Goal: Transaction & Acquisition: Obtain resource

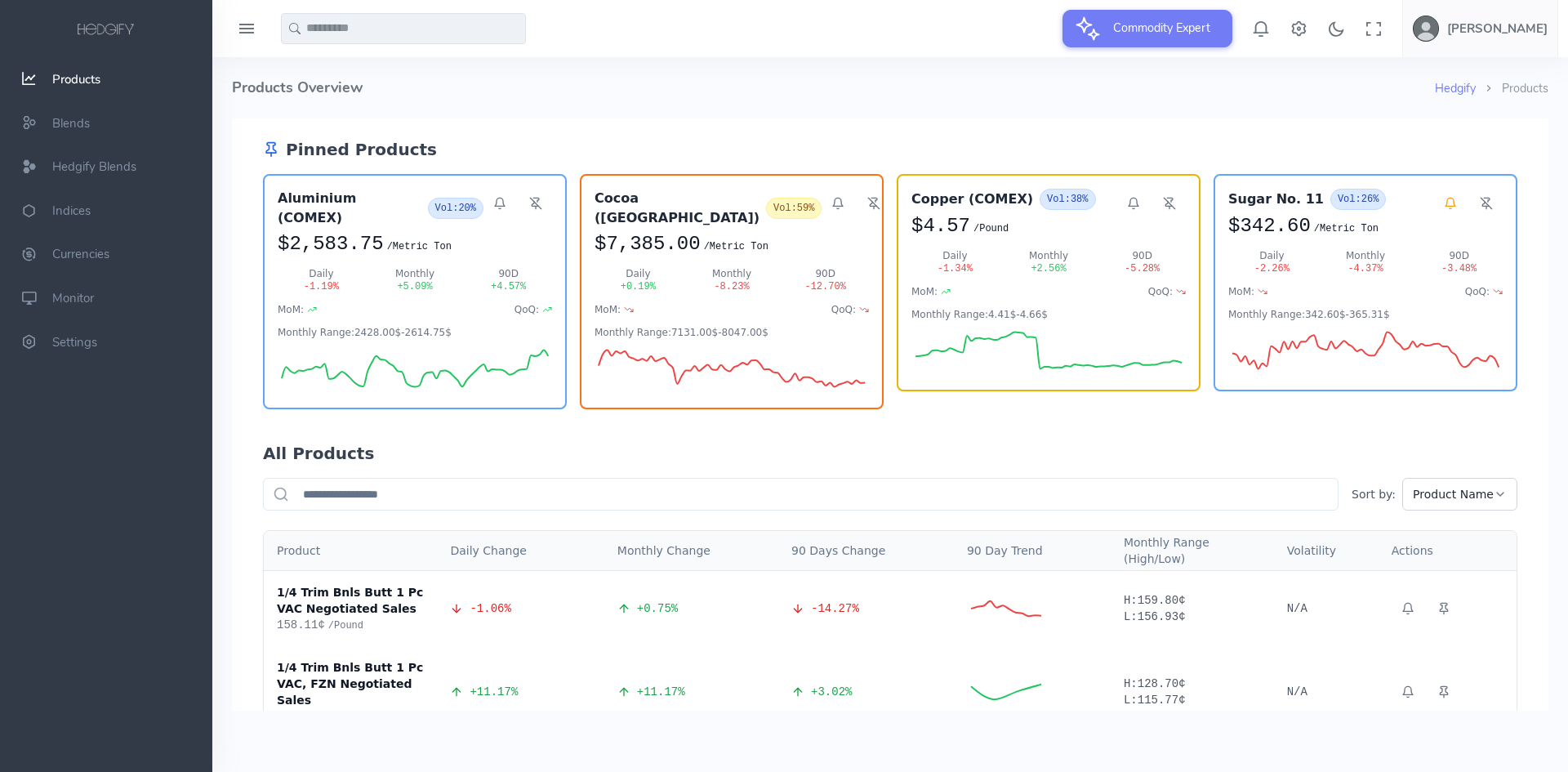
click at [824, 99] on h4 "Products Overview" at bounding box center [834, 88] width 1204 height 61
click at [1011, 96] on h4 "Products Overview" at bounding box center [834, 88] width 1204 height 61
click at [104, 166] on span "Hedgify Blends" at bounding box center [94, 167] width 84 height 16
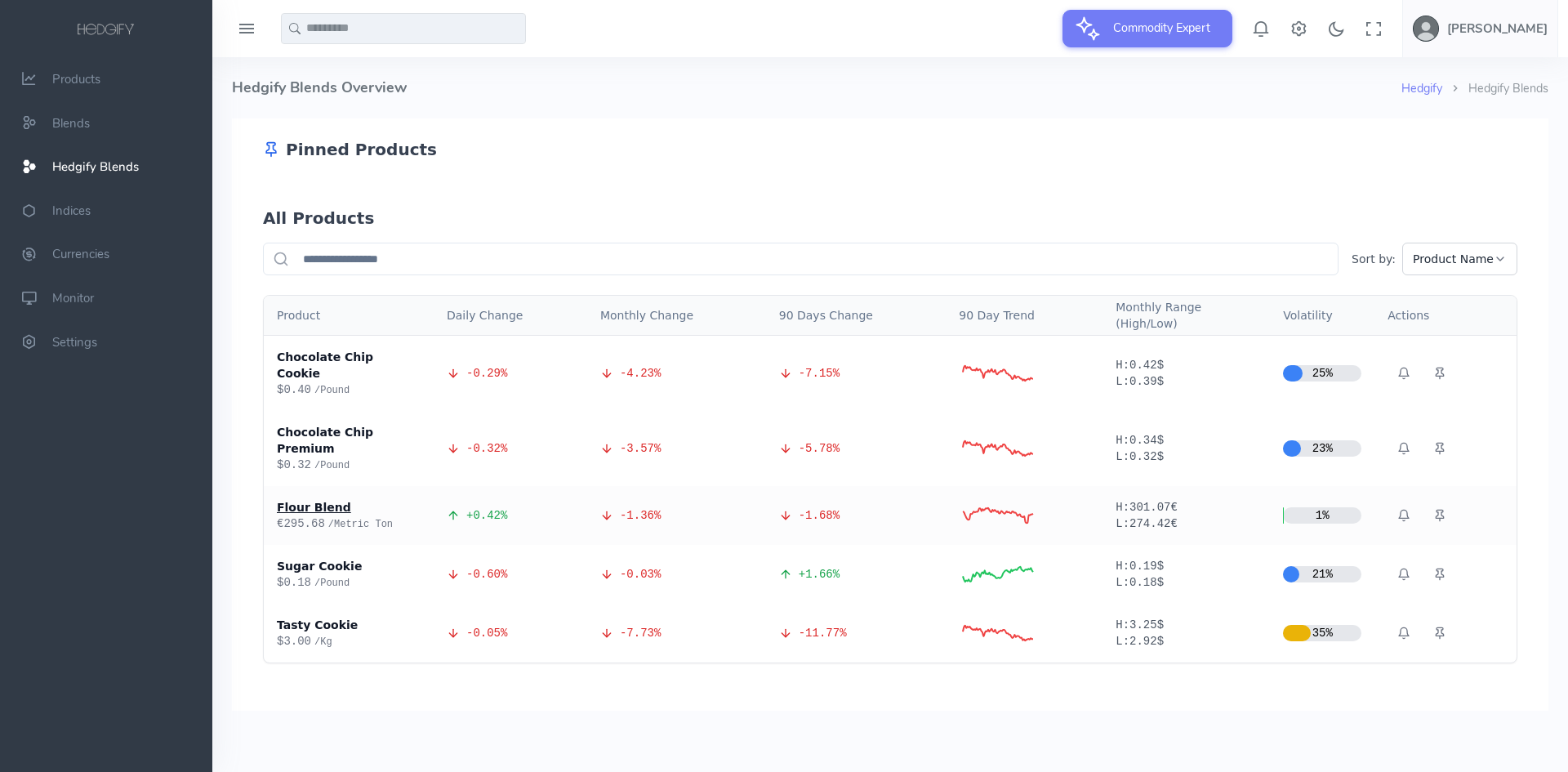
click at [313, 500] on div "Flour Blend" at bounding box center [348, 508] width 143 height 16
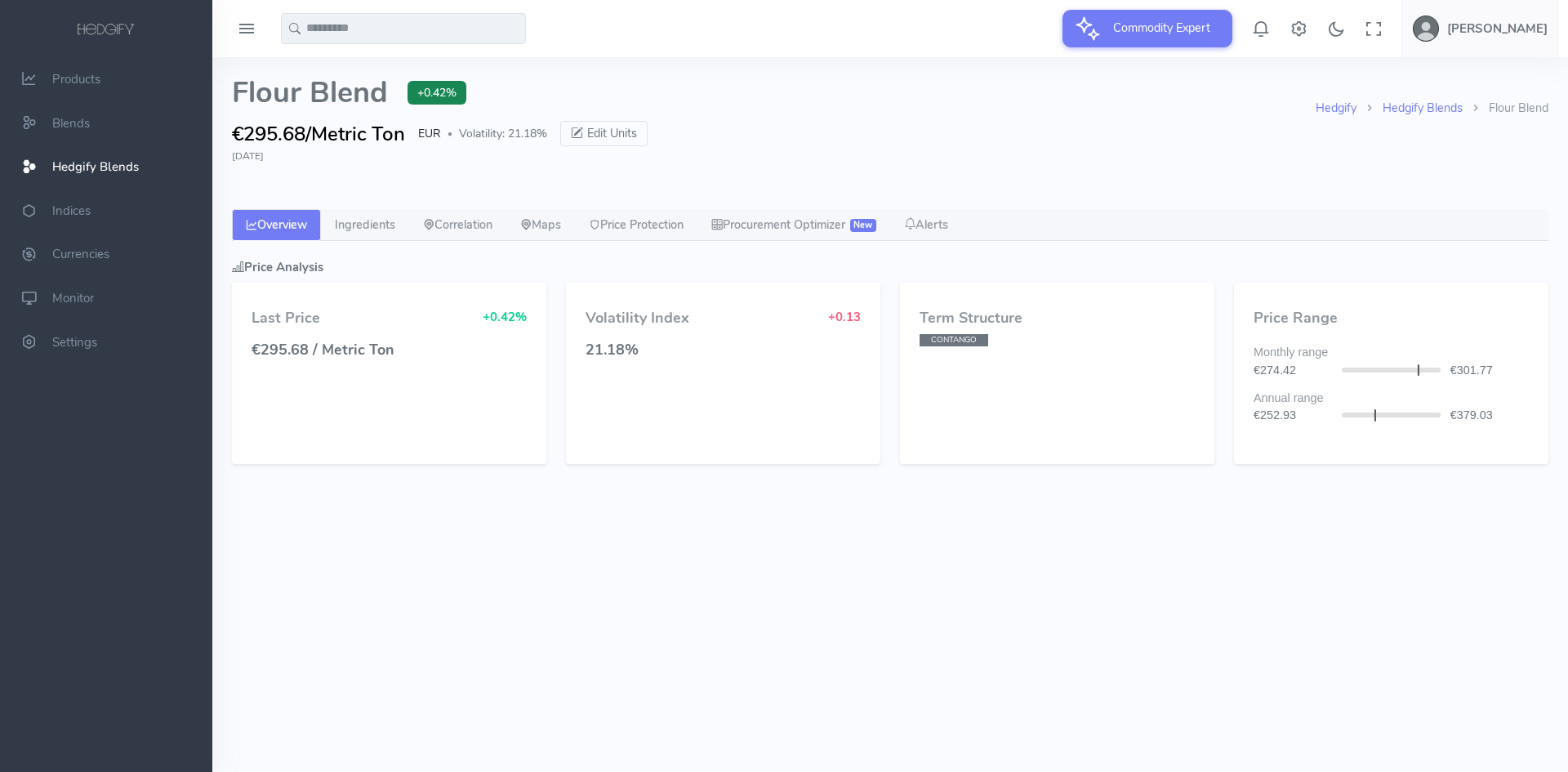
select select "****"
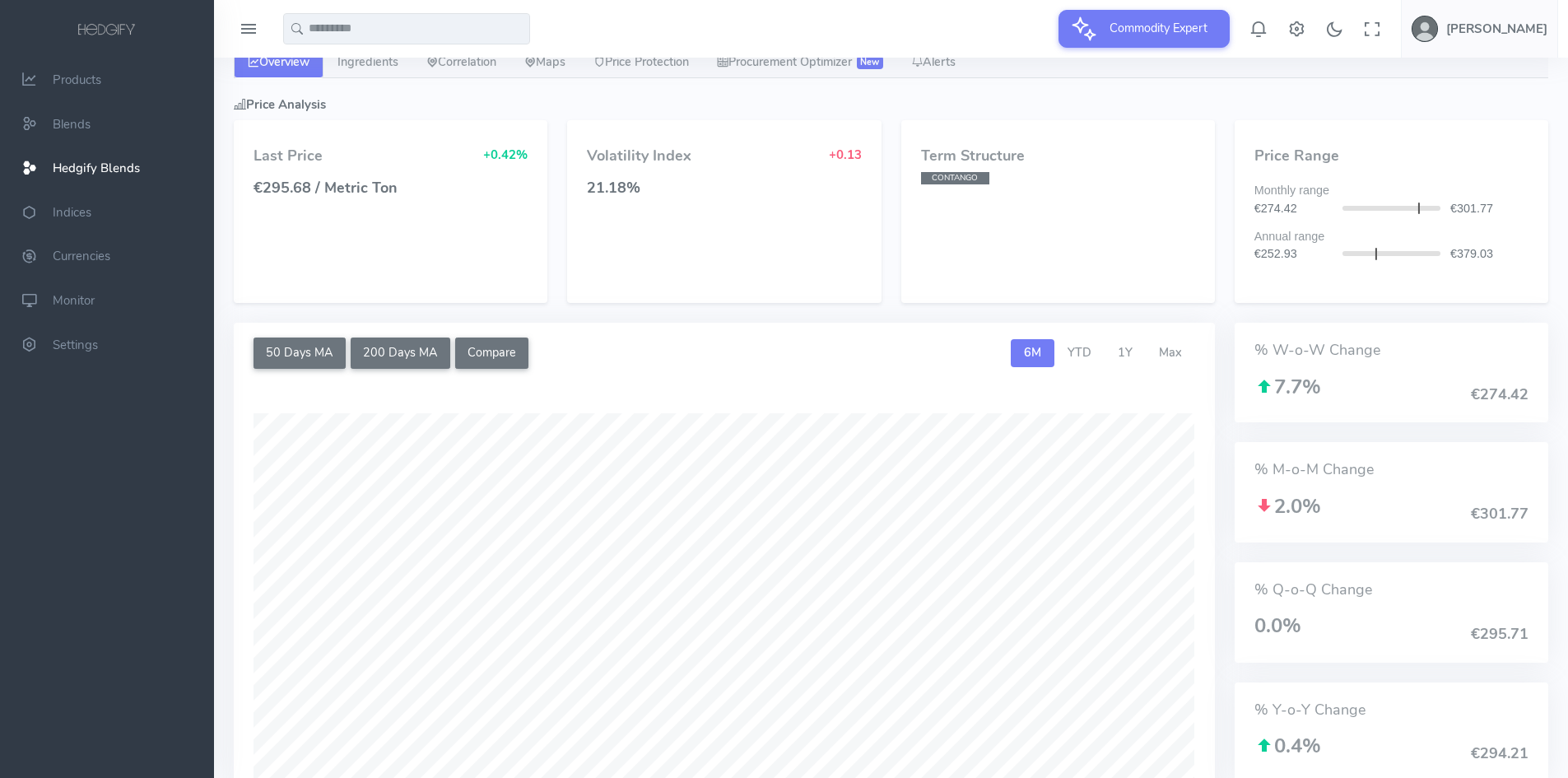
scroll to position [82, 0]
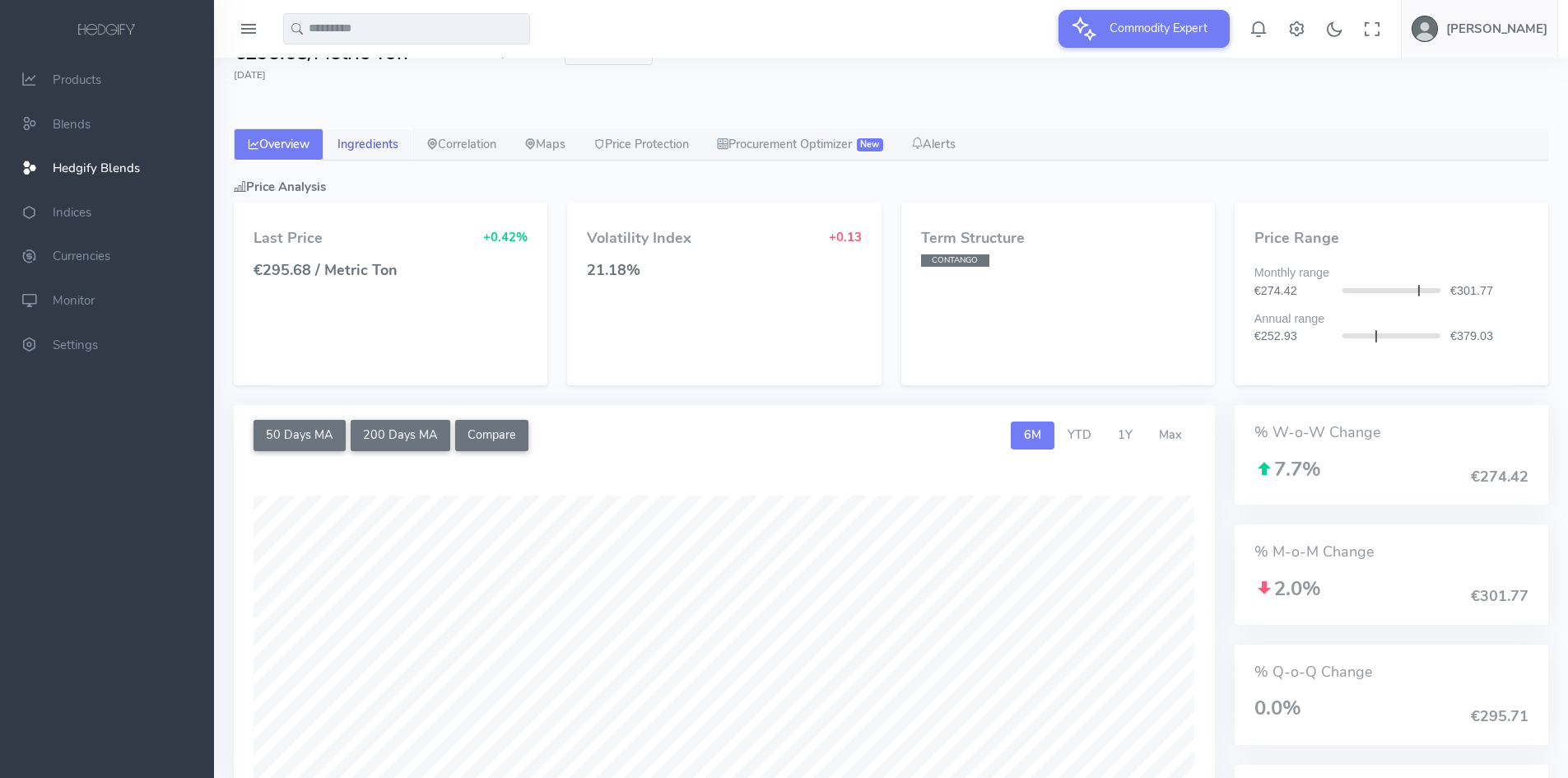
drag, startPoint x: 402, startPoint y: 145, endPoint x: 416, endPoint y: 150, distance: 14.9
click at [402, 145] on link "Ingredients" at bounding box center [368, 145] width 89 height 33
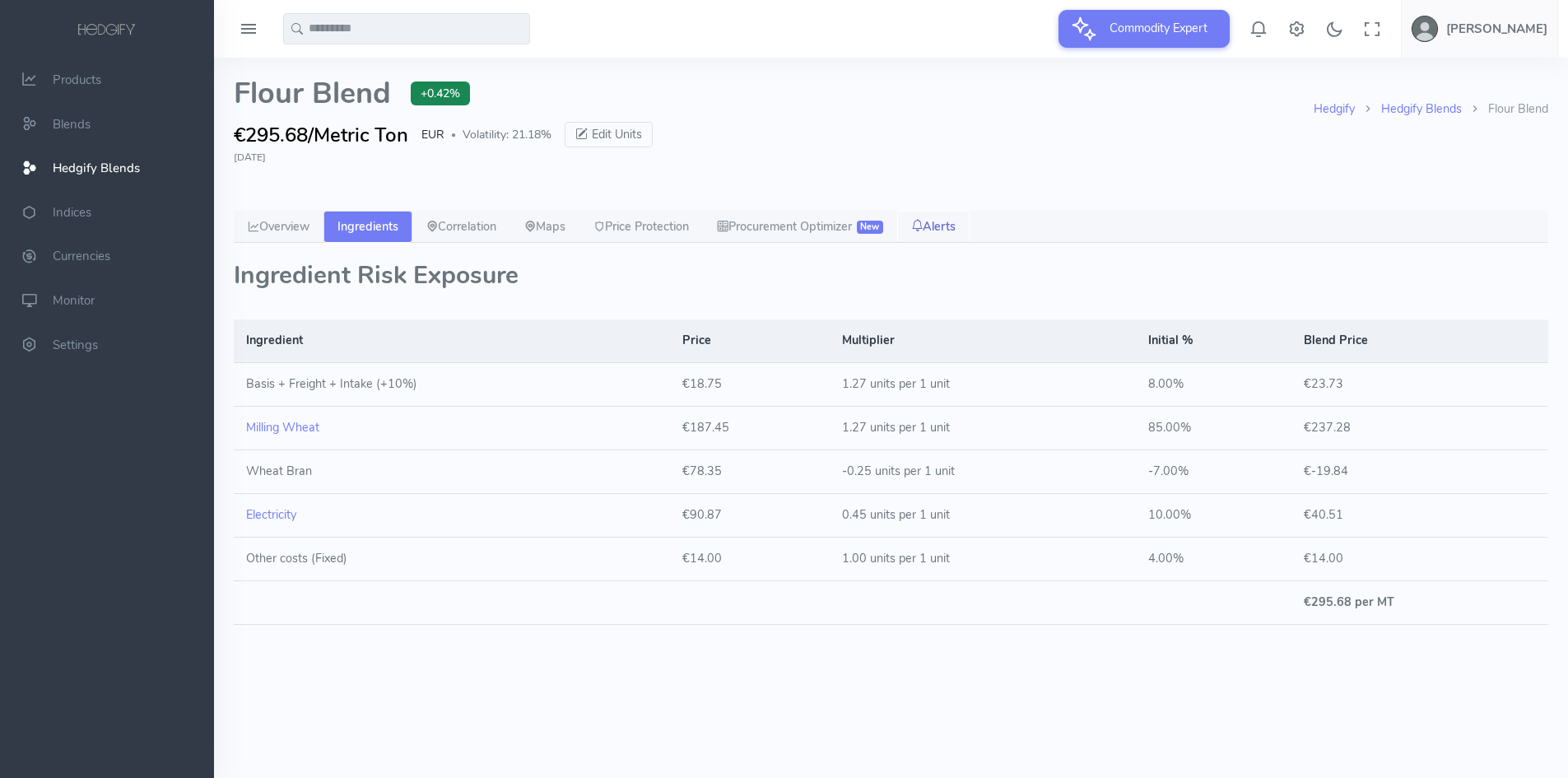
scroll to position [0, 0]
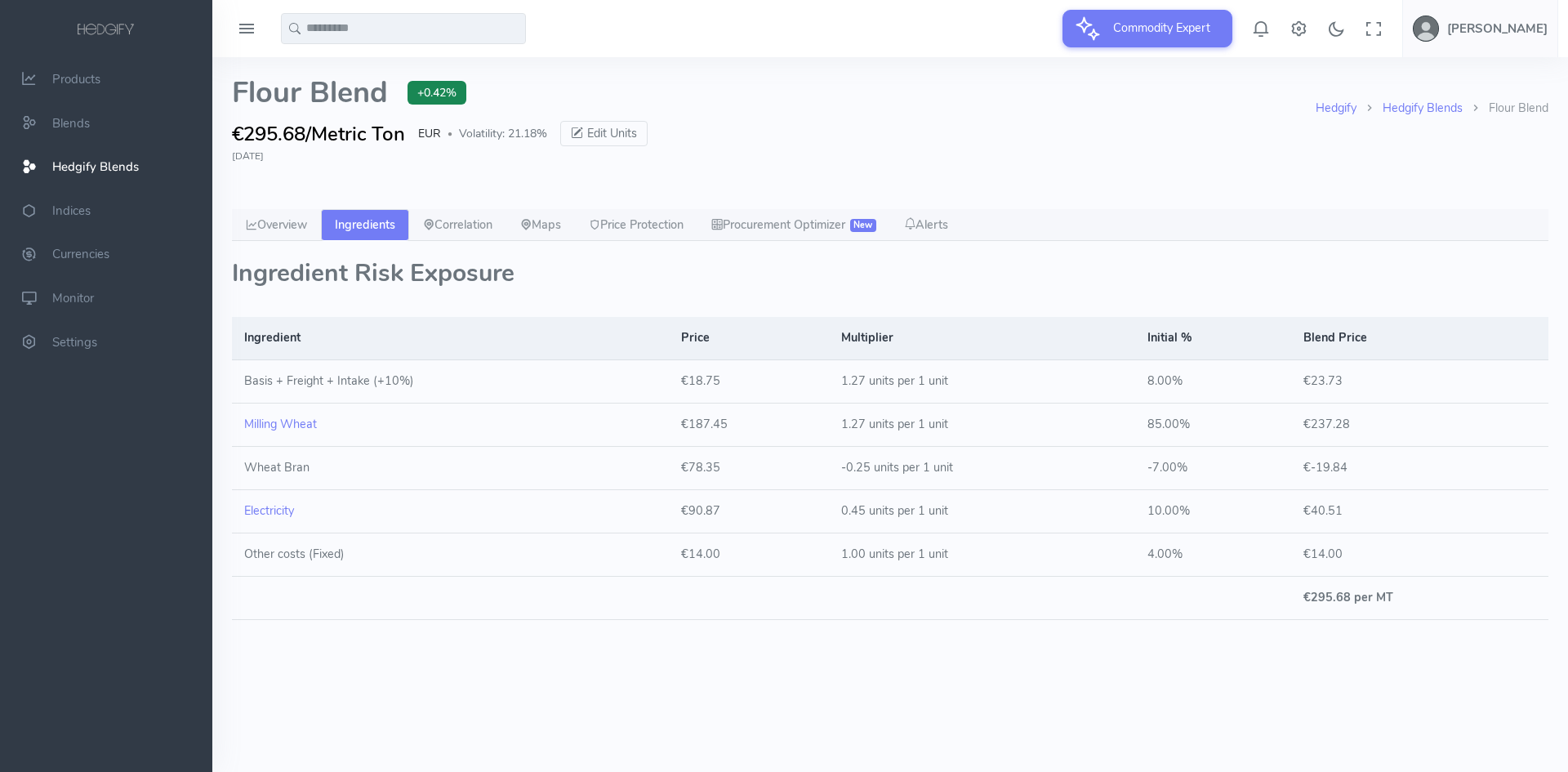
click at [932, 660] on div "Hedgify Hedgify Blends Flour Blend Flour Blend +0.42% €295.68/Metric Ton EUR ● …" at bounding box center [890, 414] width 1356 height 714
click at [287, 212] on link "Overview" at bounding box center [276, 226] width 89 height 33
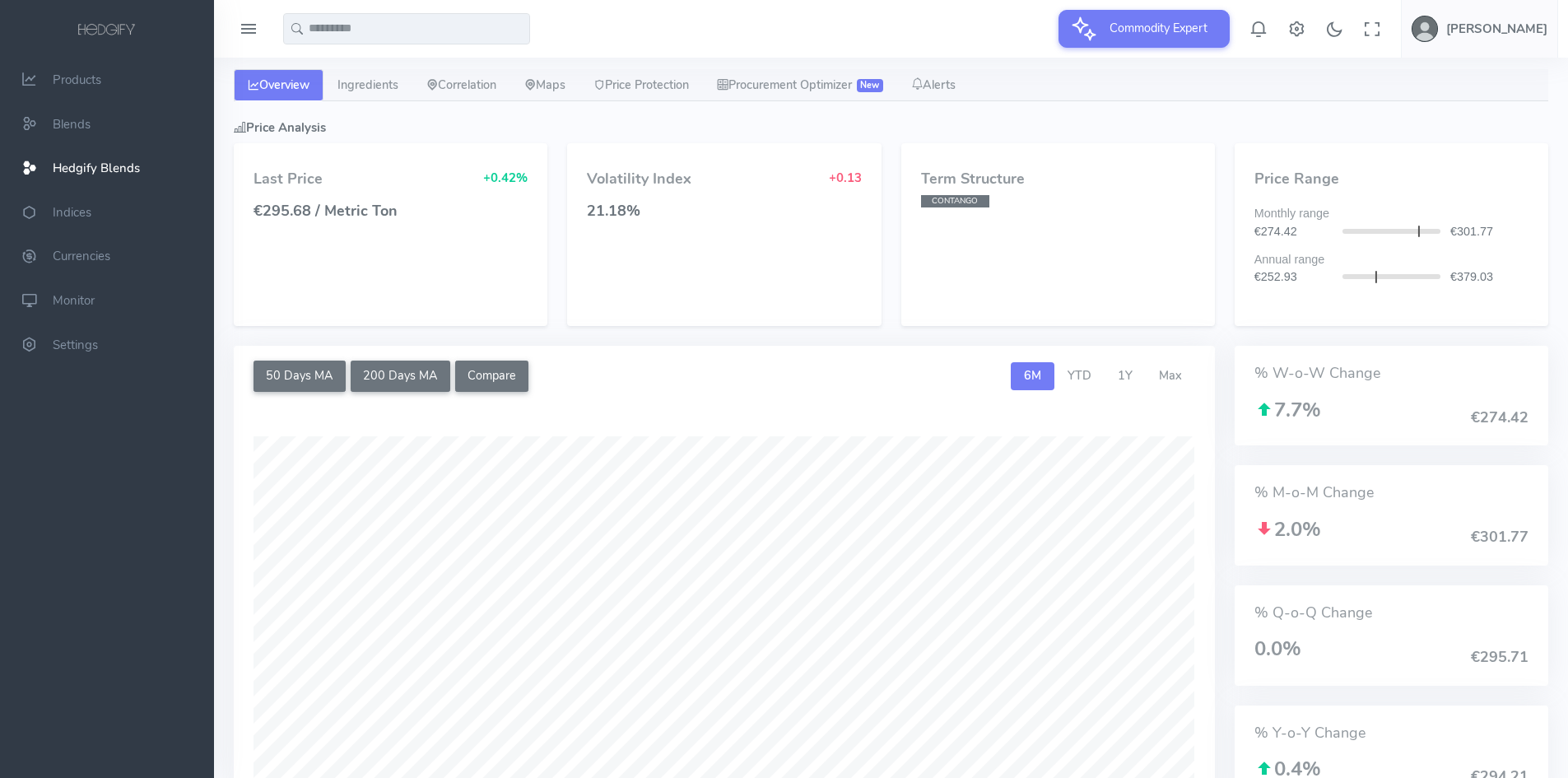
scroll to position [247, 0]
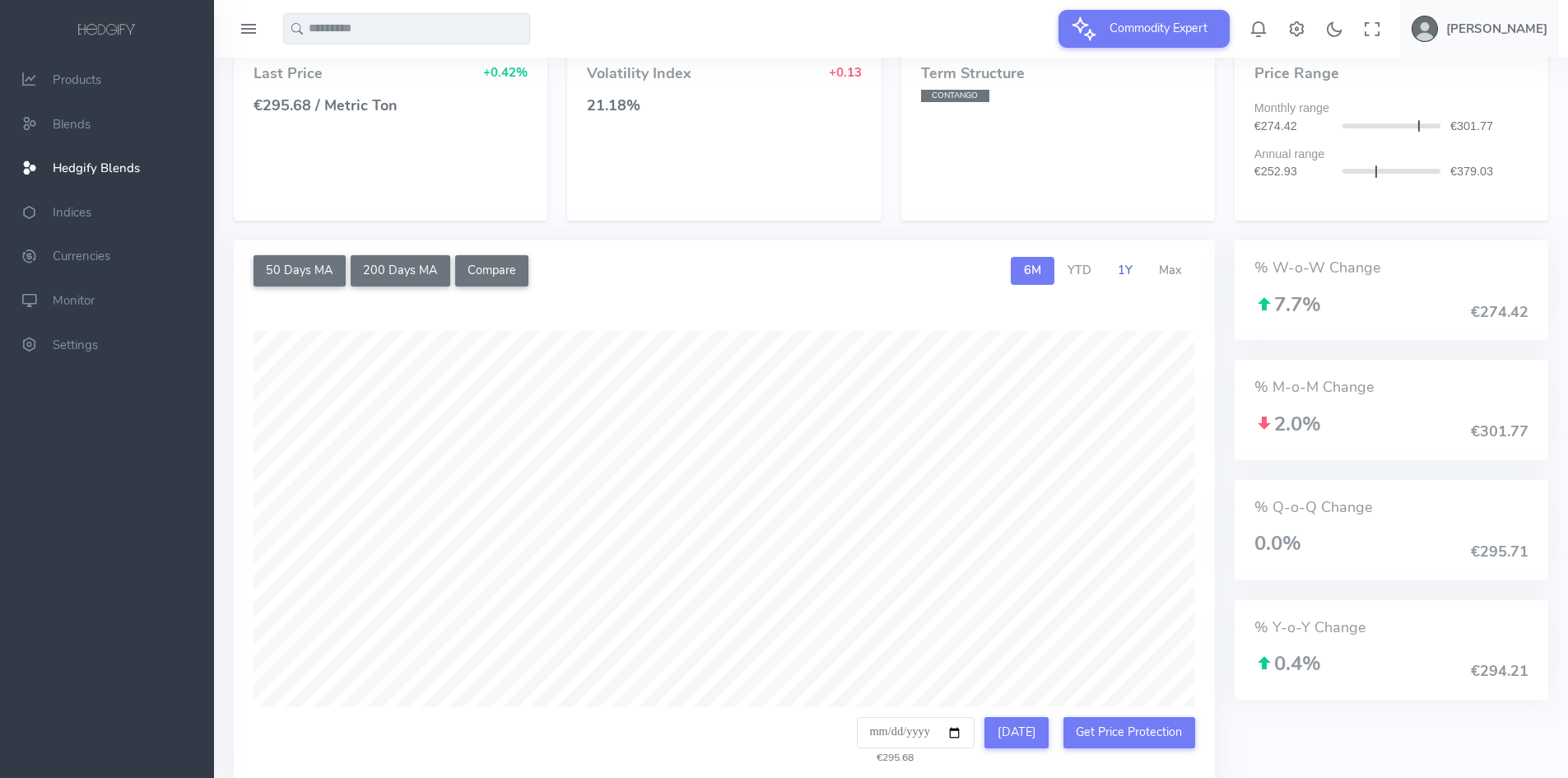
click at [1128, 273] on span "1Y" at bounding box center [1125, 270] width 15 height 17
click at [1023, 731] on button "[DATE]" at bounding box center [1017, 733] width 64 height 31
type input "**********"
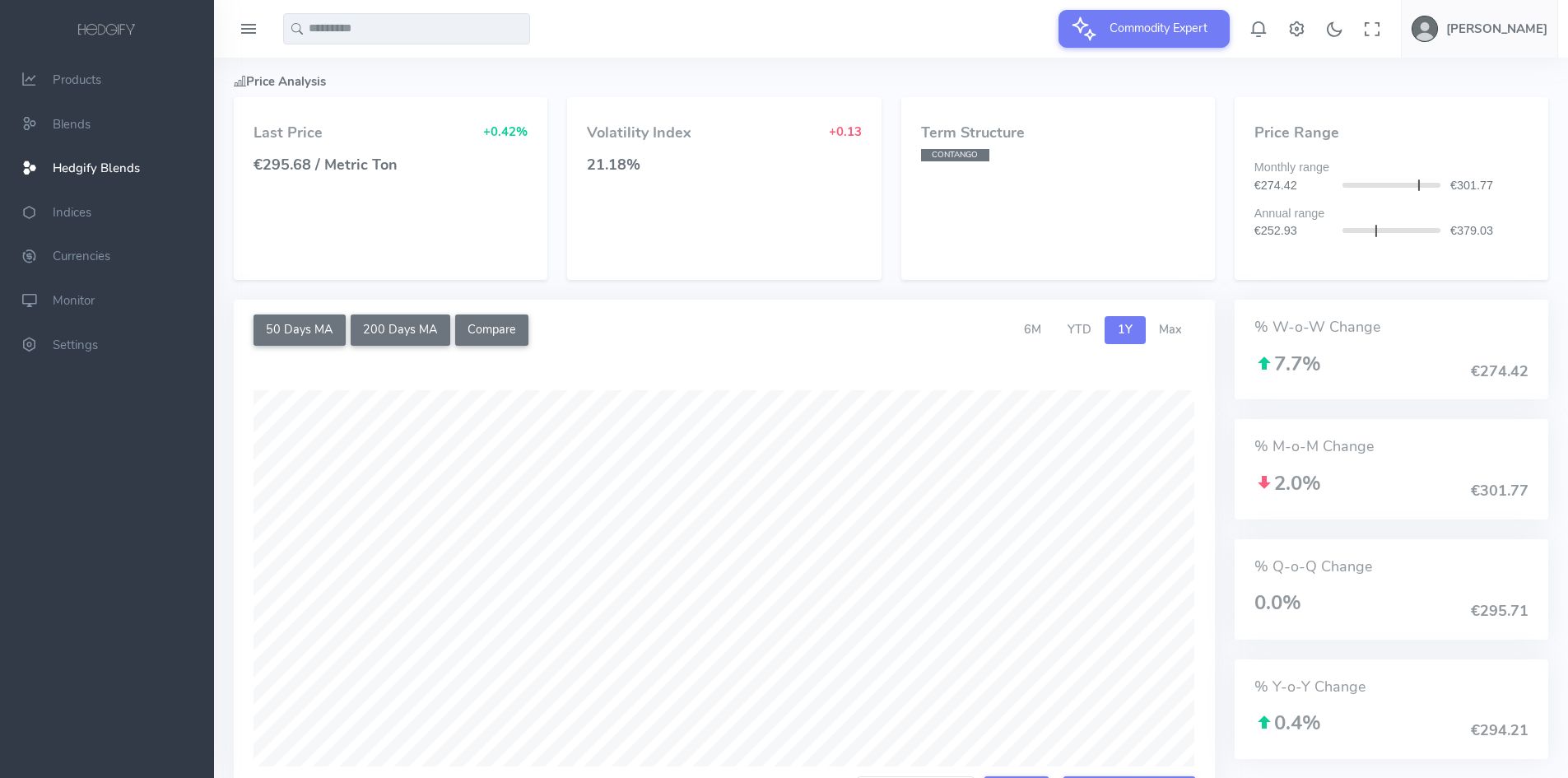
scroll to position [165, 0]
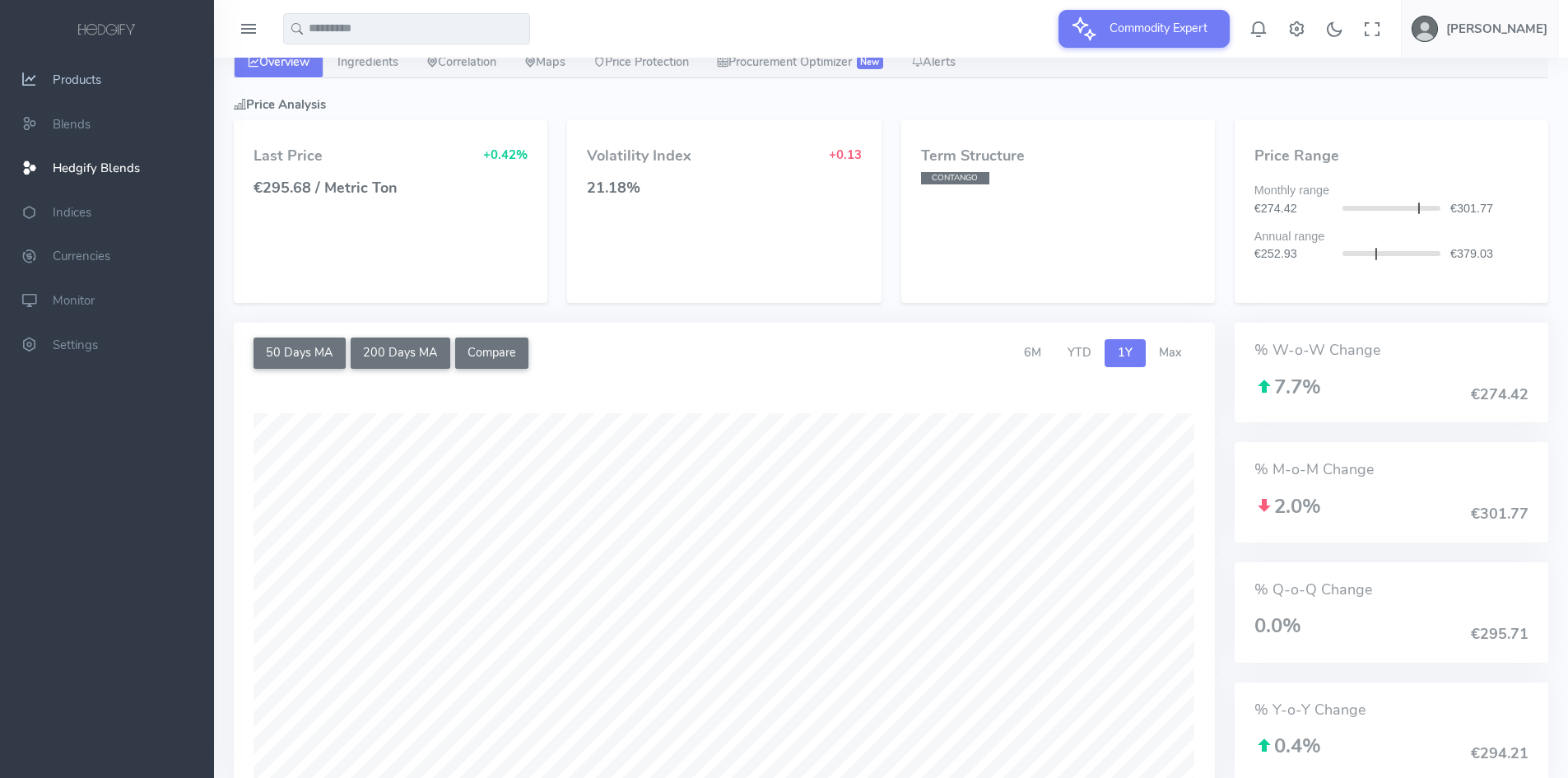
click at [87, 86] on span "Products" at bounding box center [76, 80] width 49 height 17
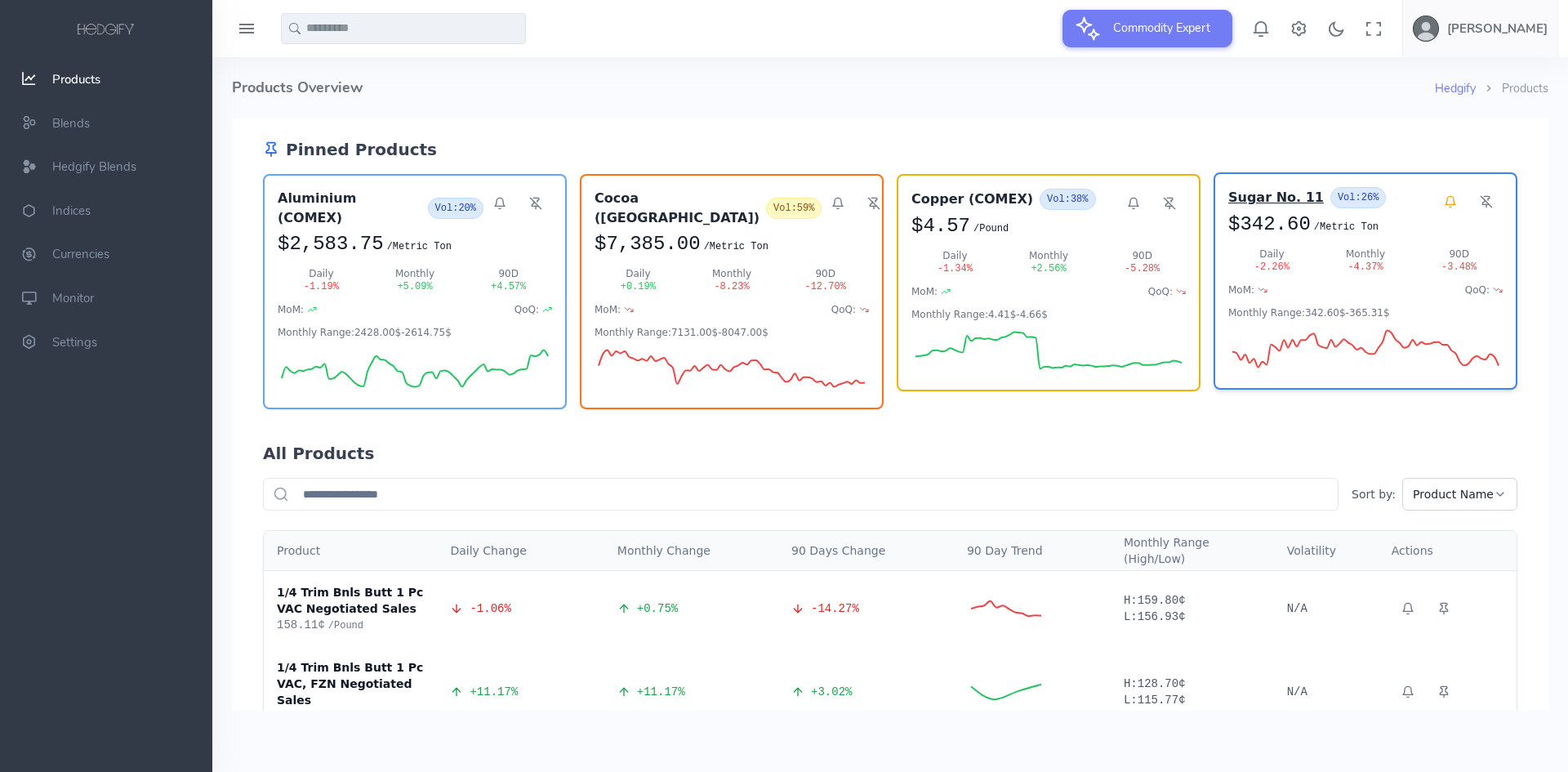
click at [1259, 199] on h3 "Sugar No. 11" at bounding box center [1276, 197] width 96 height 19
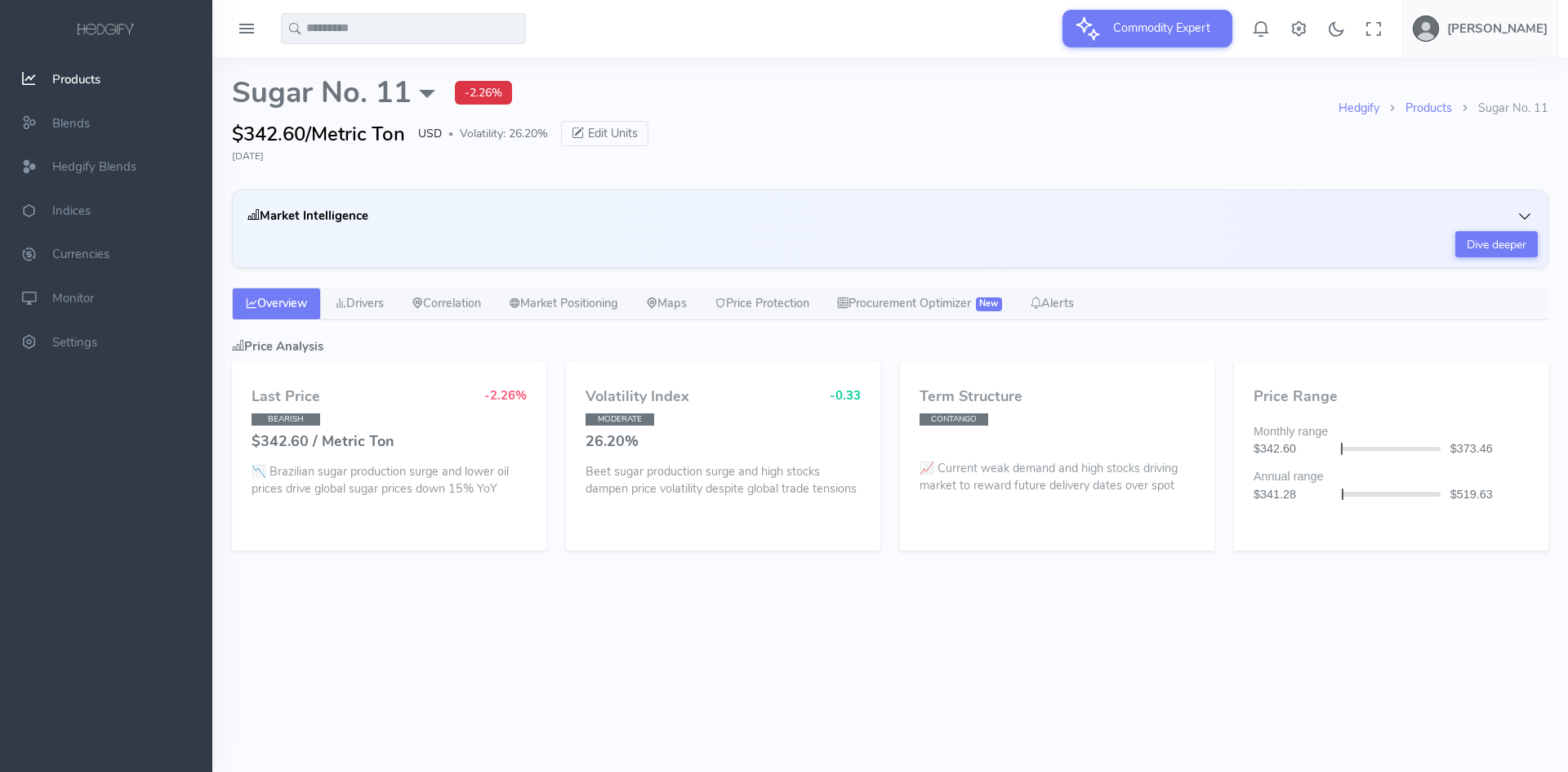
select select "****"
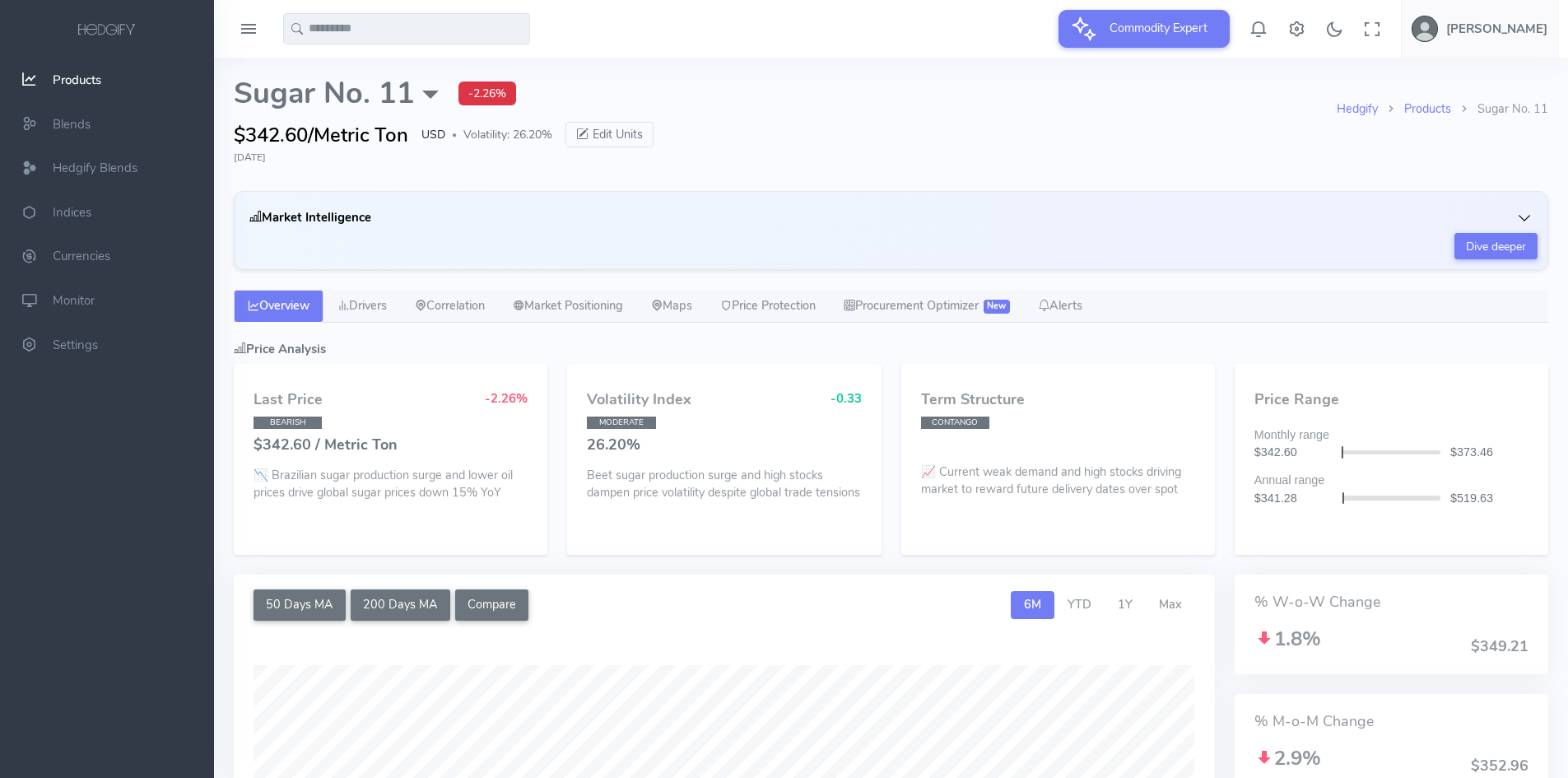
click at [1522, 211] on icon "button" at bounding box center [1525, 218] width 17 height 17
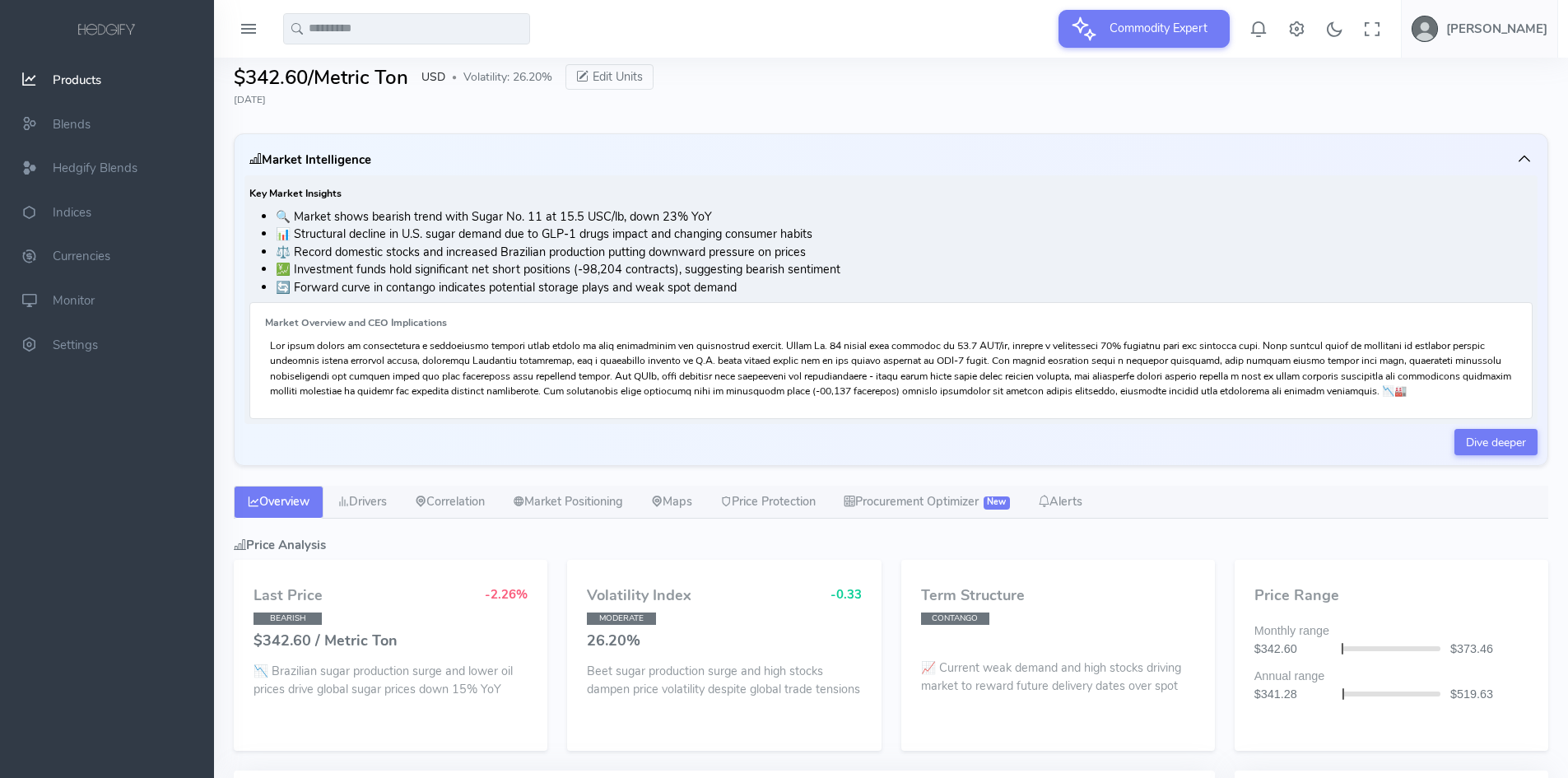
scroll to position [82, 0]
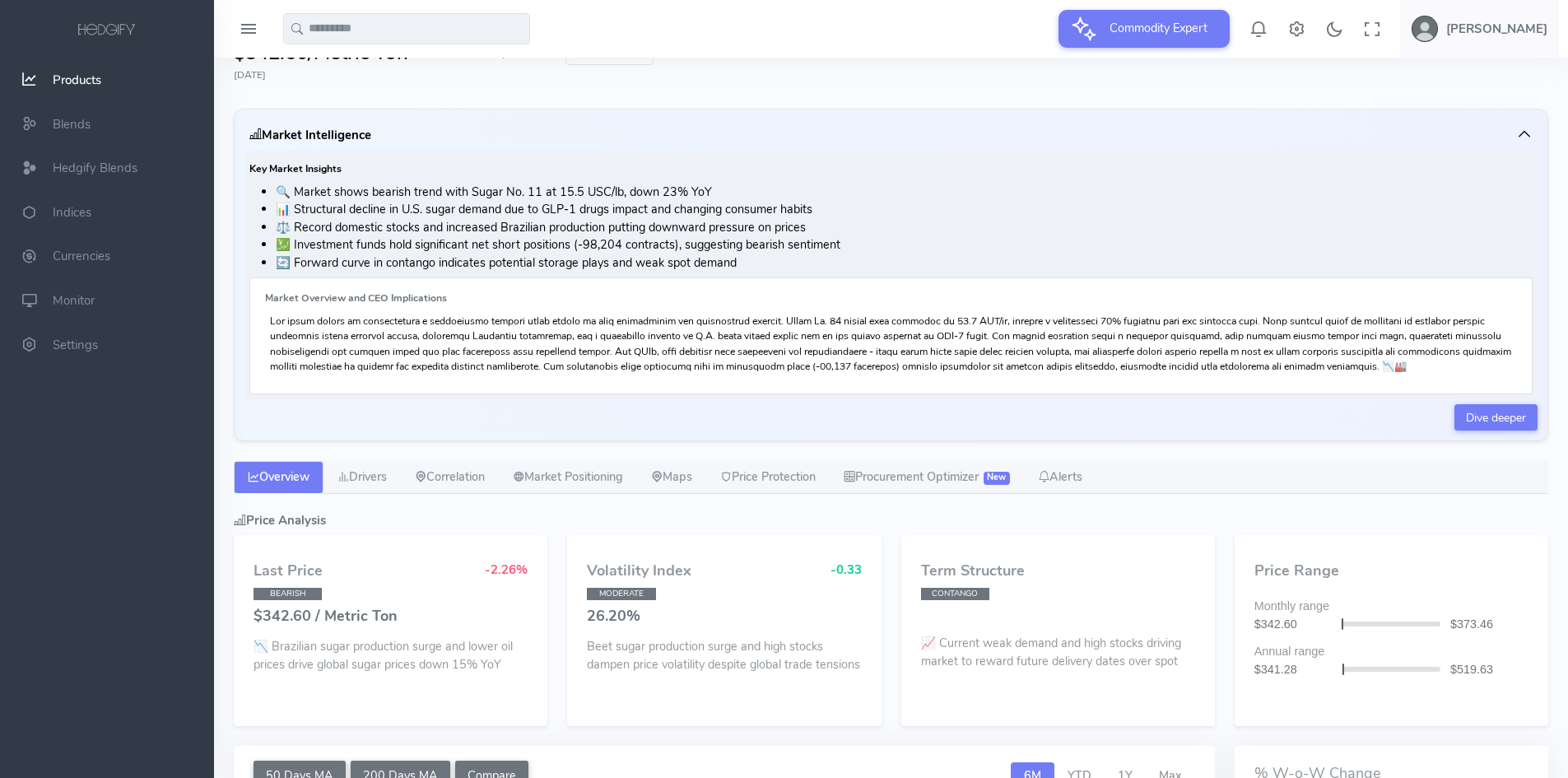
click at [1517, 129] on icon "button" at bounding box center [1525, 134] width 17 height 17
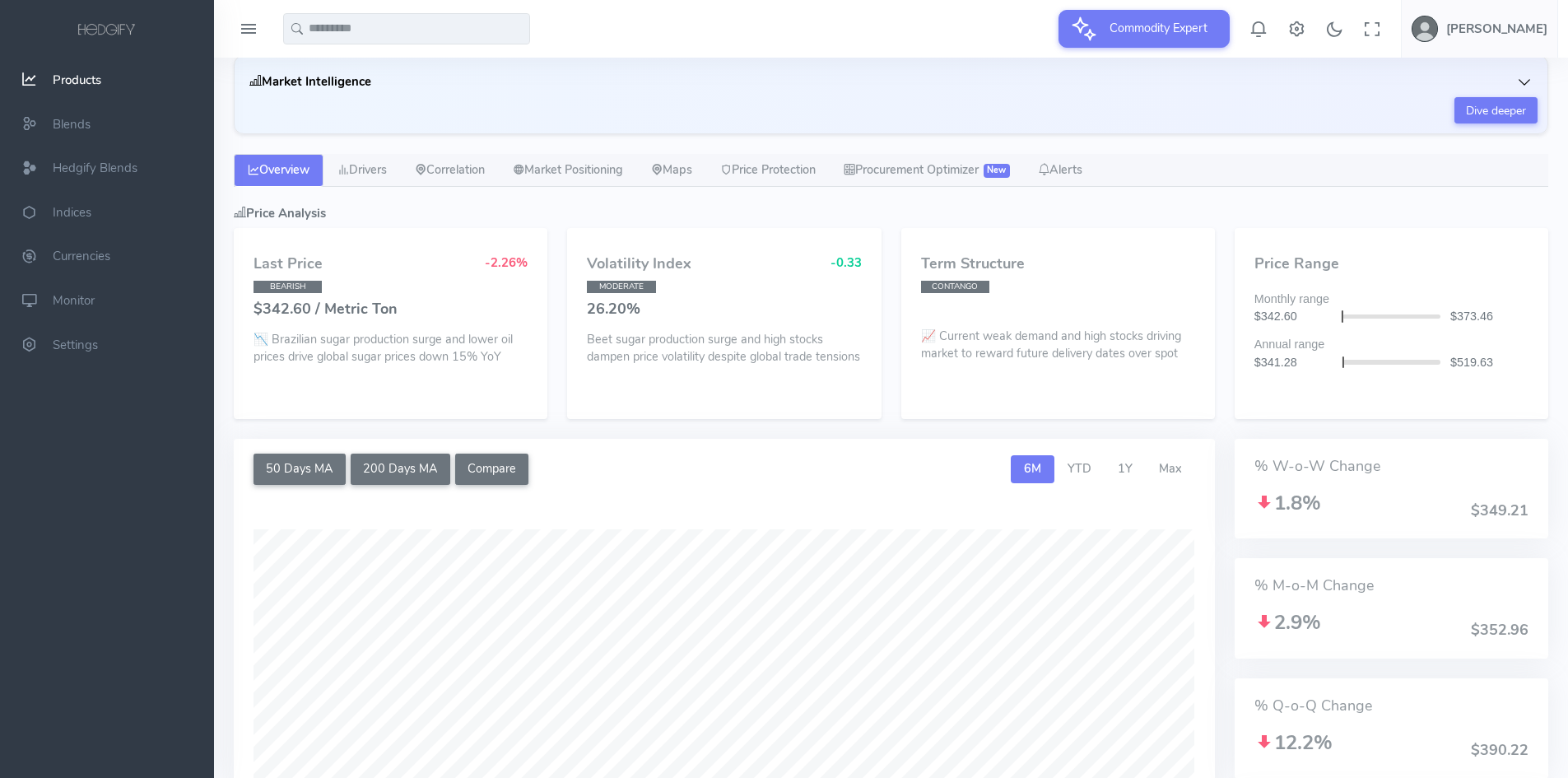
scroll to position [165, 0]
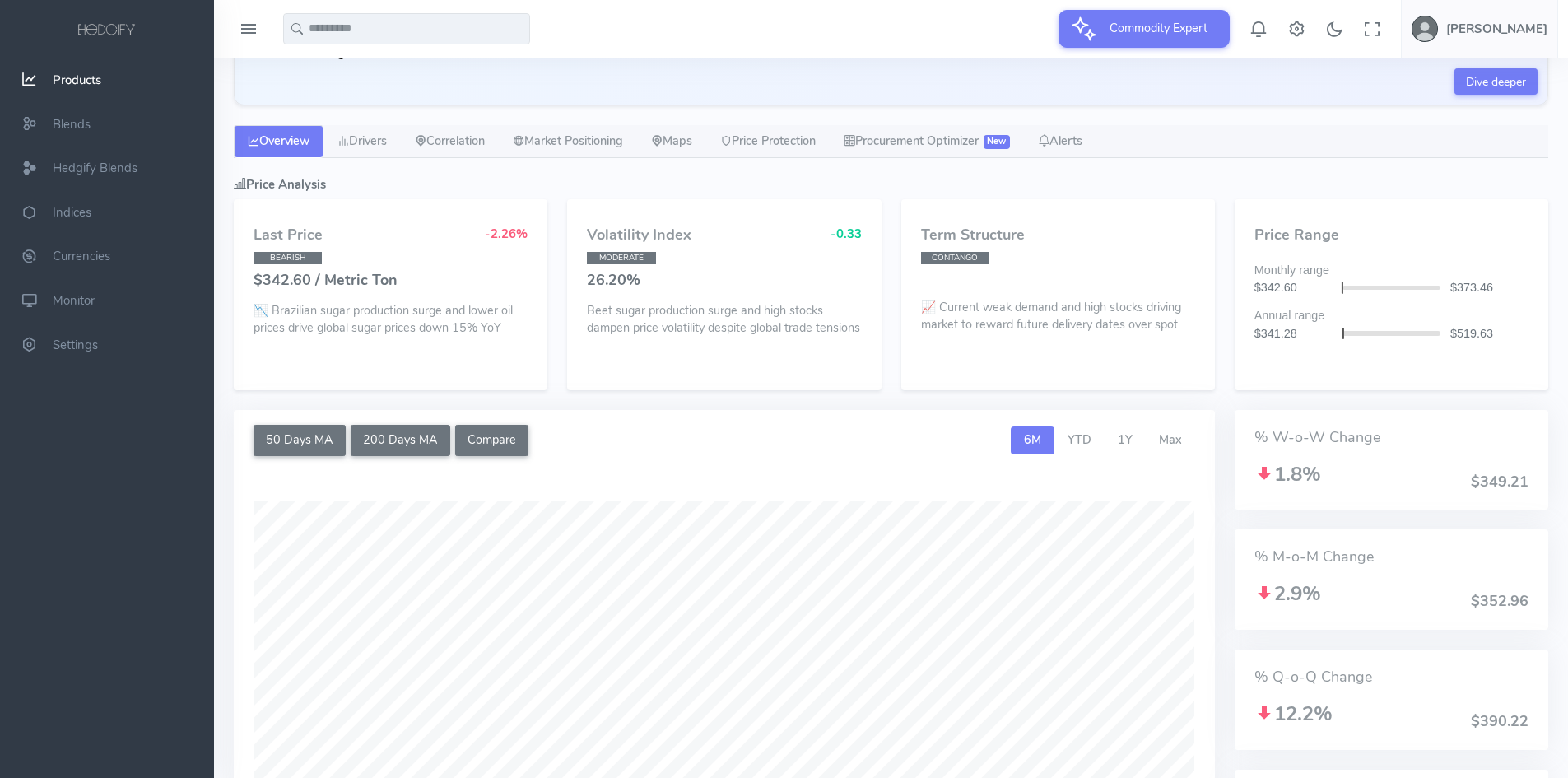
click at [263, 139] on link "Overview" at bounding box center [278, 142] width 89 height 33
drag, startPoint x: 370, startPoint y: 317, endPoint x: 390, endPoint y: 316, distance: 20.0
click at [390, 316] on p "📉 Brazilian sugar production surge and lower oil prices drive global sugar pric…" at bounding box center [390, 319] width 274 height 35
click at [484, 317] on p "📉 Brazilian sugar production surge and lower oil prices drive global sugar pric…" at bounding box center [390, 319] width 274 height 35
drag, startPoint x: 637, startPoint y: 315, endPoint x: 659, endPoint y: 315, distance: 22.0
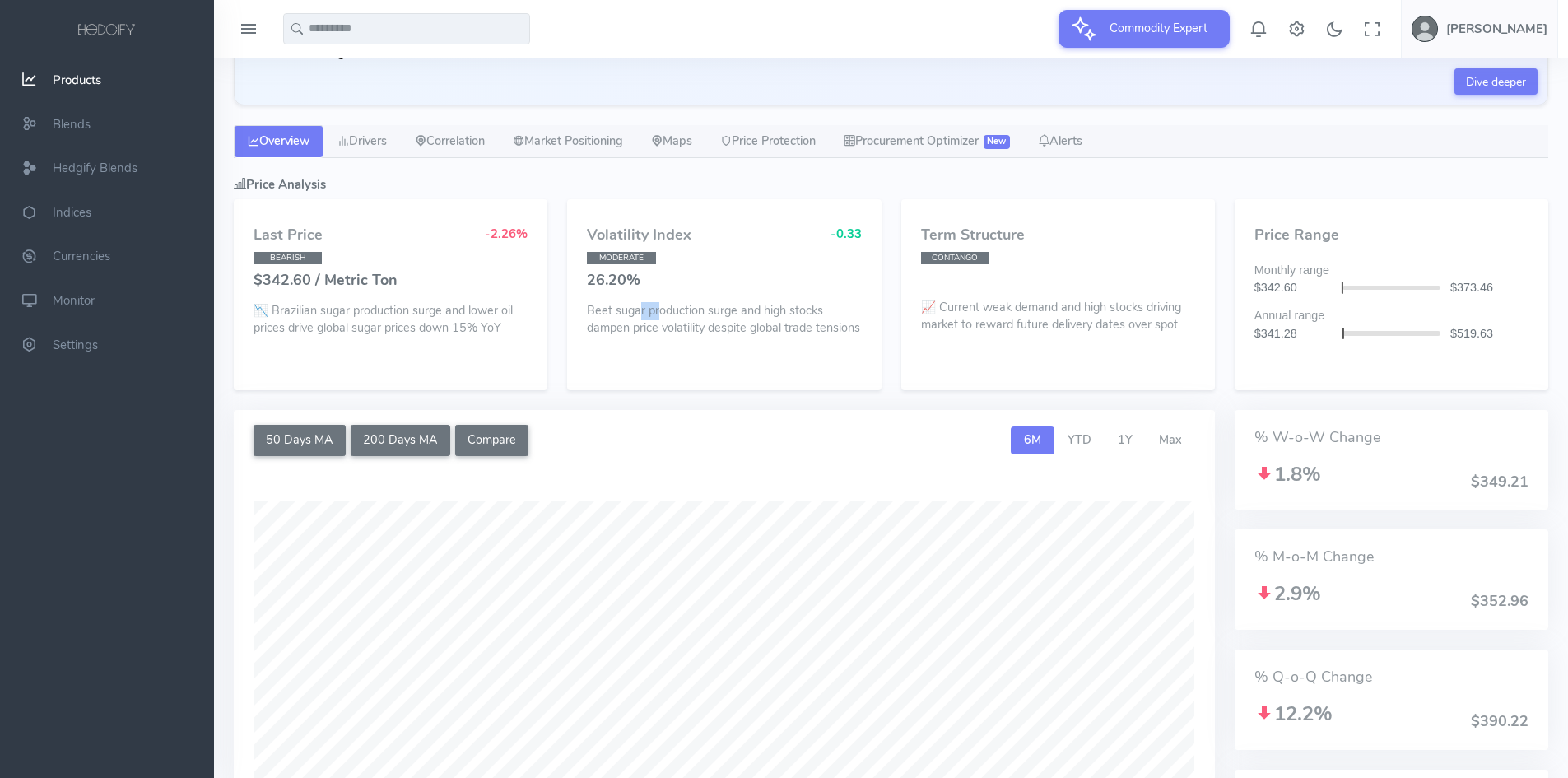
click at [659, 315] on p "Beet sugar production surge and high stocks dampen price volatility despite glo…" at bounding box center [724, 319] width 274 height 35
click at [731, 323] on p "Beet sugar production surge and high stocks dampen price volatility despite glo…" at bounding box center [724, 319] width 274 height 35
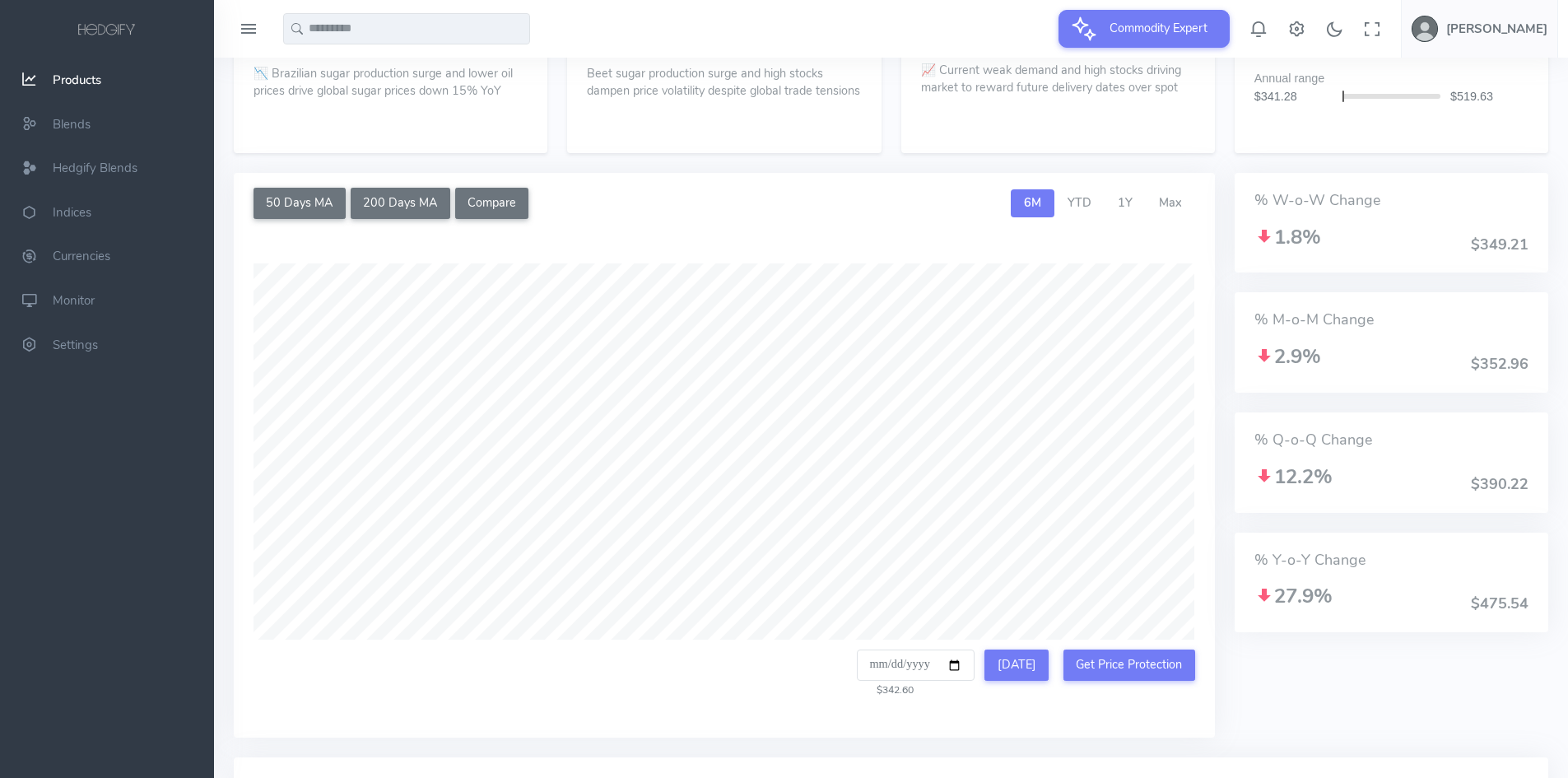
scroll to position [494, 0]
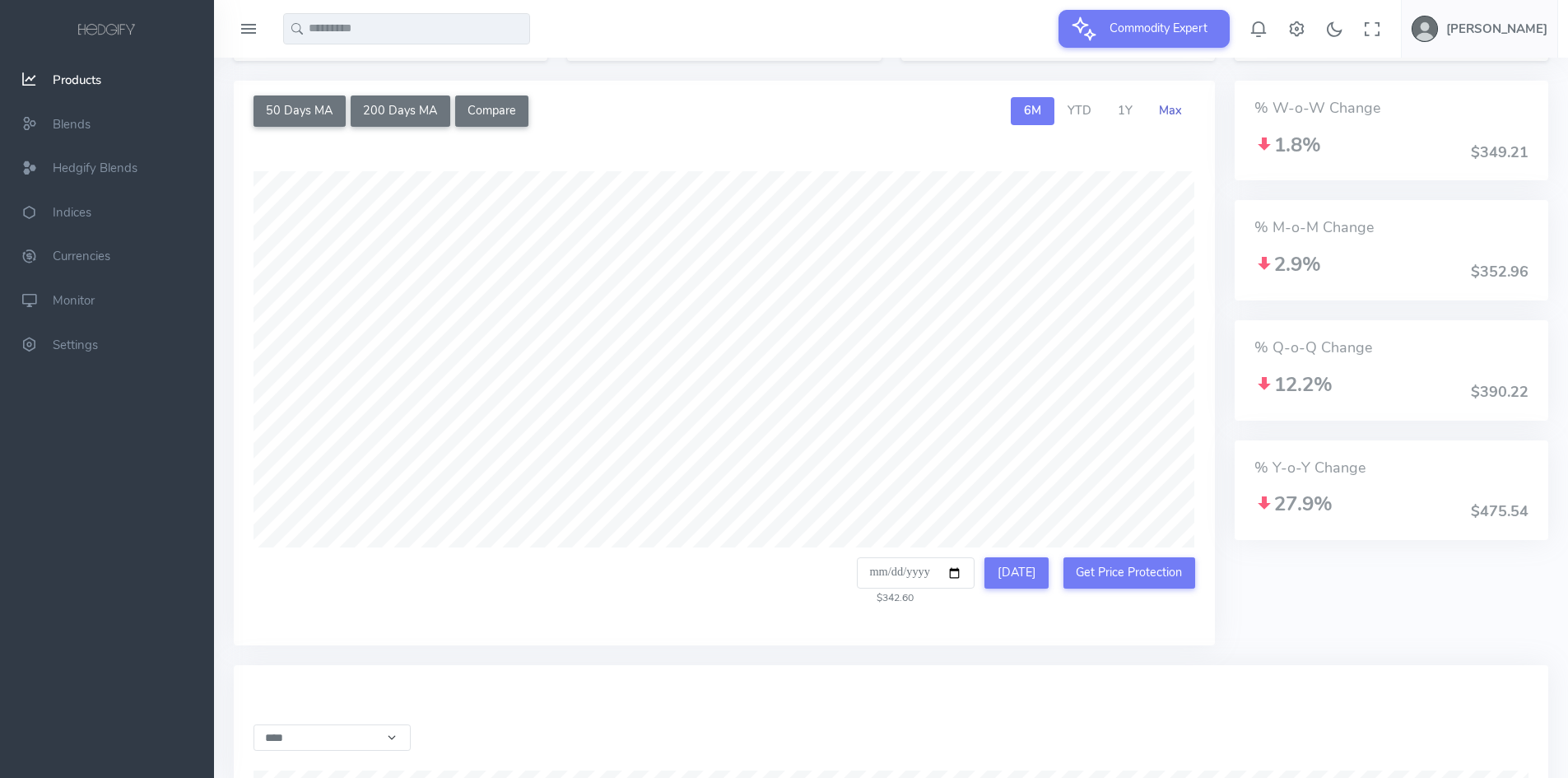
click at [1174, 125] on link "Max" at bounding box center [1170, 111] width 50 height 28
click at [1022, 589] on button "[DATE]" at bounding box center [1017, 574] width 64 height 31
type input "**********"
click at [421, 127] on button "200 Days MA" at bounding box center [400, 111] width 99 height 31
click at [303, 126] on button "50 Days MA" at bounding box center [299, 111] width 92 height 31
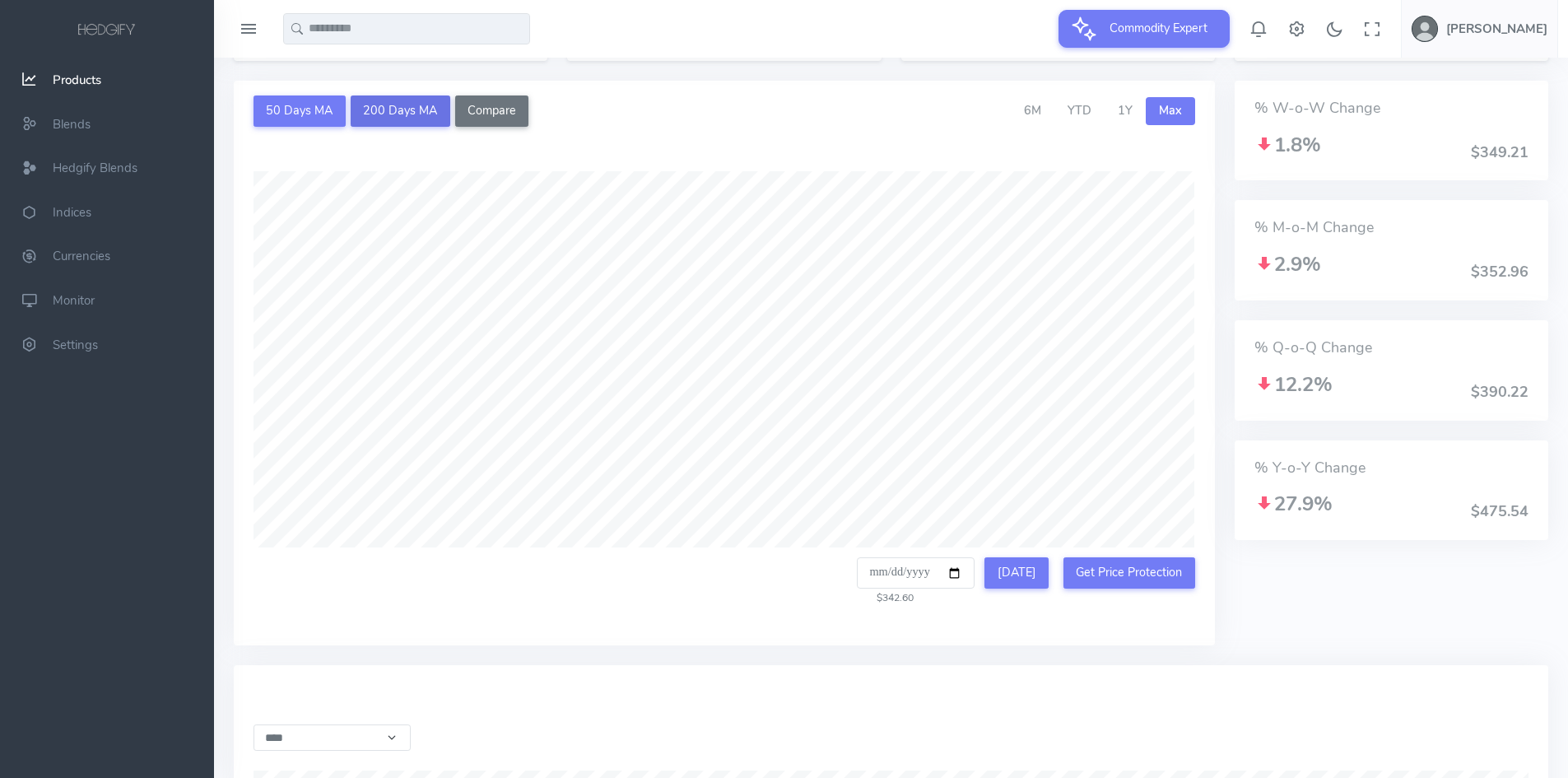
click at [406, 127] on button "200 Days MA" at bounding box center [400, 111] width 99 height 31
click at [294, 123] on button "50 Days MA" at bounding box center [299, 111] width 92 height 31
click at [520, 119] on button "Compare" at bounding box center [492, 111] width 74 height 31
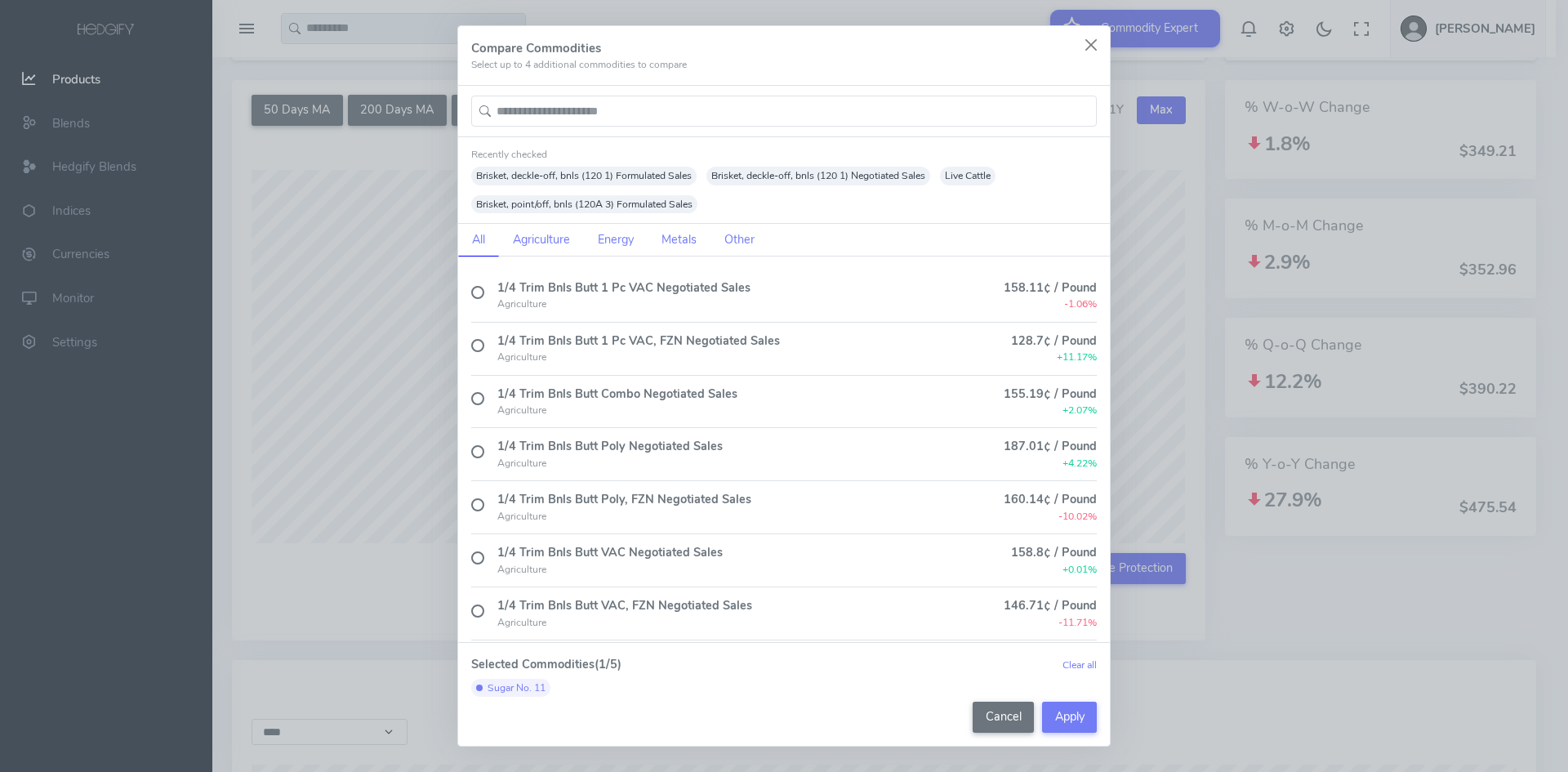
click at [657, 109] on input "text" at bounding box center [784, 111] width 626 height 31
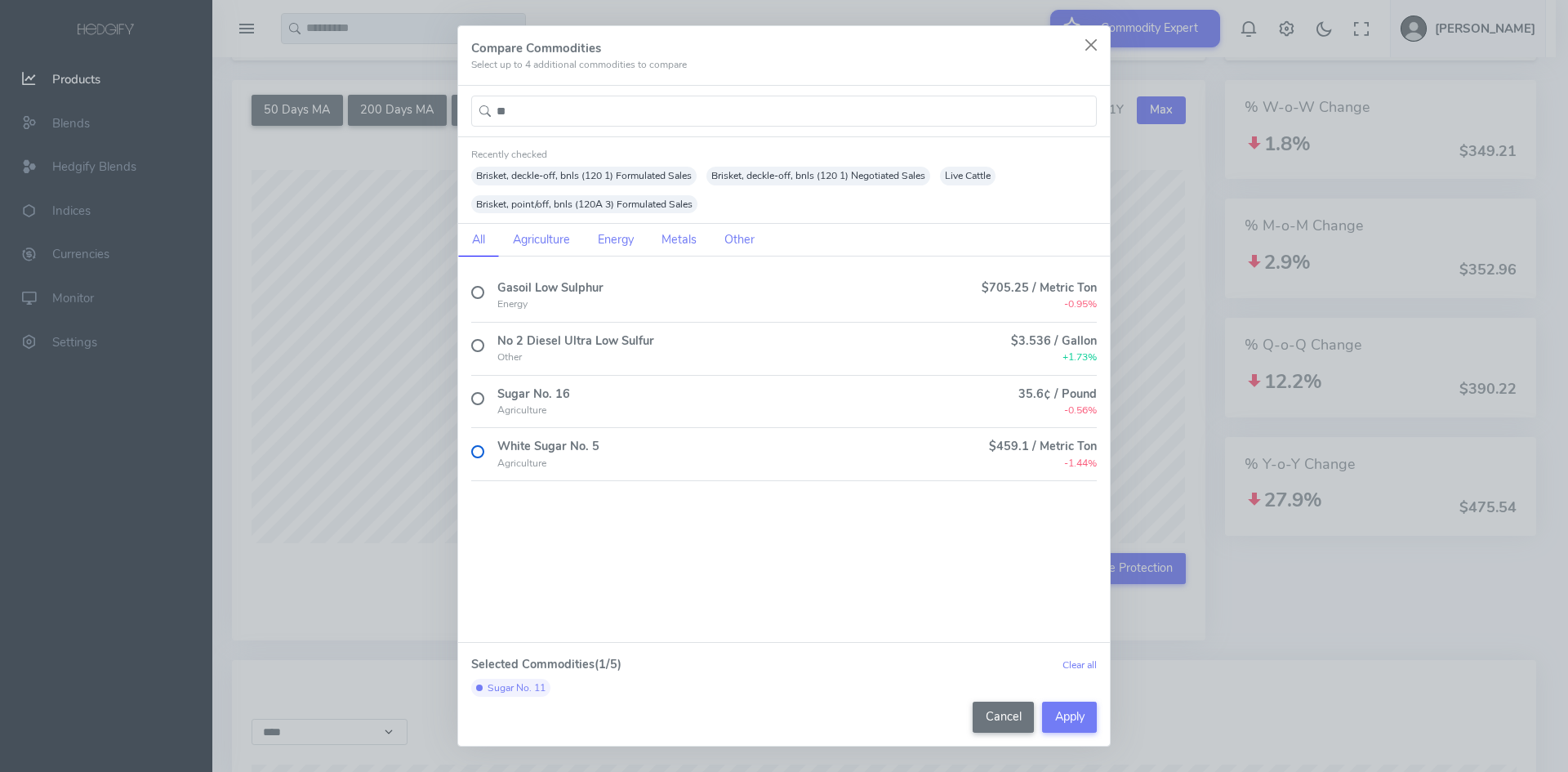
type input "**"
click at [477, 449] on label at bounding box center [478, 451] width 13 height 13
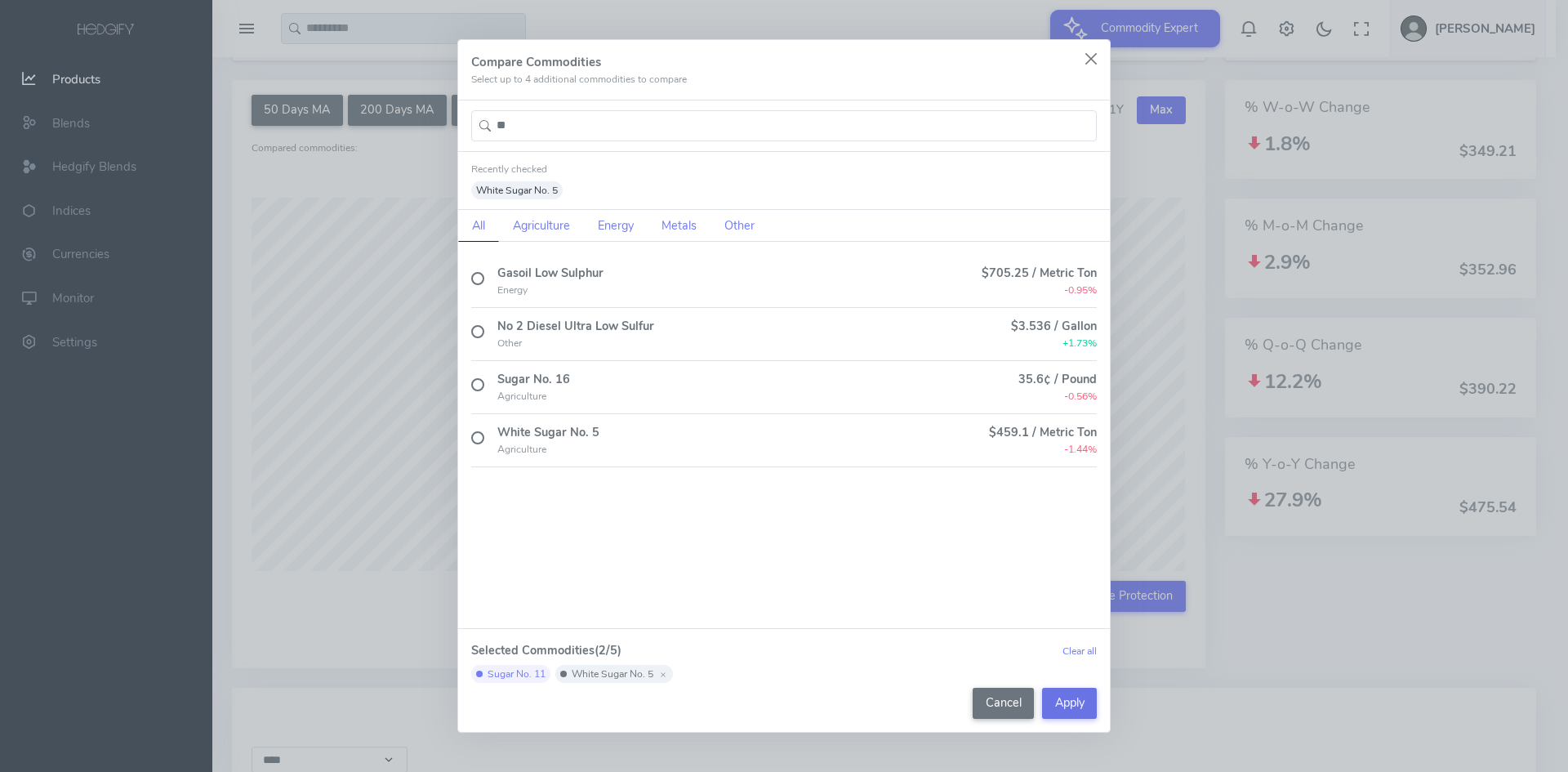
click at [1070, 706] on button "Apply" at bounding box center [1069, 703] width 55 height 31
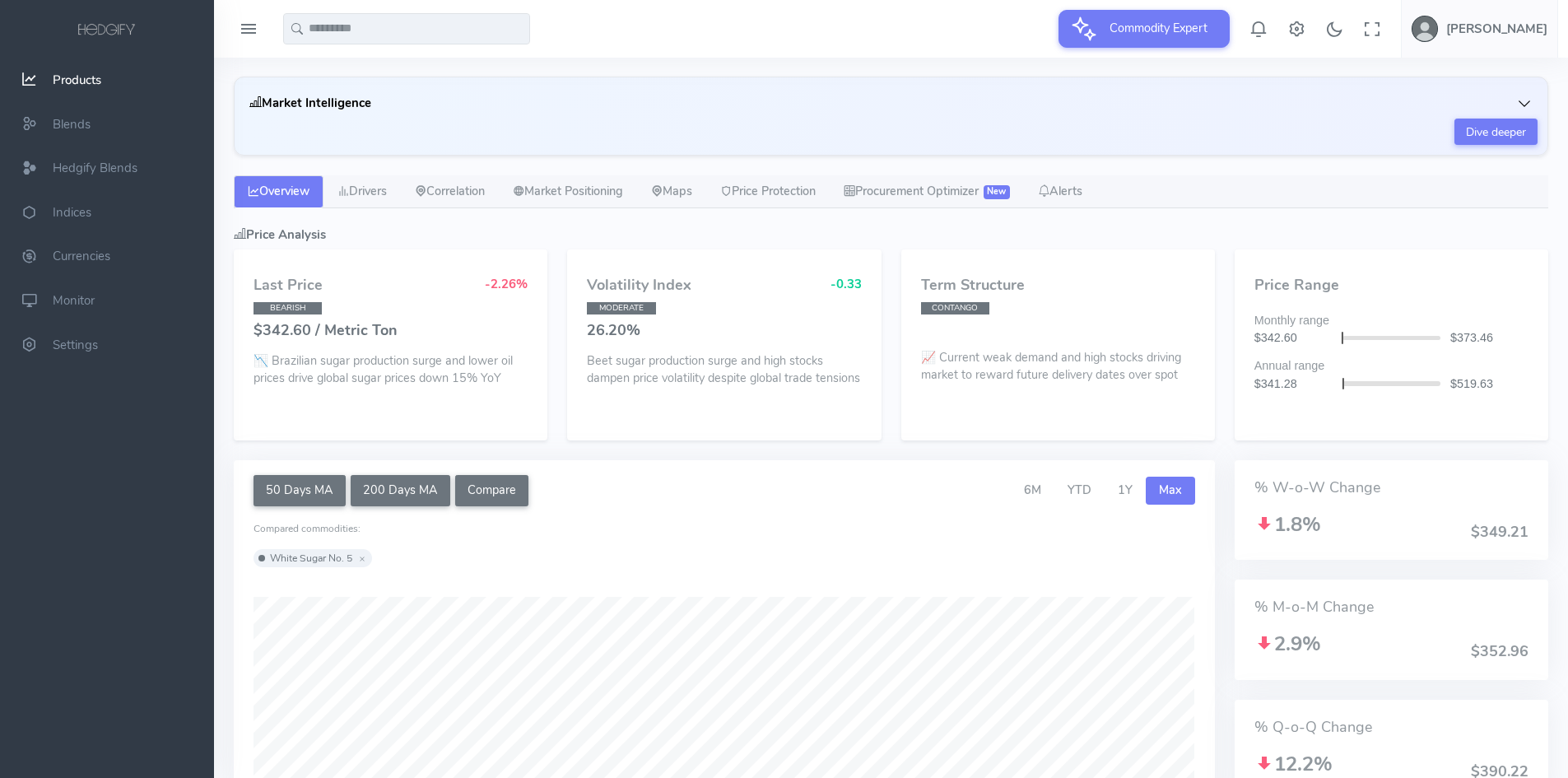
scroll to position [0, 0]
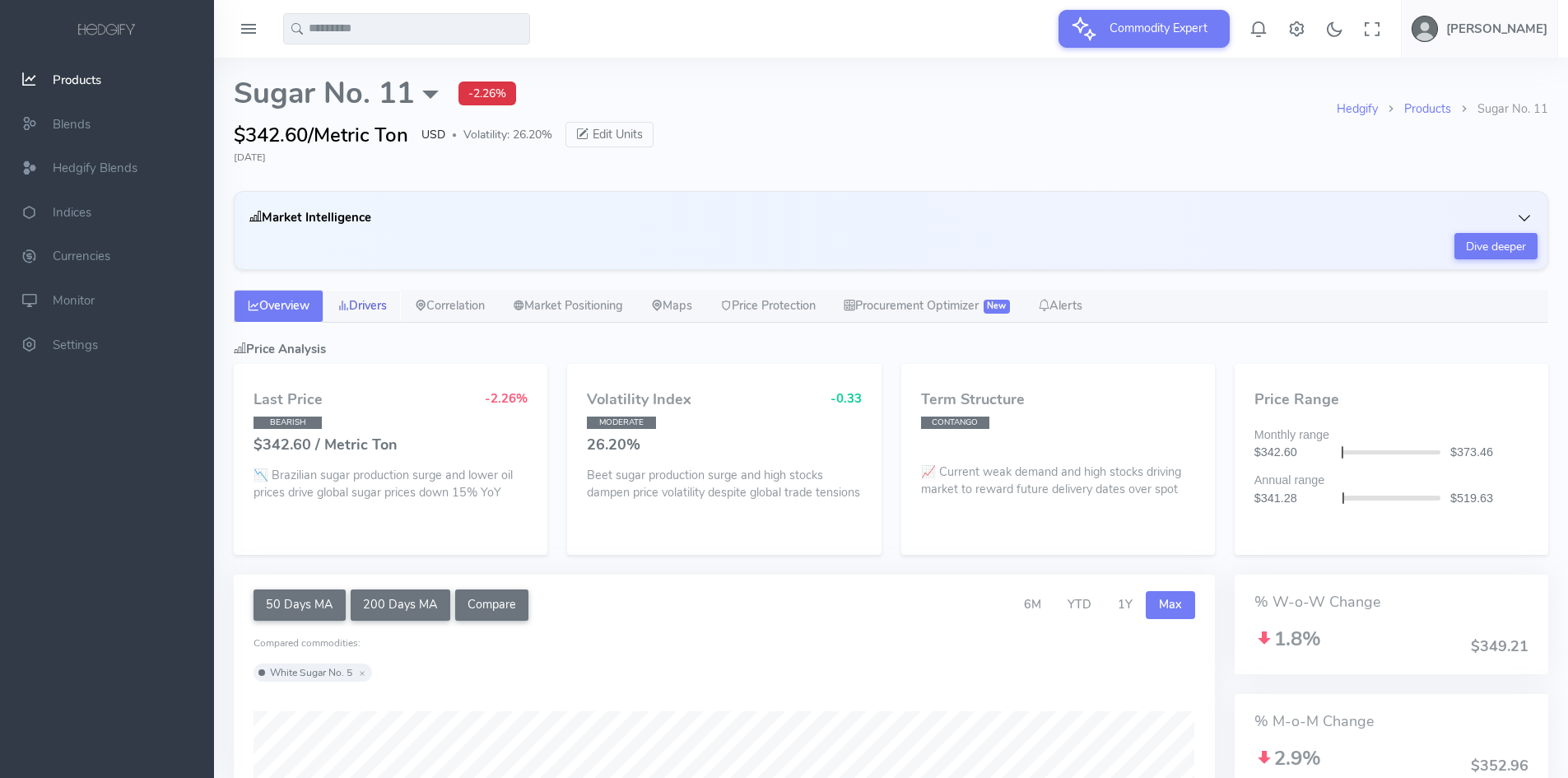
click at [361, 298] on link "Drivers" at bounding box center [363, 307] width 77 height 33
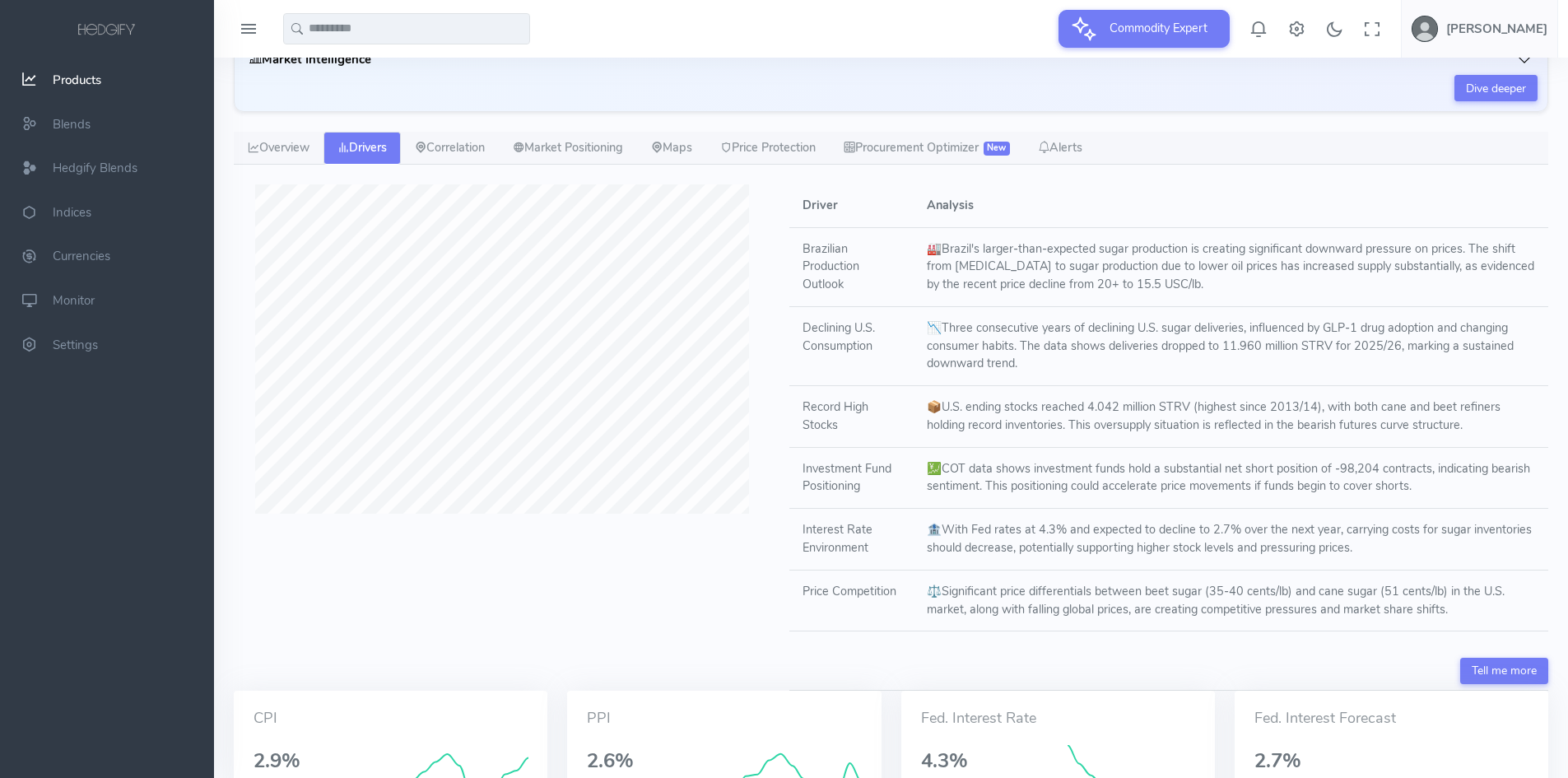
scroll to position [165, 0]
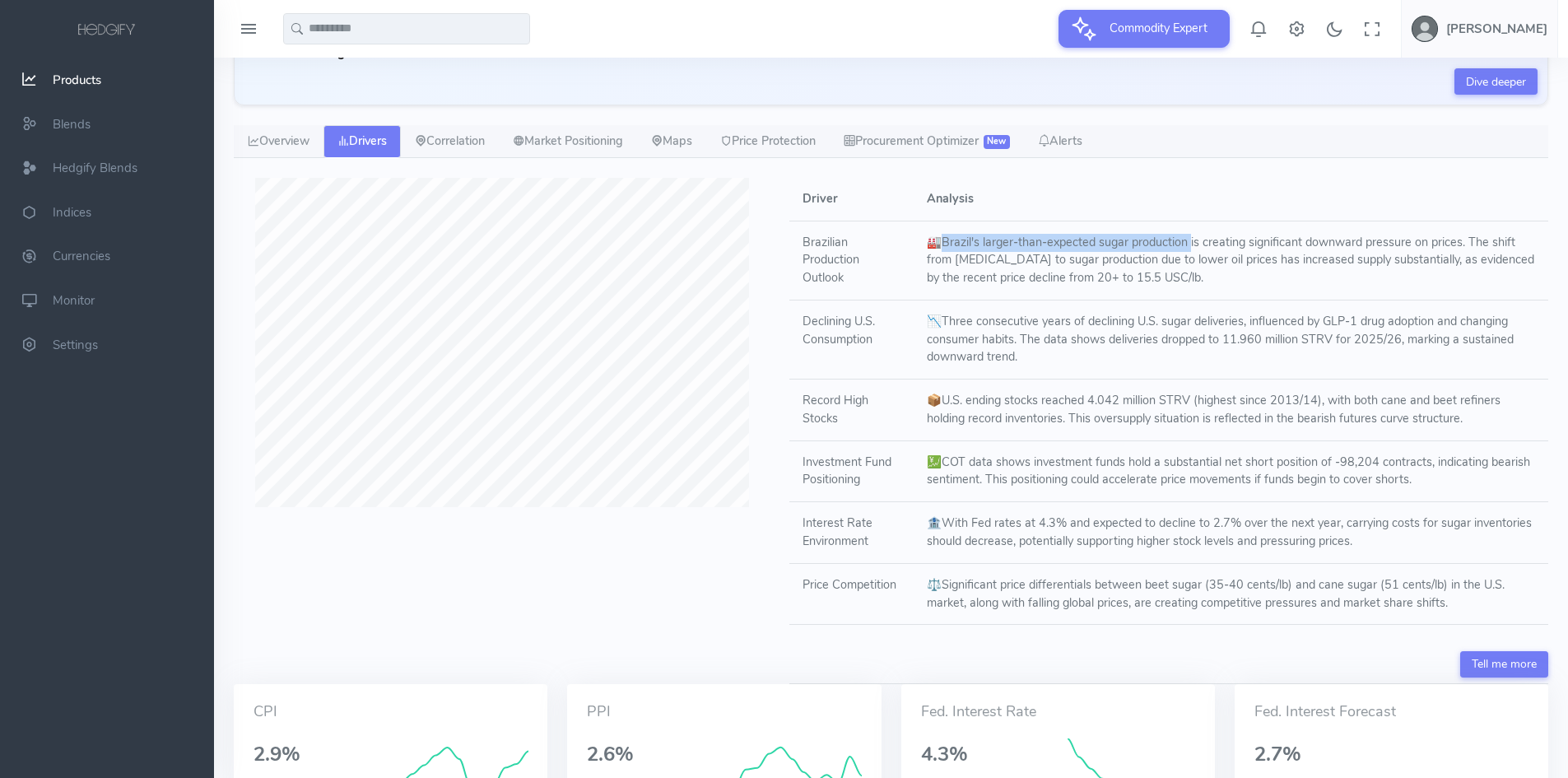
drag, startPoint x: 944, startPoint y: 245, endPoint x: 1193, endPoint y: 239, distance: 249.1
click at [1194, 238] on td "🏭 Brazil's larger-than-expected sugar production is creating significant downwa…" at bounding box center [1231, 261] width 634 height 79
click at [1109, 266] on td "🏭 Brazil's larger-than-expected sugar production is creating significant downwa…" at bounding box center [1231, 261] width 634 height 79
drag, startPoint x: 971, startPoint y: 321, endPoint x: 1049, endPoint y: 321, distance: 78.0
click at [1049, 321] on td "📉 Three consecutive years of declining U.S. sugar deliveries, influenced by GLP…" at bounding box center [1231, 340] width 634 height 79
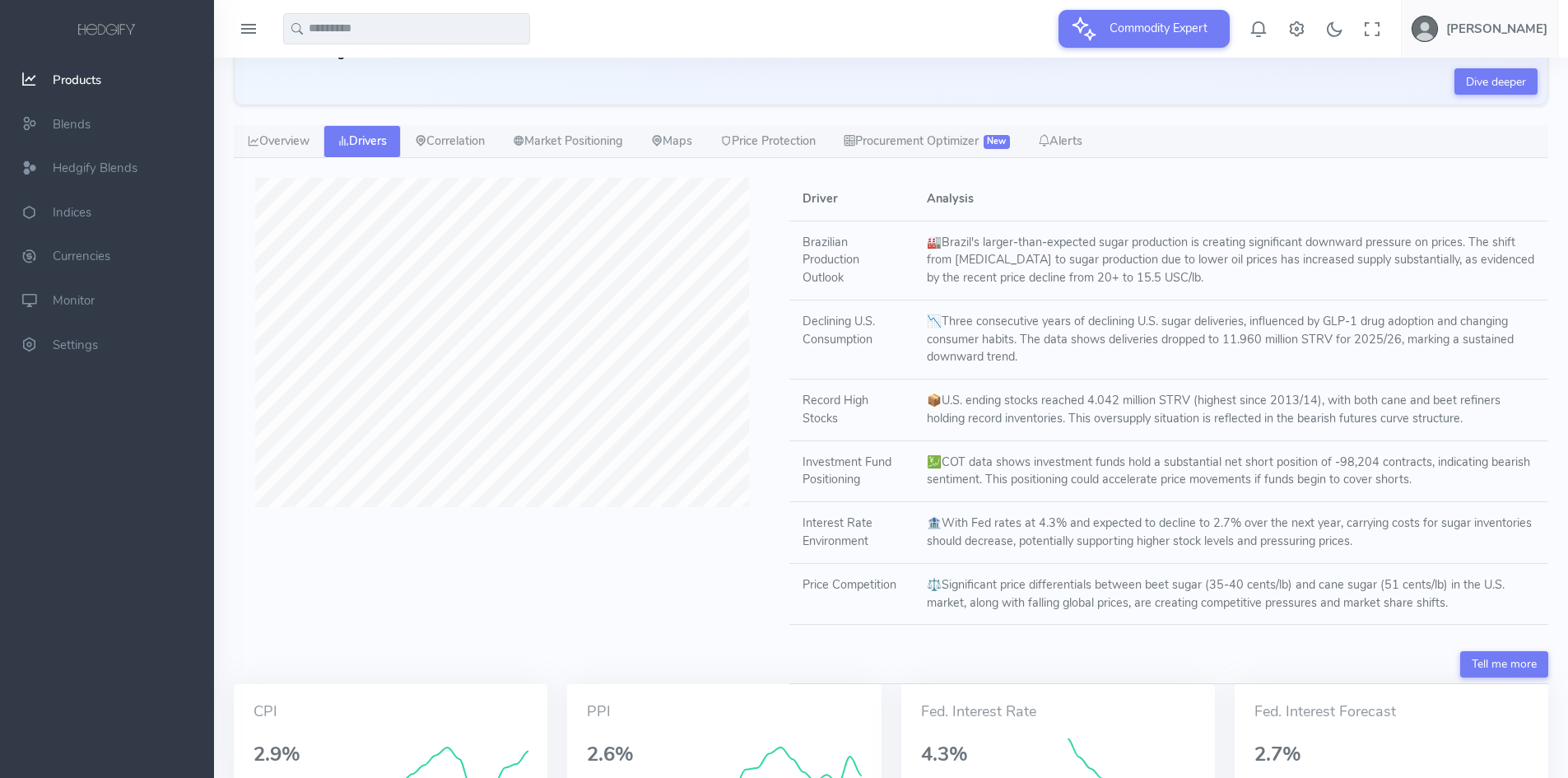
click at [1041, 358] on td "📉 Three consecutive years of declining U.S. sugar deliveries, influenced by GLP…" at bounding box center [1231, 340] width 634 height 79
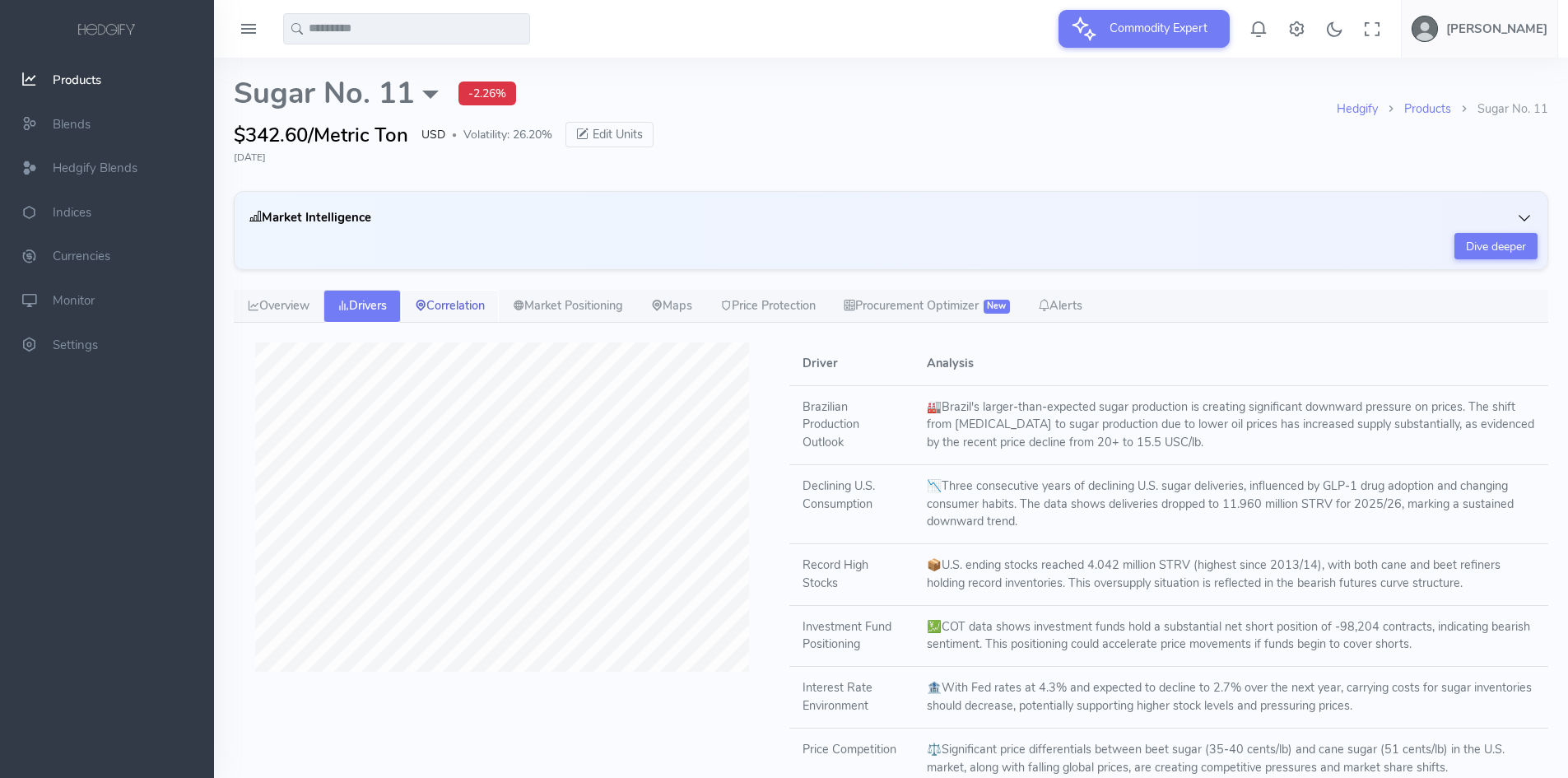
click at [473, 308] on link "Correlation" at bounding box center [450, 307] width 98 height 33
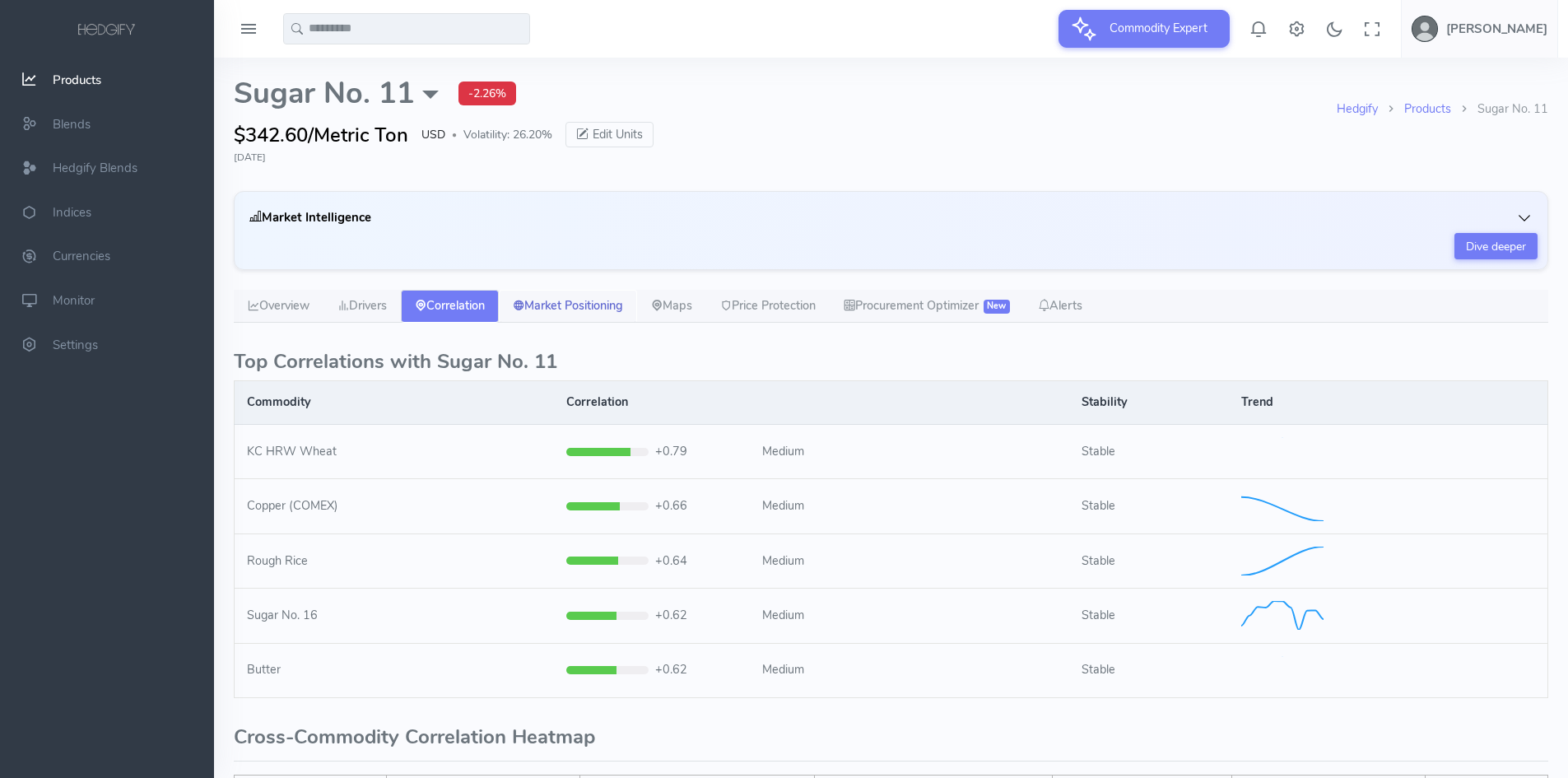
click at [558, 312] on link "Market Positioning" at bounding box center [568, 307] width 138 height 33
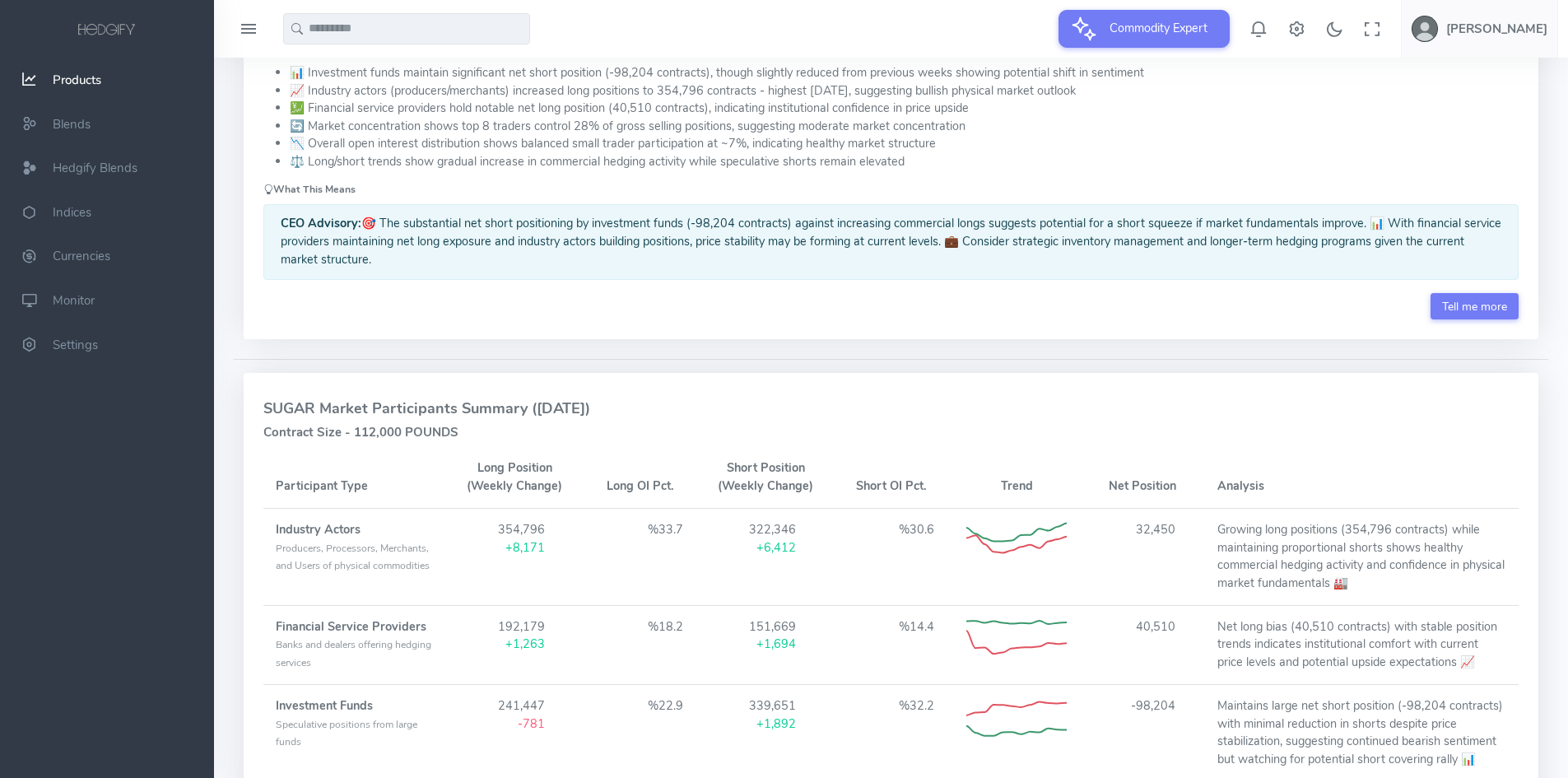
scroll to position [247, 0]
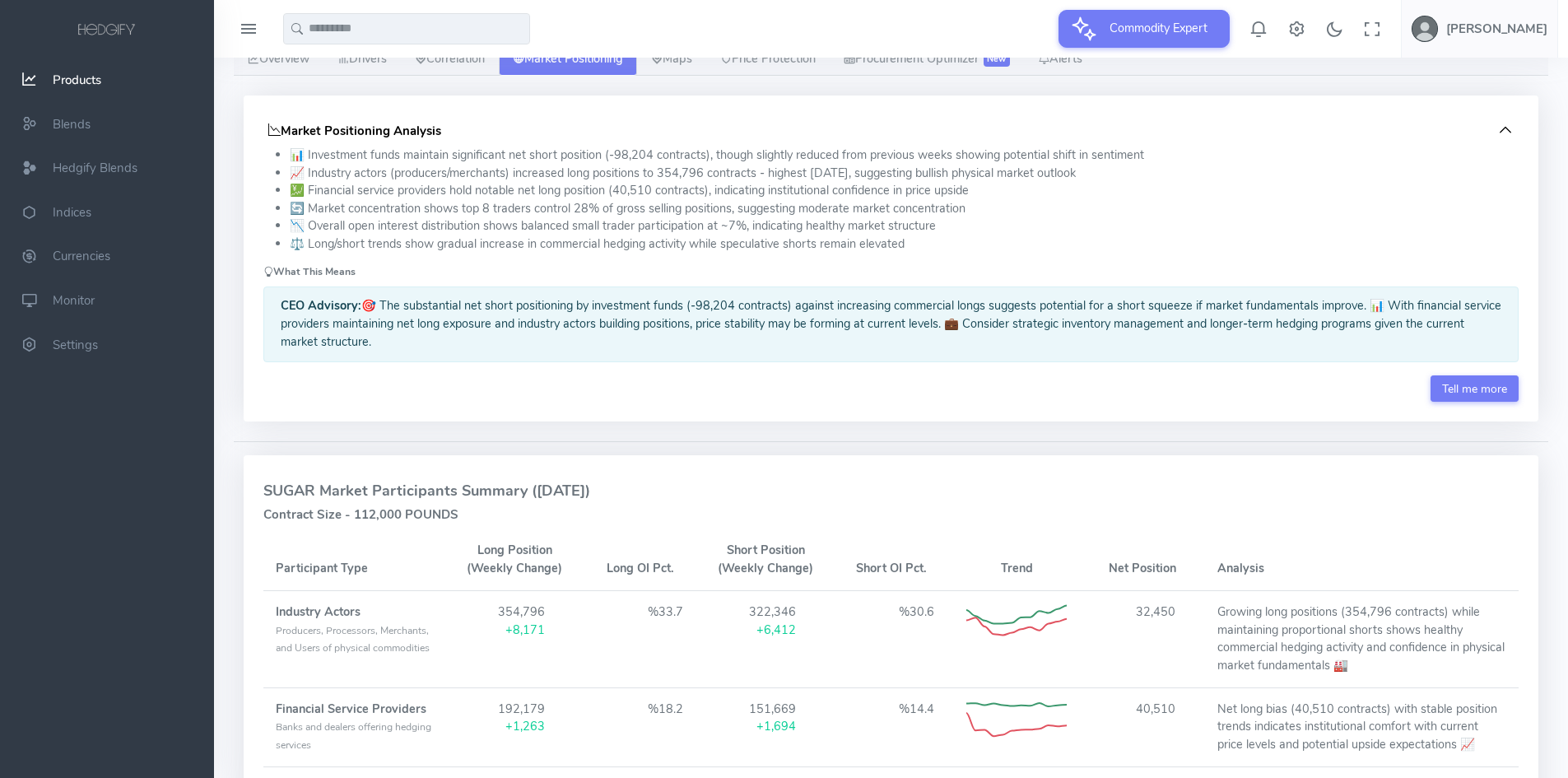
click at [1505, 131] on icon "button" at bounding box center [1505, 130] width 17 height 17
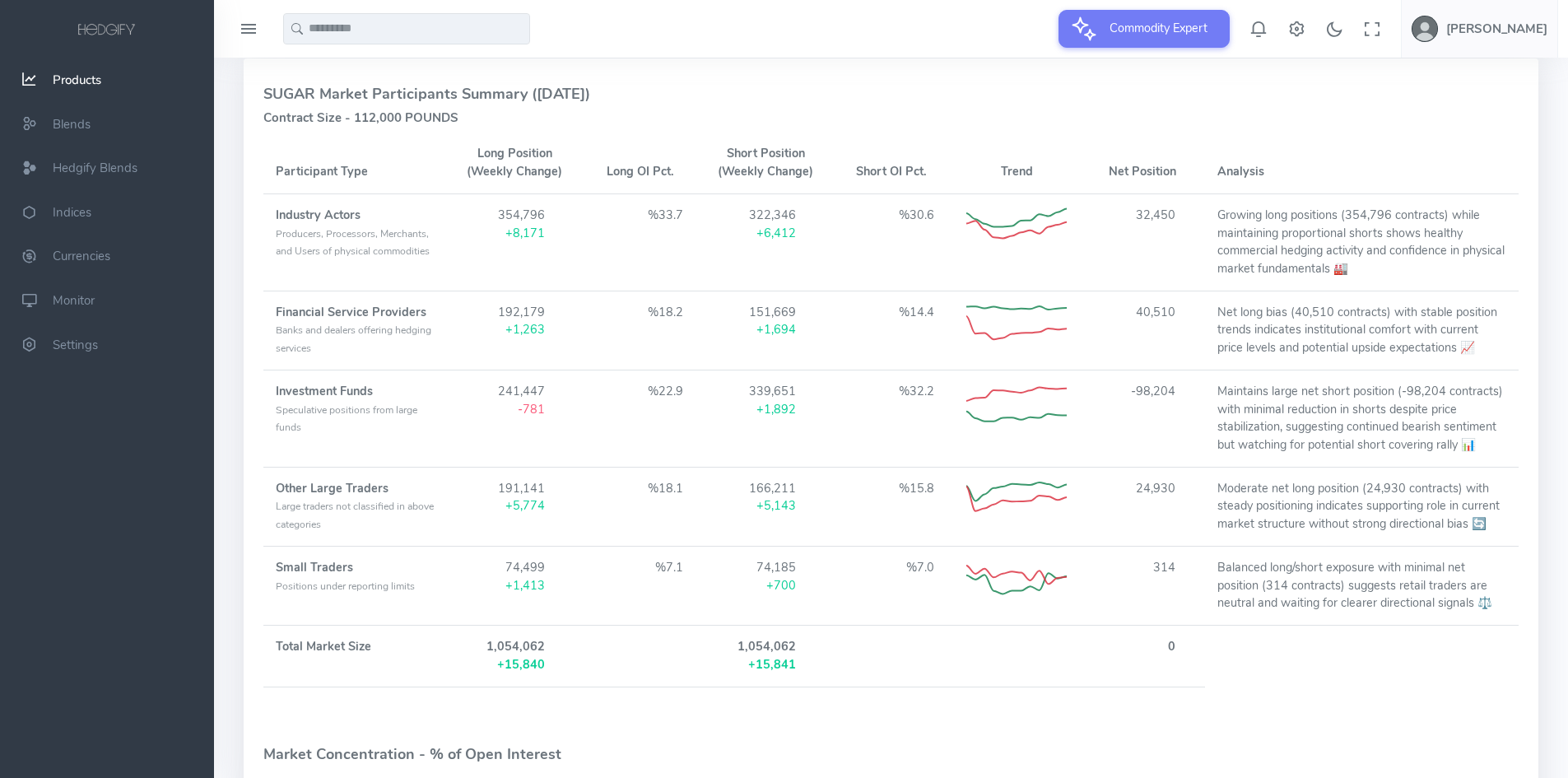
scroll to position [412, 0]
drag, startPoint x: 1142, startPoint y: 220, endPoint x: 1191, endPoint y: 220, distance: 49.0
click at [1191, 220] on td "32,450" at bounding box center [1142, 246] width 126 height 98
click at [1166, 240] on td "32,450" at bounding box center [1142, 246] width 126 height 98
drag, startPoint x: 309, startPoint y: 399, endPoint x: 371, endPoint y: 398, distance: 62.0
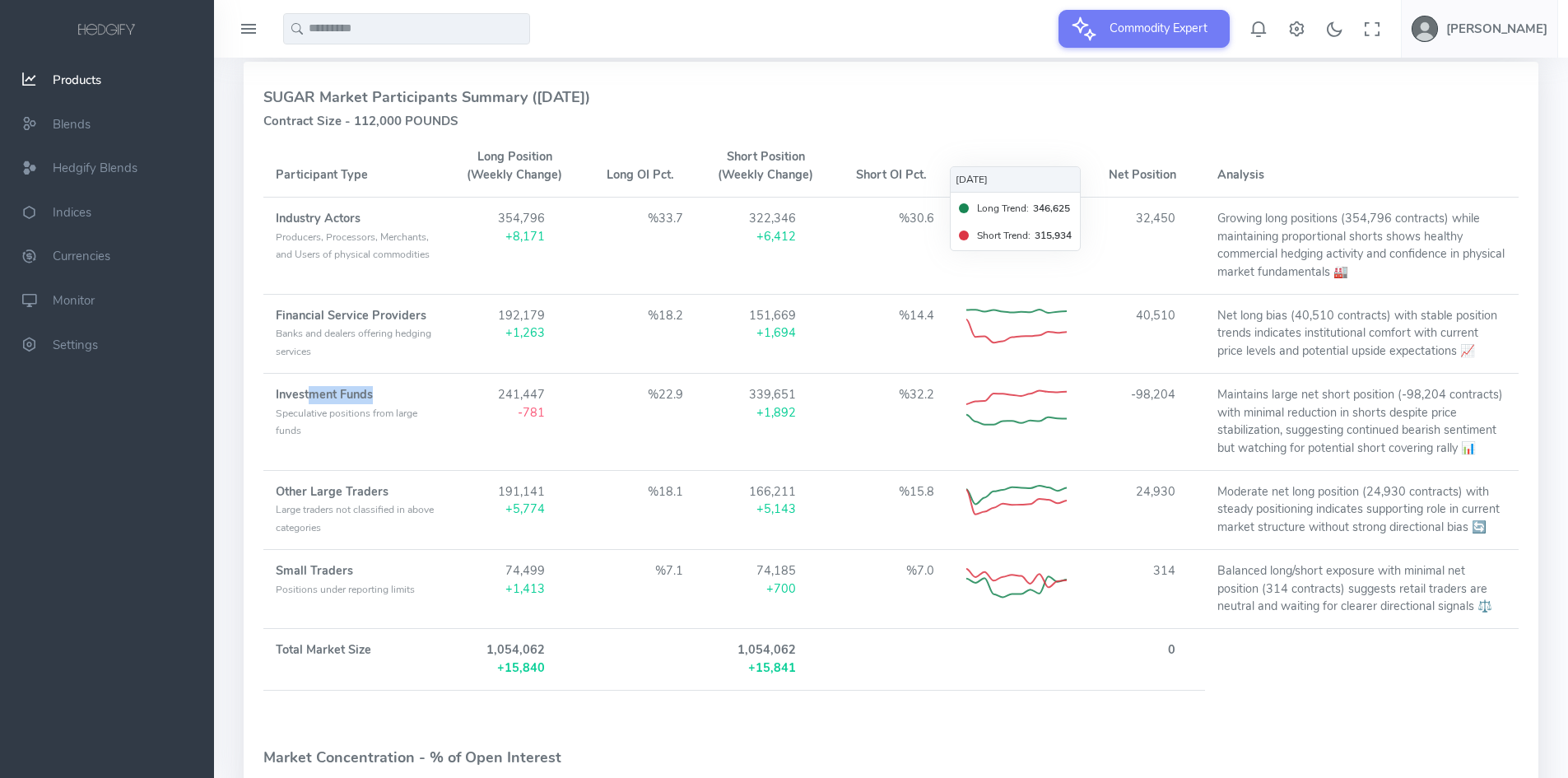
click at [371, 398] on strong "Investment Funds" at bounding box center [325, 394] width 98 height 17
click at [397, 425] on td "Investment Funds Speculative positions from large funds" at bounding box center [357, 422] width 189 height 98
drag, startPoint x: 1145, startPoint y: 402, endPoint x: 1166, endPoint y: 399, distance: 21.2
click at [1166, 399] on td "-98,204" at bounding box center [1142, 422] width 126 height 98
click at [1167, 413] on td "-98,204" at bounding box center [1142, 422] width 126 height 98
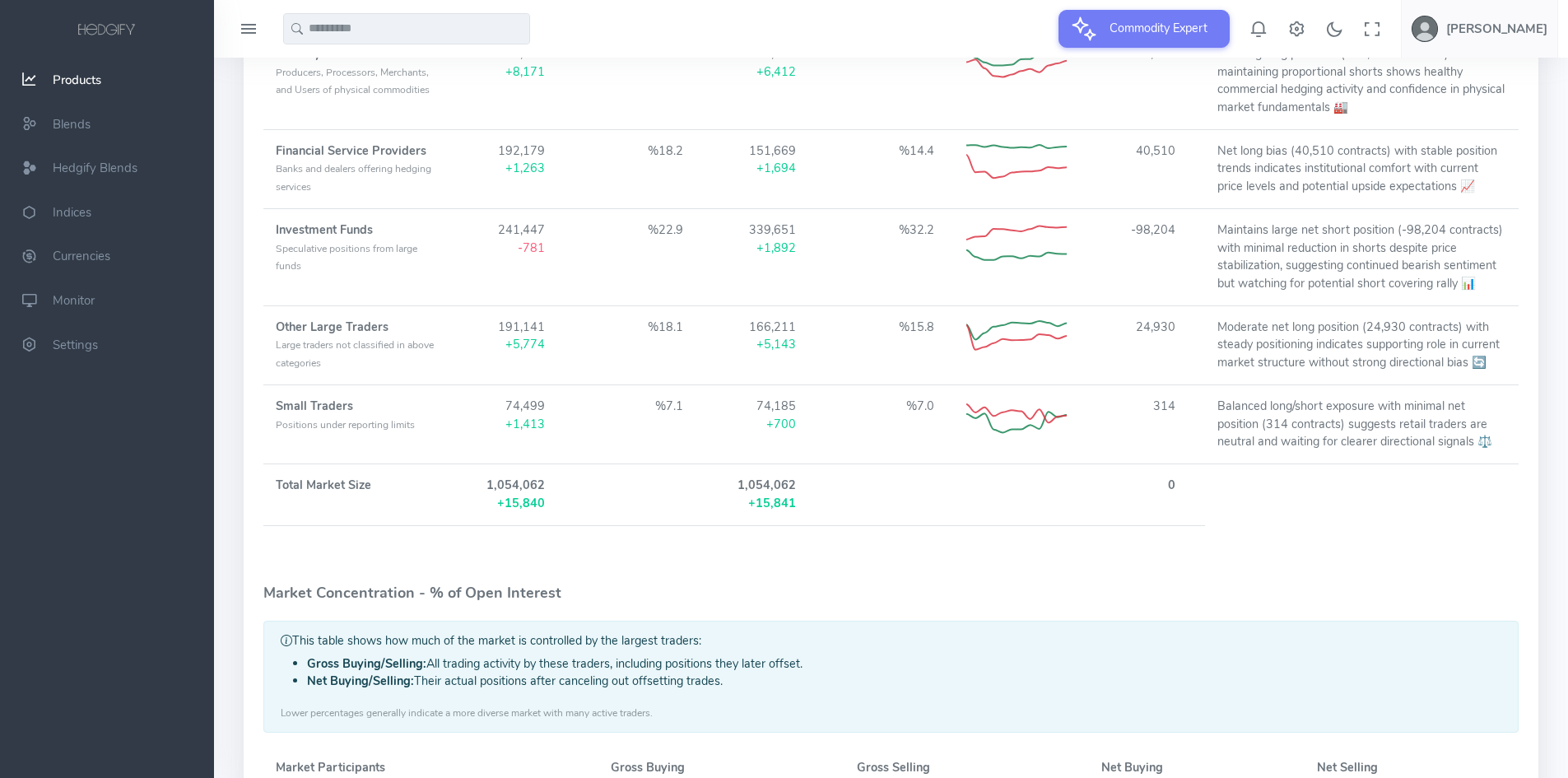
scroll to position [784, 0]
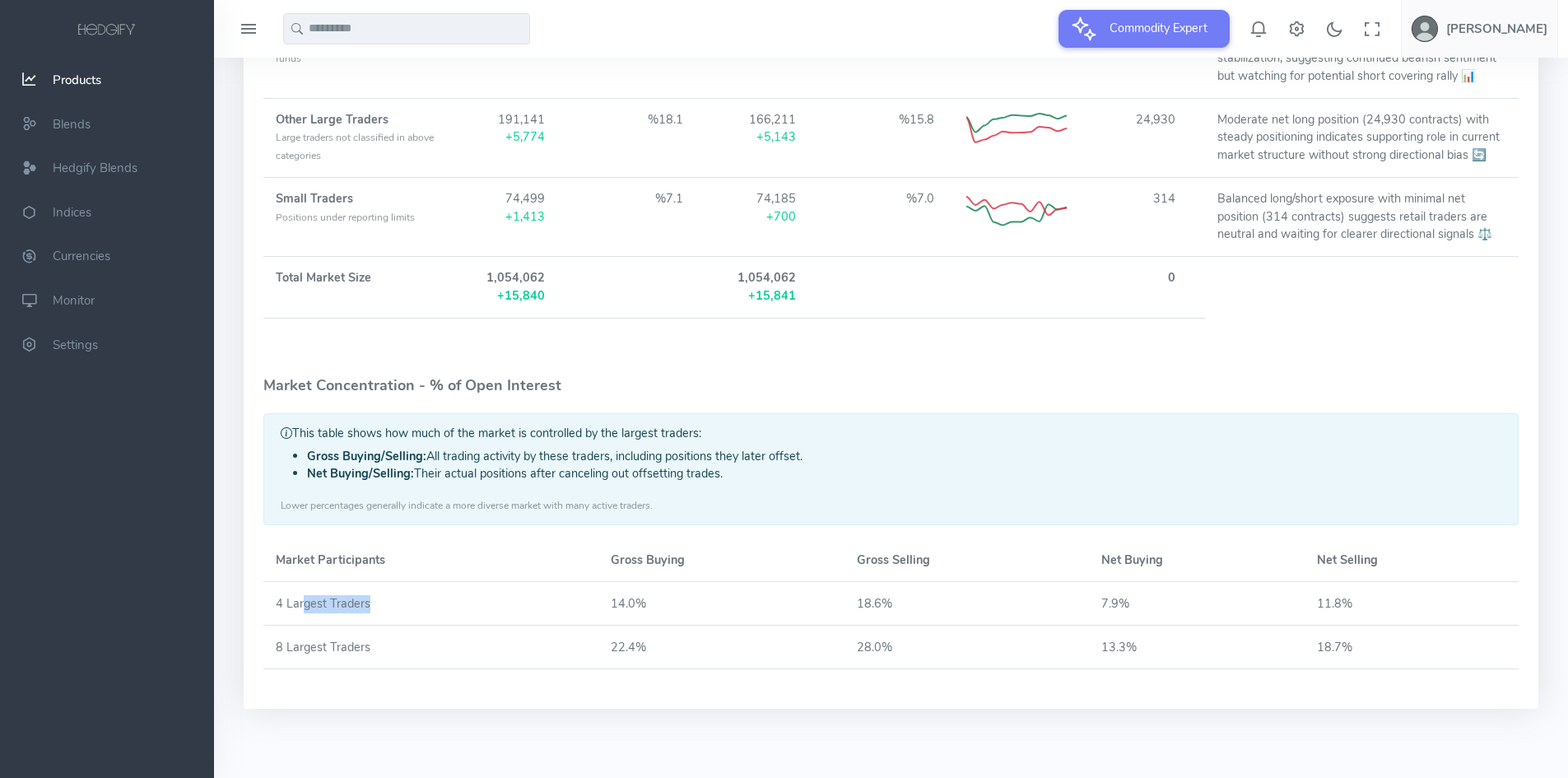
drag, startPoint x: 301, startPoint y: 608, endPoint x: 388, endPoint y: 604, distance: 87.1
click at [388, 604] on td "4 Largest Traders" at bounding box center [431, 603] width 335 height 43
click at [881, 605] on td "18.6%" at bounding box center [967, 603] width 245 height 43
drag, startPoint x: 860, startPoint y: 605, endPoint x: 885, endPoint y: 607, distance: 25.1
click at [885, 607] on td "18.6%" at bounding box center [967, 603] width 245 height 43
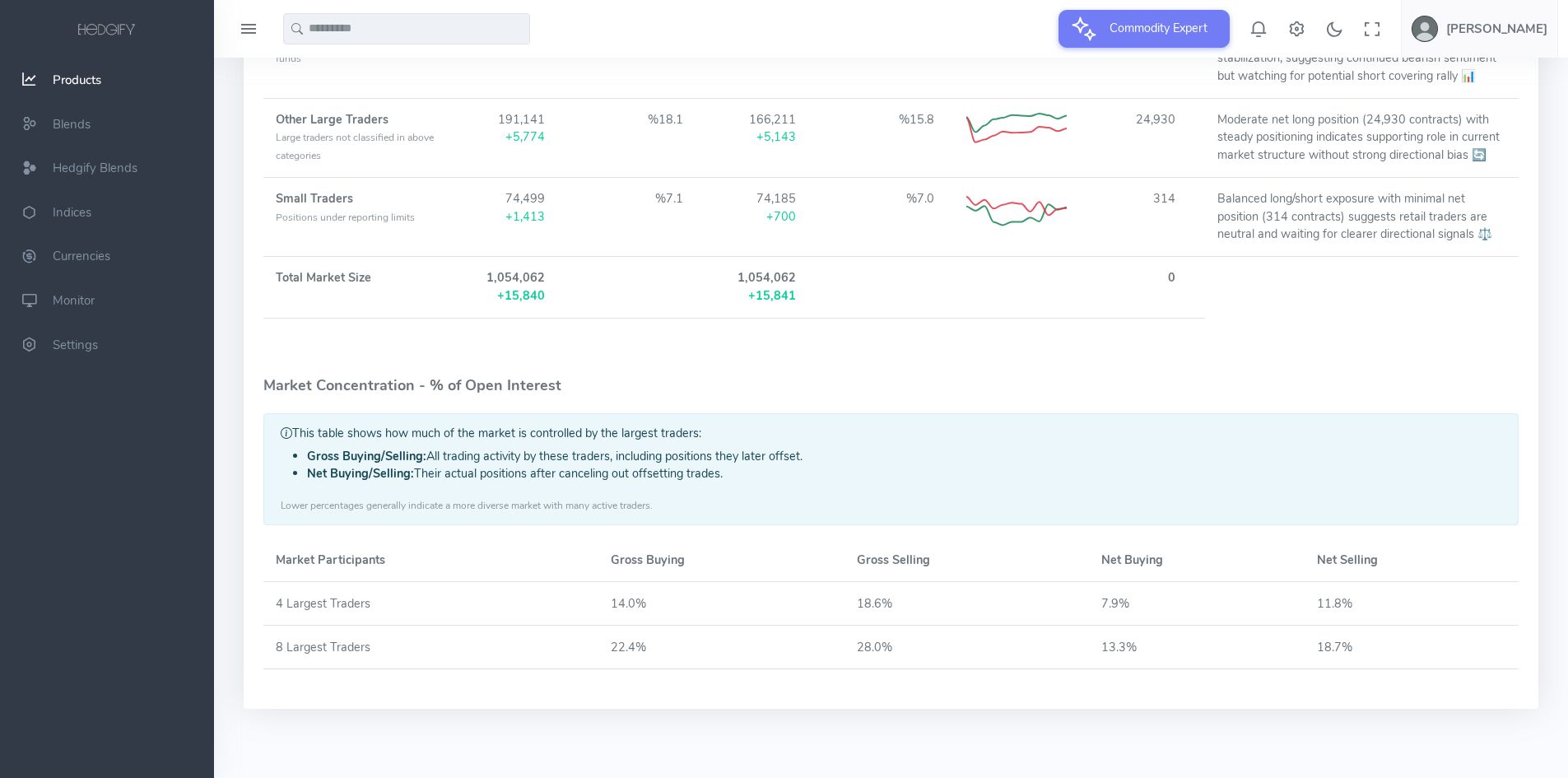
click at [1025, 422] on div "This table shows how much of the market is controlled by the largest traders: G…" at bounding box center [891, 470] width 1255 height 112
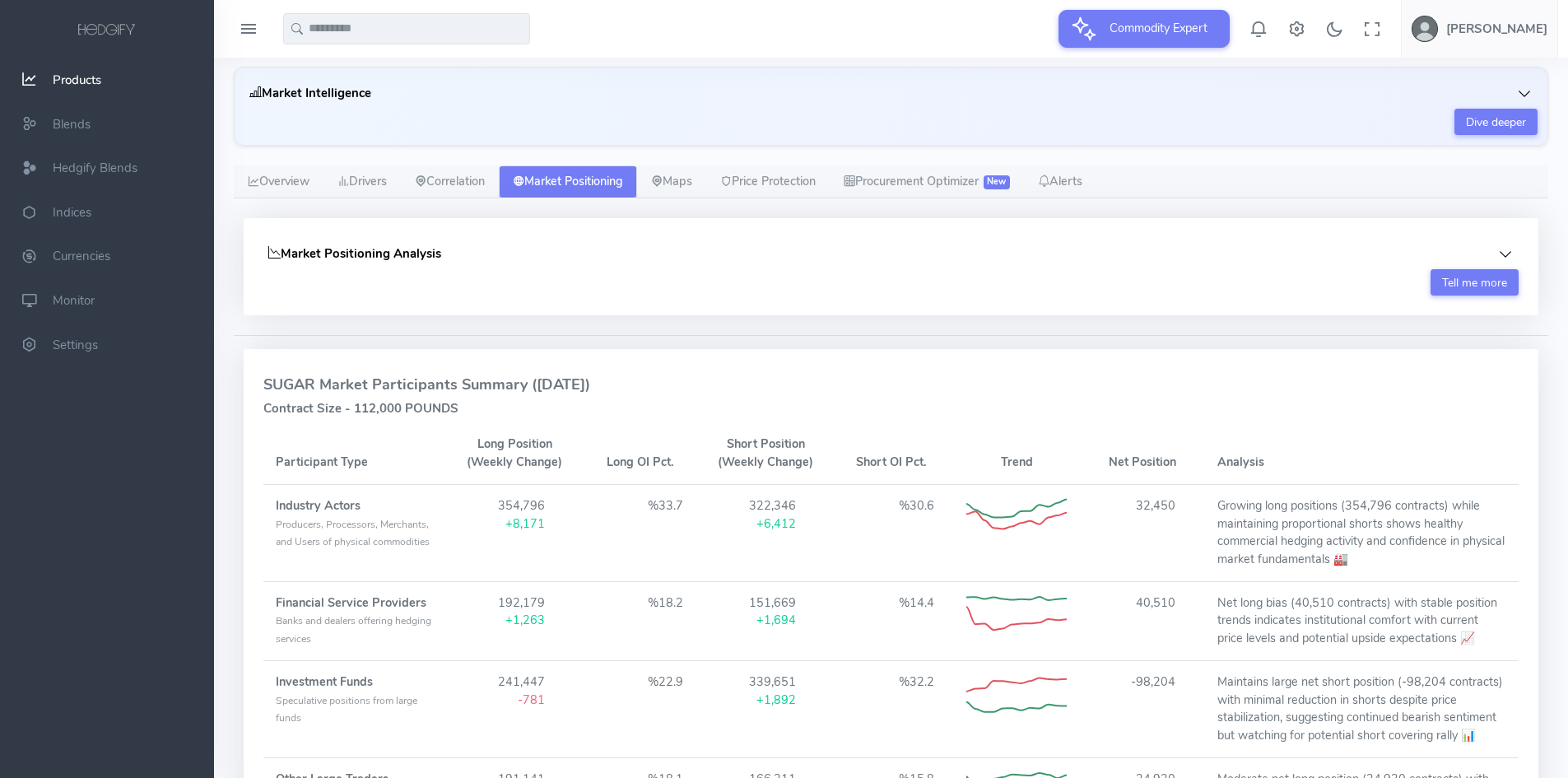
scroll to position [0, 0]
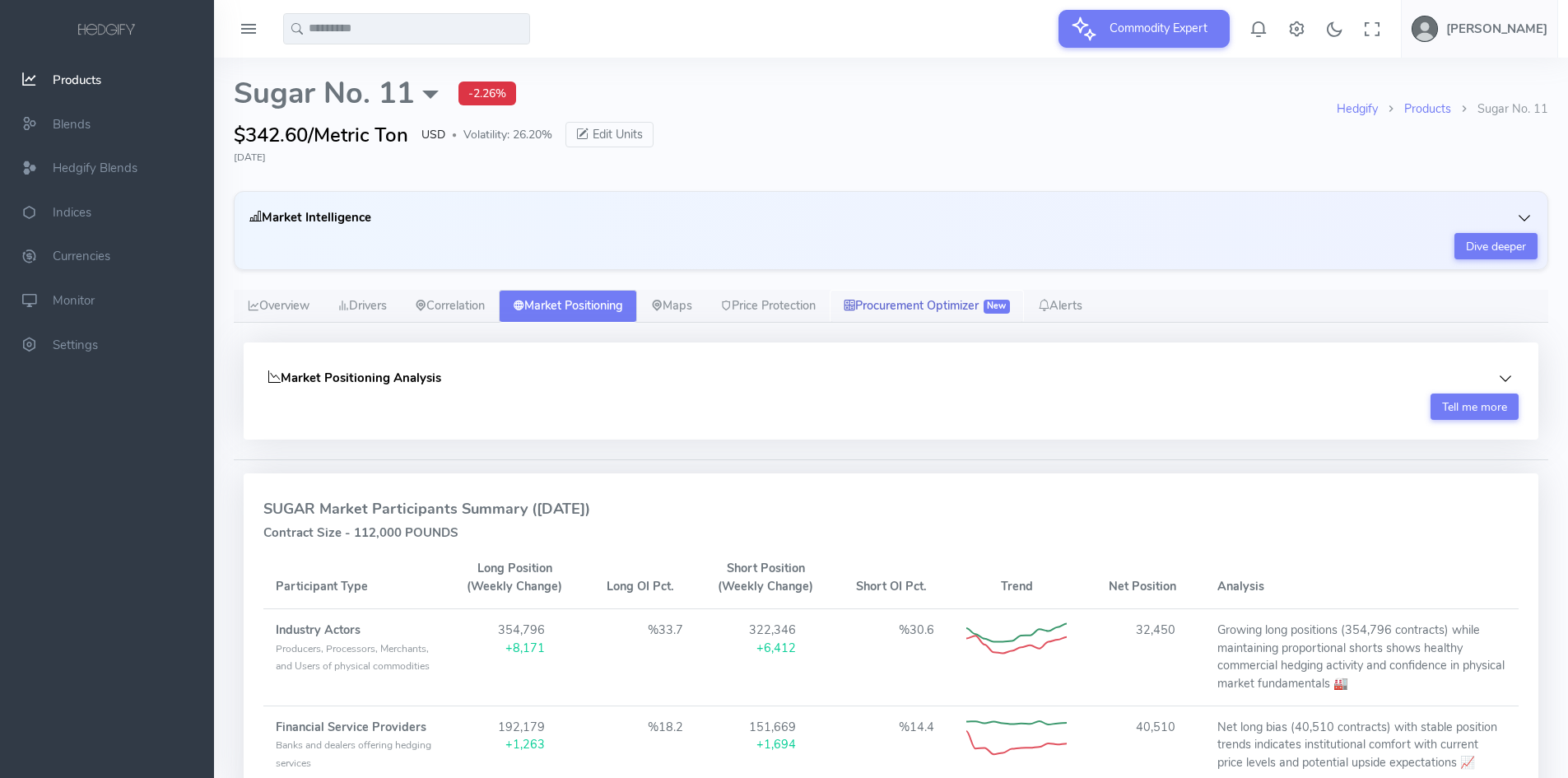
click at [921, 315] on link "Procurement Optimizer New" at bounding box center [927, 307] width 194 height 33
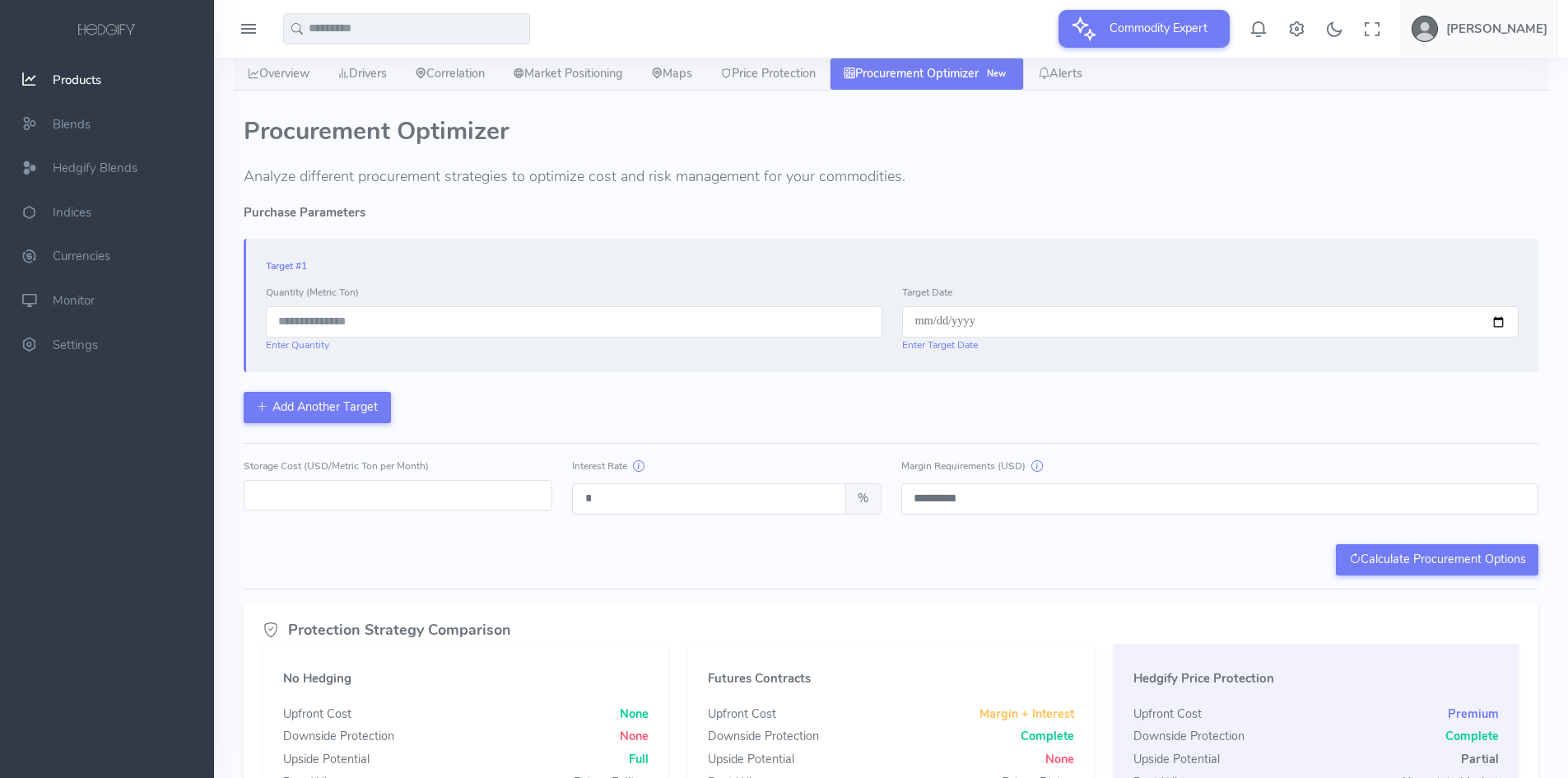
scroll to position [330, 0]
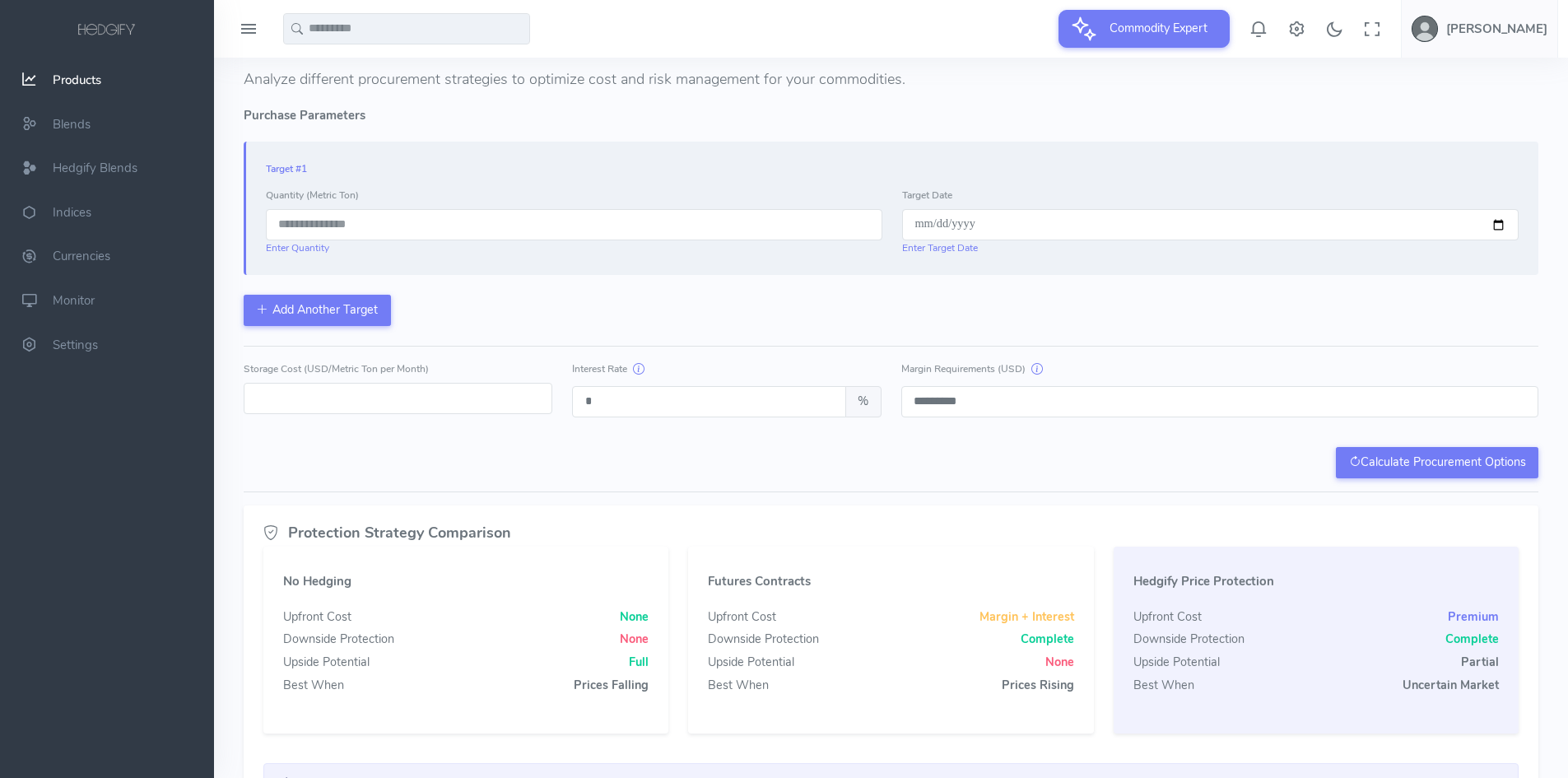
click at [358, 228] on input "number" at bounding box center [574, 225] width 617 height 31
type input "*****"
click at [1141, 290] on div "Target #1 Quantity (Metric Ton) ***** Enter Quantity Target Date Enter Target D…" at bounding box center [891, 234] width 1295 height 184
click at [1503, 218] on input "date" at bounding box center [1210, 225] width 617 height 31
type input "**********"
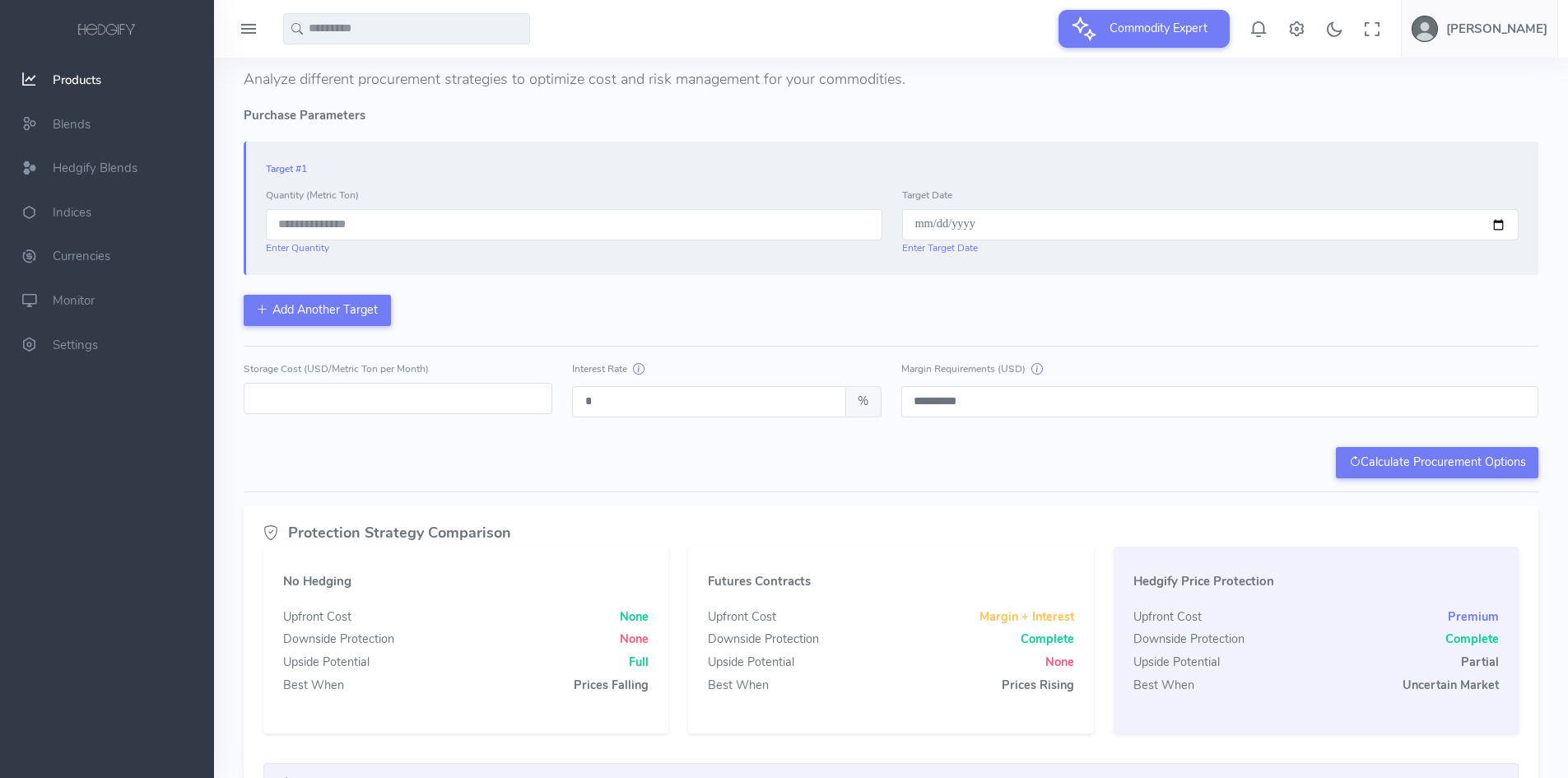
click at [1204, 299] on div "**********" at bounding box center [891, 234] width 1295 height 184
drag, startPoint x: 303, startPoint y: 397, endPoint x: 230, endPoint y: 397, distance: 73.0
click at [230, 397] on div "Hedgify Products Sugar No. 11 Sugar No. 11 External Sources ICE/US: Futures Bar…" at bounding box center [891, 293] width 1334 height 1130
type input "*"
click at [636, 475] on div "Calculate Procurement Options" at bounding box center [891, 463] width 1295 height 31
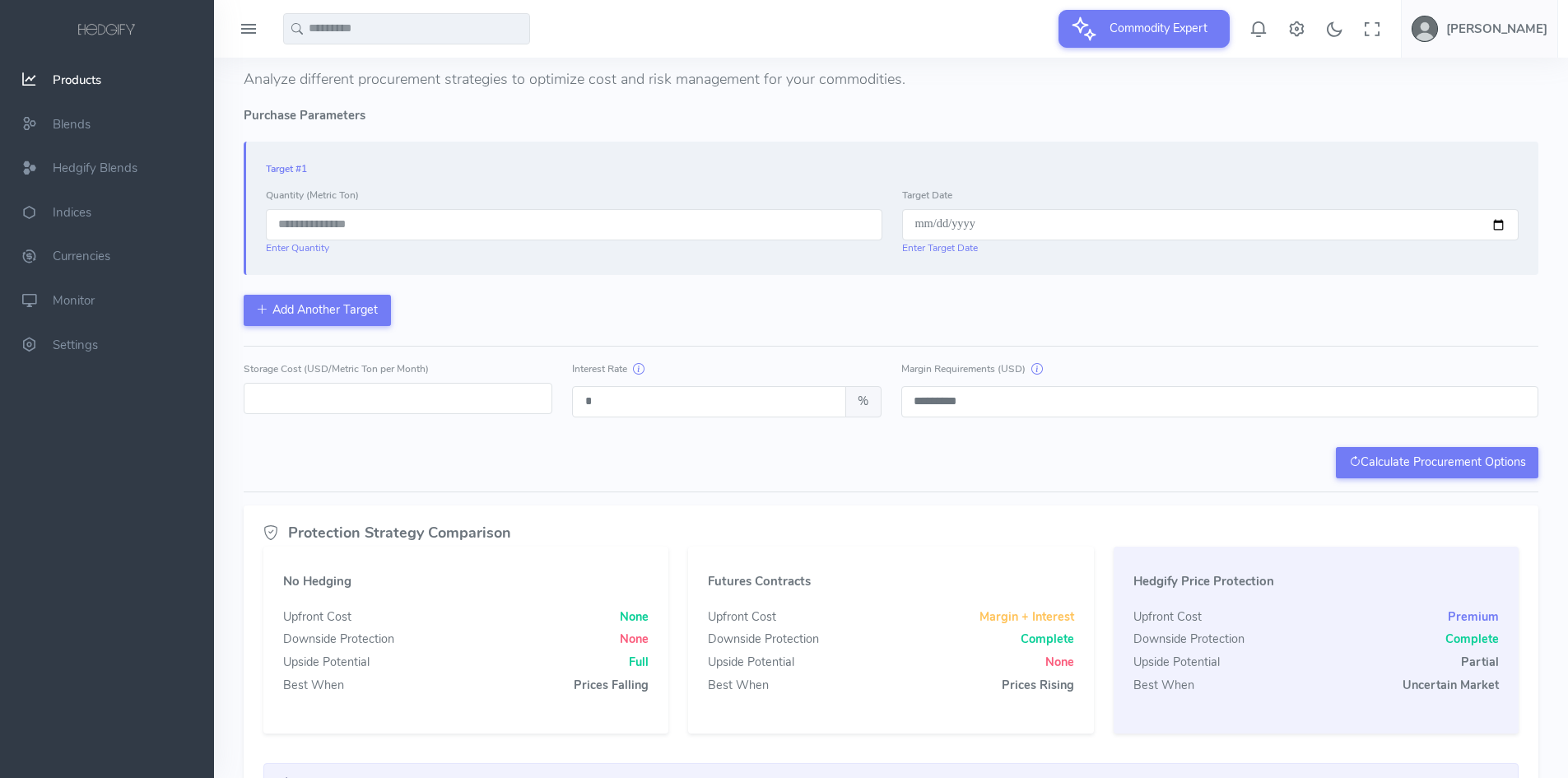
drag, startPoint x: 617, startPoint y: 400, endPoint x: 571, endPoint y: 400, distance: 46.0
click at [571, 400] on div "Interest Rate * %" at bounding box center [726, 389] width 329 height 58
click at [997, 474] on div "Calculate Procurement Options" at bounding box center [891, 463] width 1295 height 31
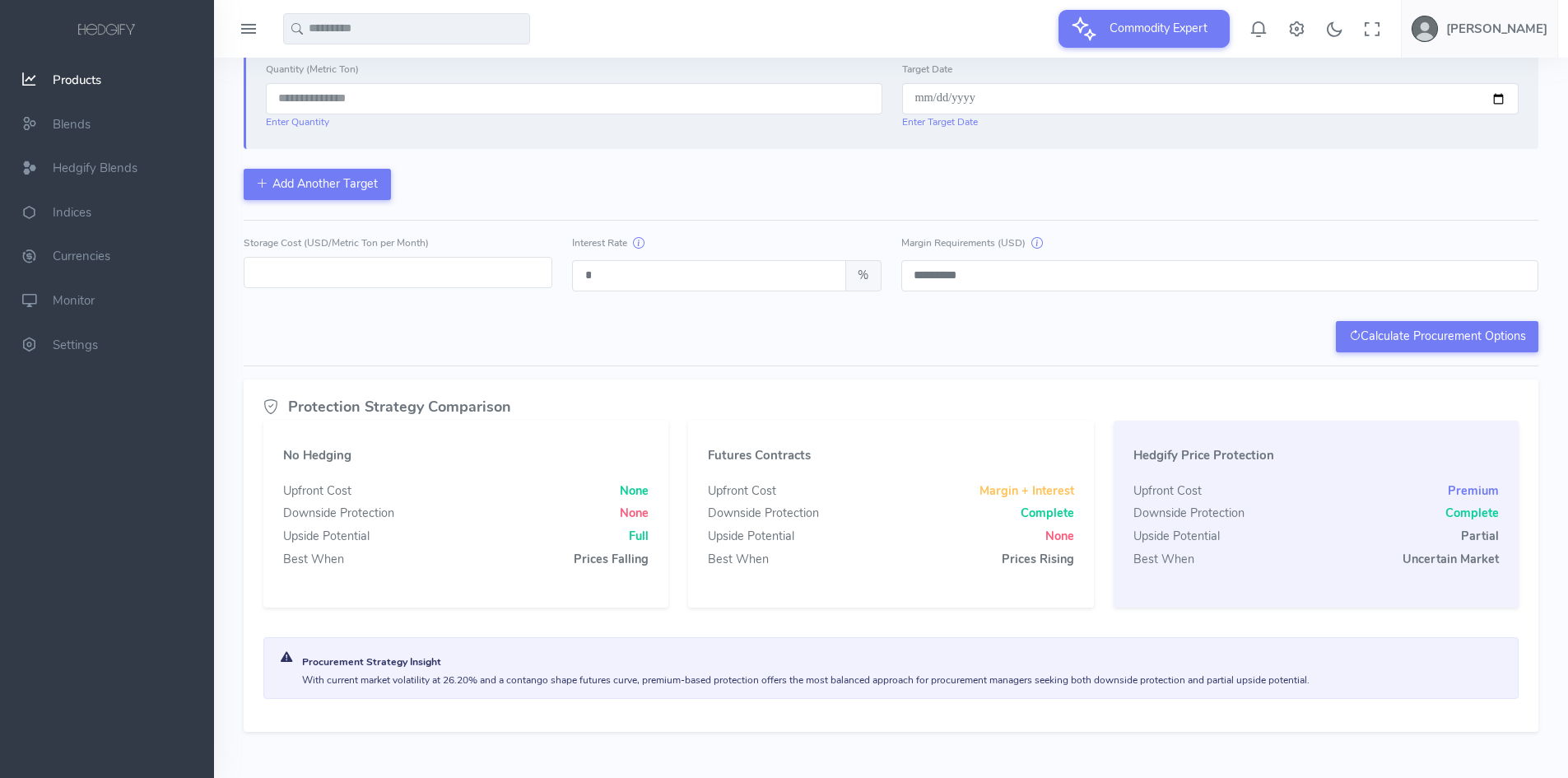
scroll to position [479, 0]
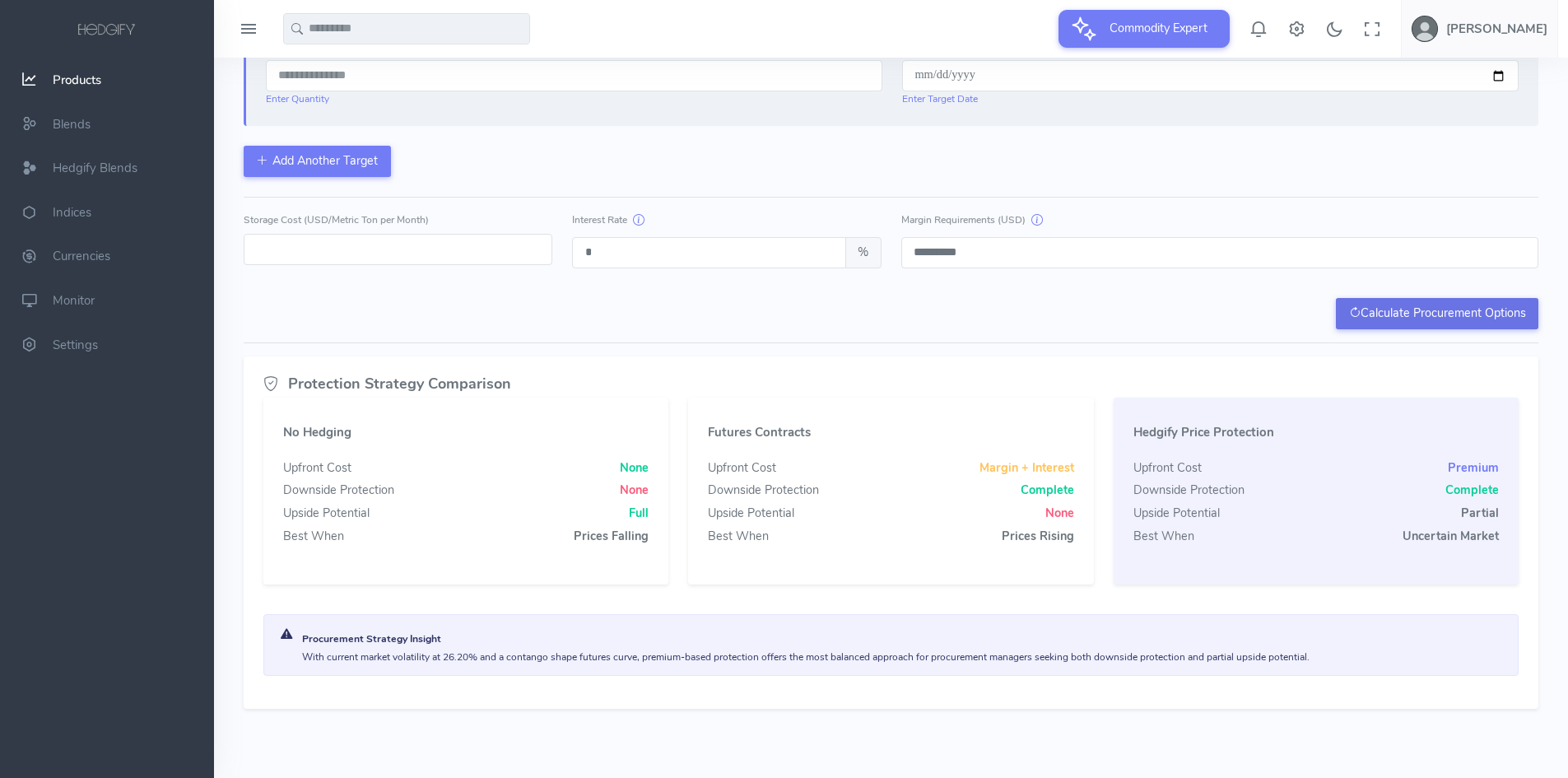
click at [1354, 308] on icon "button" at bounding box center [1355, 313] width 12 height 17
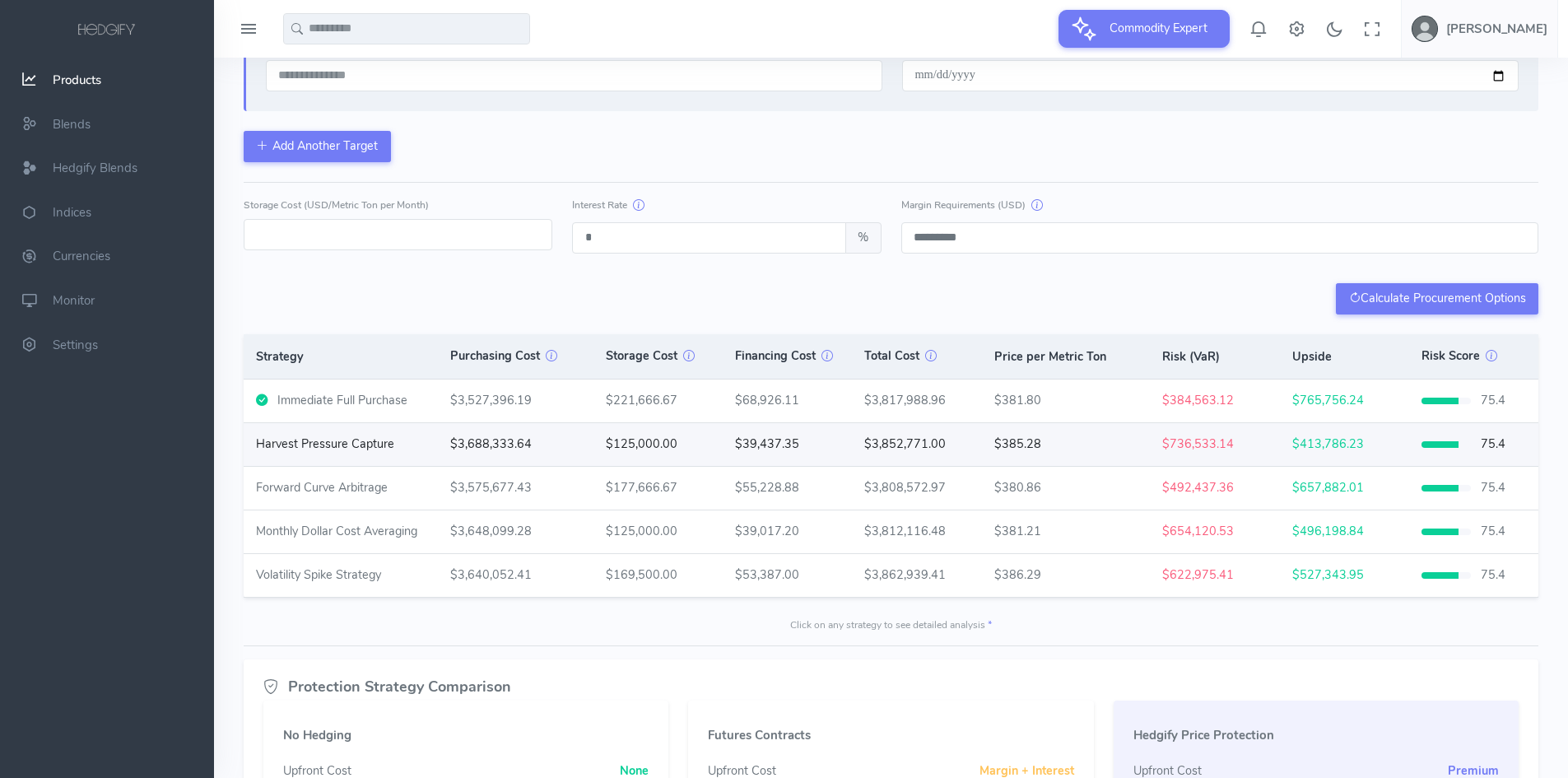
click at [347, 439] on div "Harvest Pressure Capture" at bounding box center [325, 445] width 138 height 18
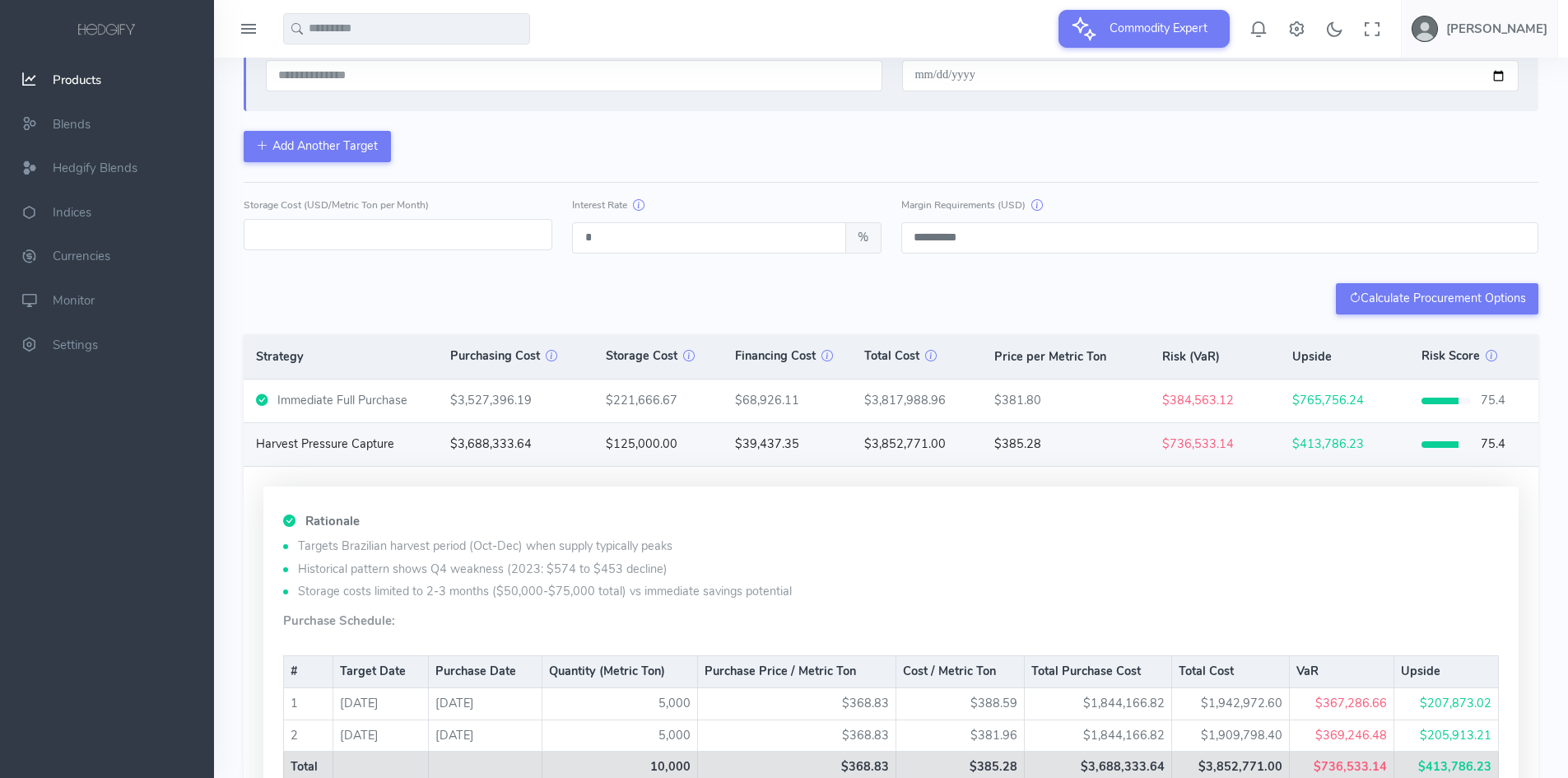
click at [347, 440] on div "Harvest Pressure Capture" at bounding box center [325, 445] width 138 height 18
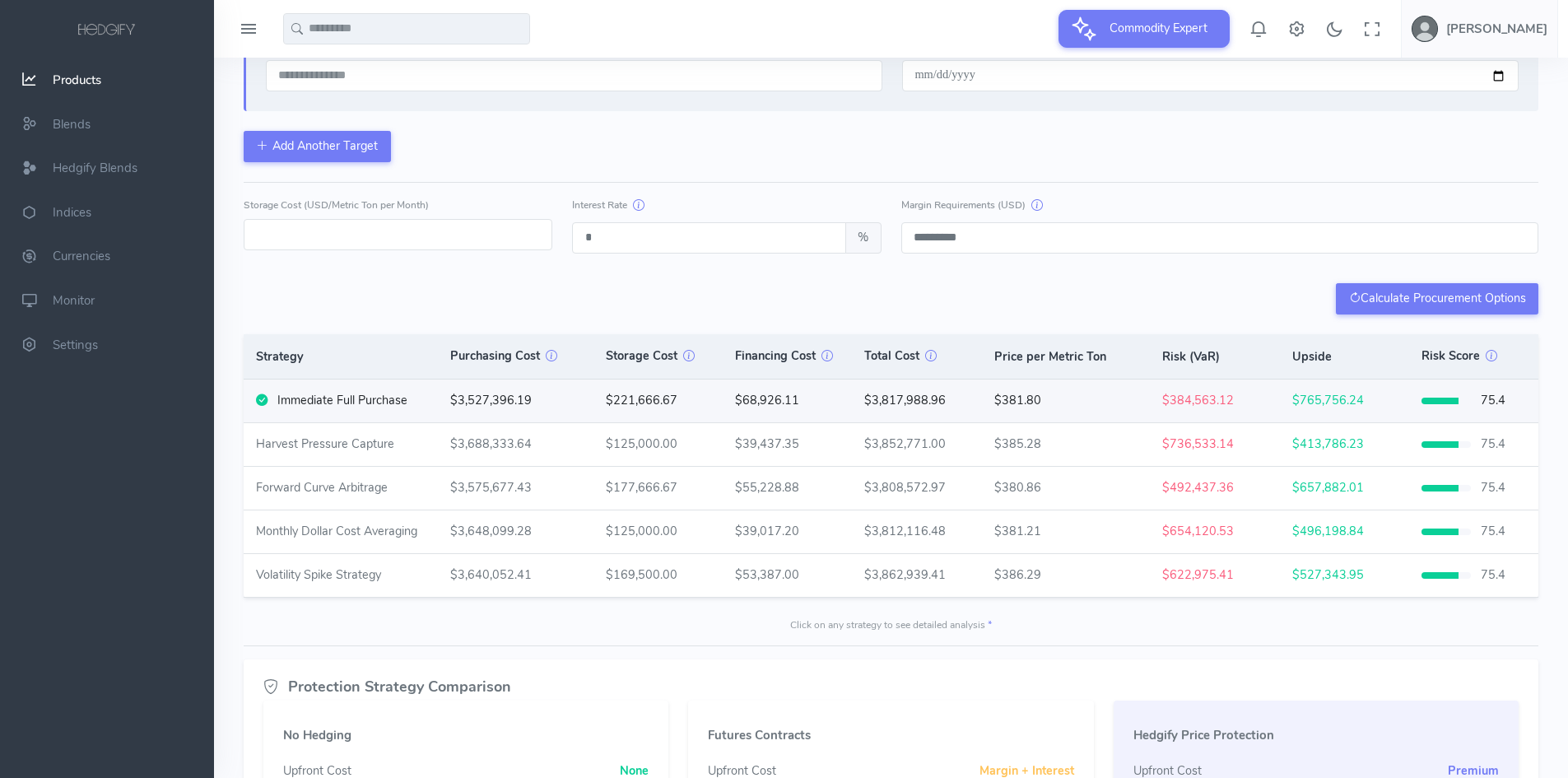
click at [292, 403] on div "Immediate Full Purchase" at bounding box center [341, 401] width 130 height 18
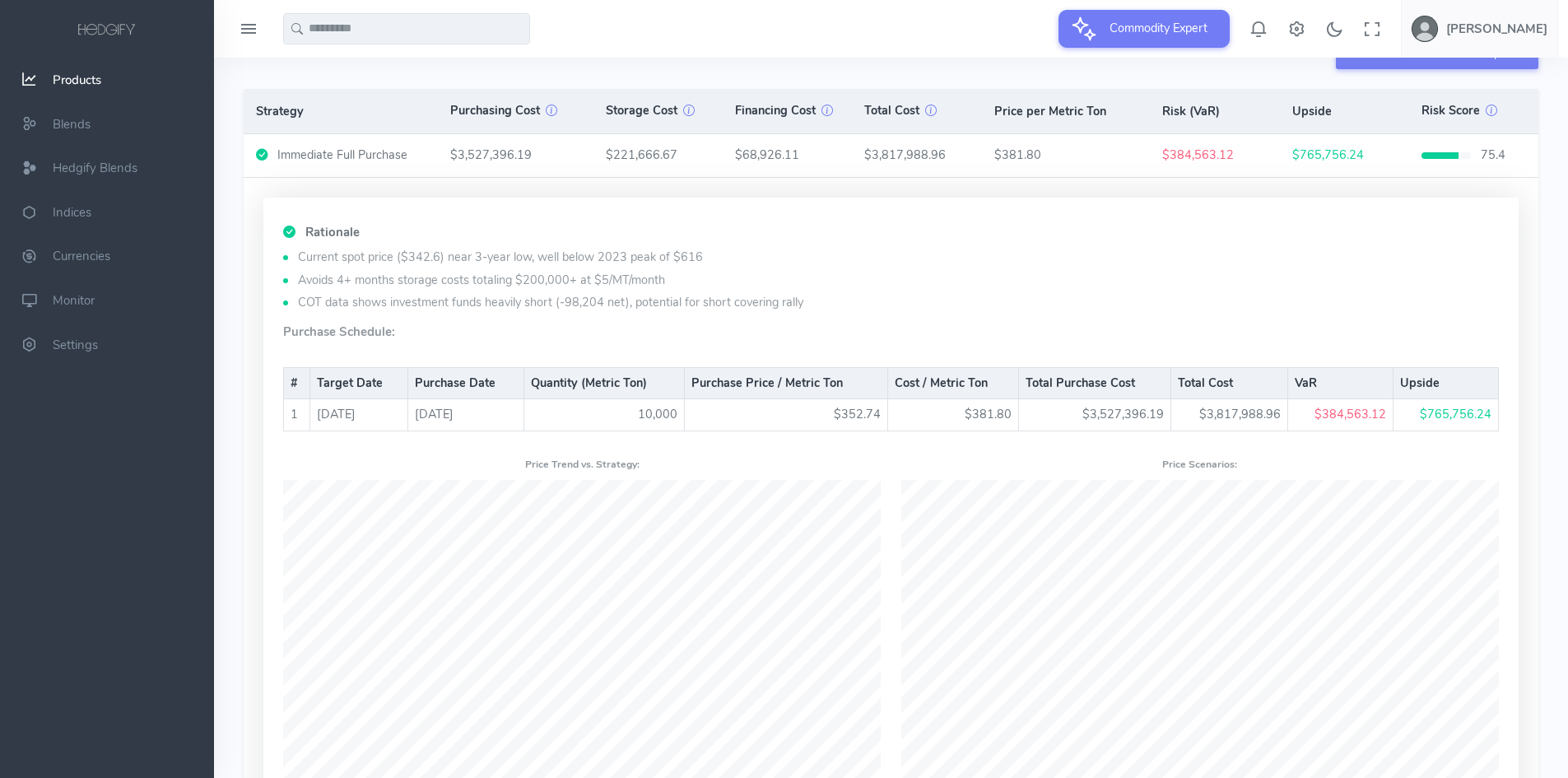
scroll to position [726, 0]
drag, startPoint x: 490, startPoint y: 260, endPoint x: 581, endPoint y: 257, distance: 91.0
click at [581, 257] on li "Current spot price ($342.6) near 3-year low, well below 2023 peak of $616" at bounding box center [891, 256] width 1216 height 18
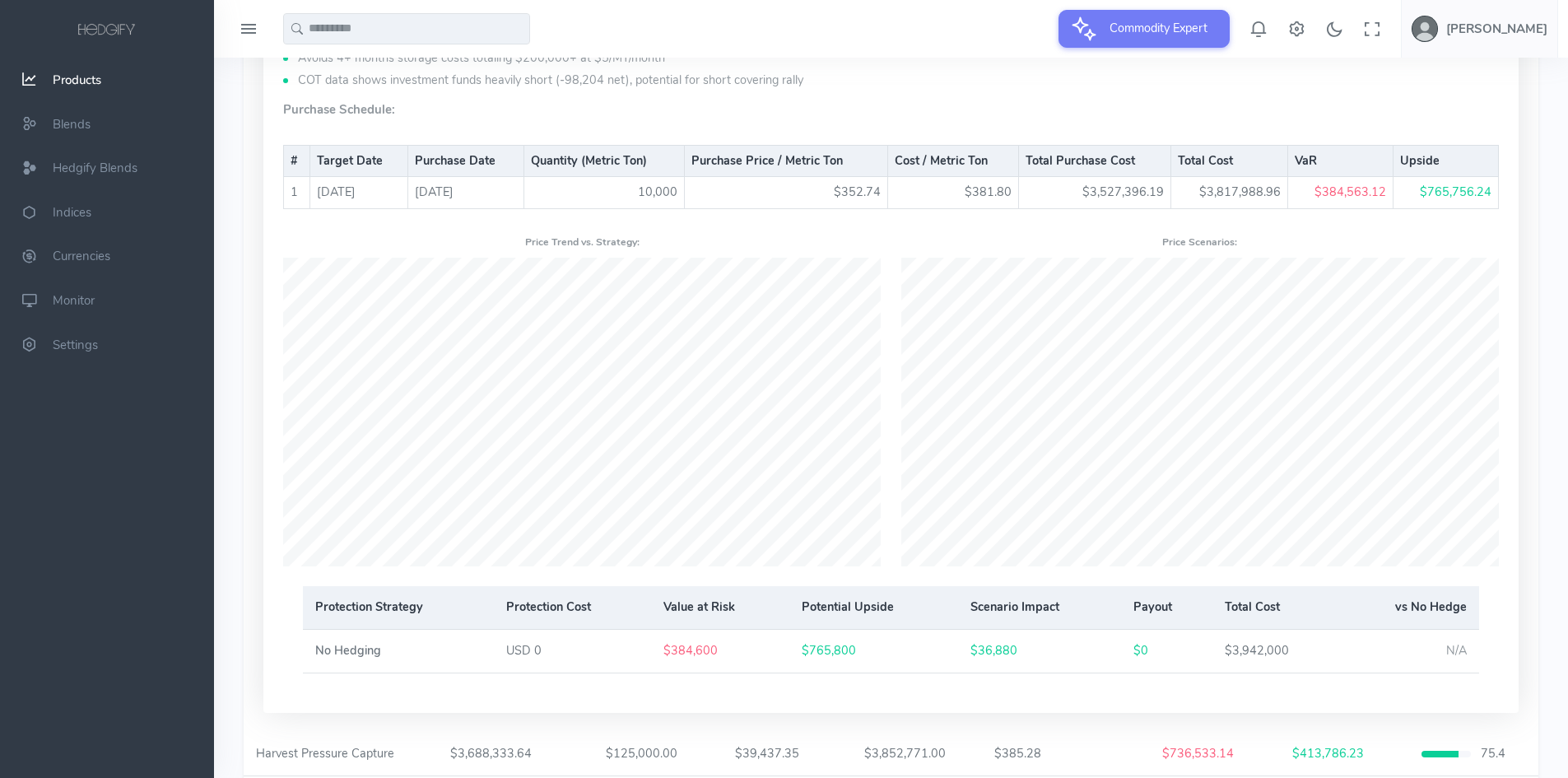
scroll to position [972, 0]
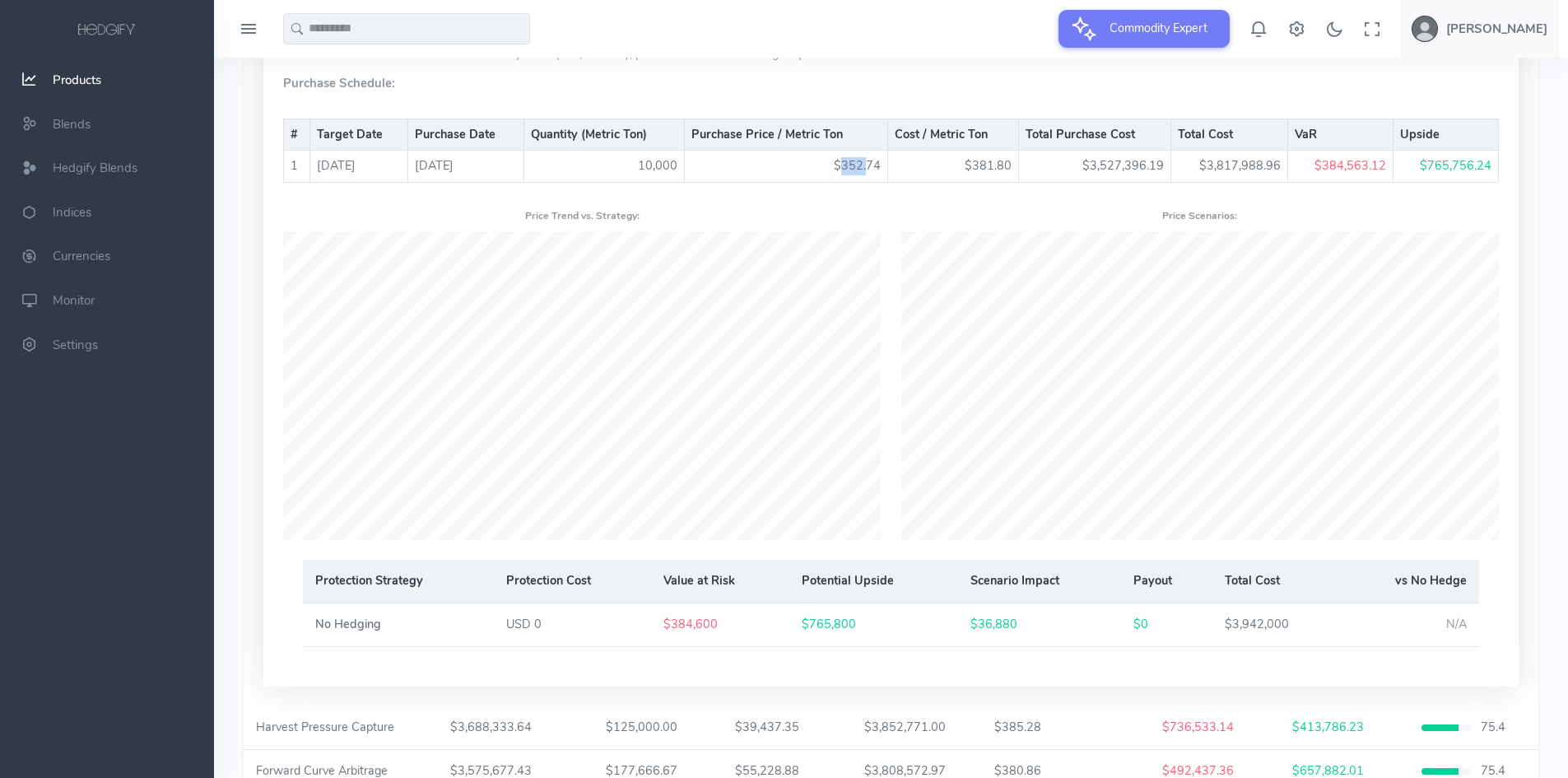
drag, startPoint x: 845, startPoint y: 160, endPoint x: 871, endPoint y: 166, distance: 26.7
click at [871, 166] on td "$352.74" at bounding box center [785, 167] width 203 height 32
click at [947, 197] on div "# Target Date Purchase Date Quantity (Metric Ton) Purchase Price / Metric Ton C…" at bounding box center [891, 150] width 1216 height 104
drag, startPoint x: 985, startPoint y: 164, endPoint x: 994, endPoint y: 166, distance: 9.2
click at [994, 166] on td "$381.80" at bounding box center [952, 167] width 132 height 32
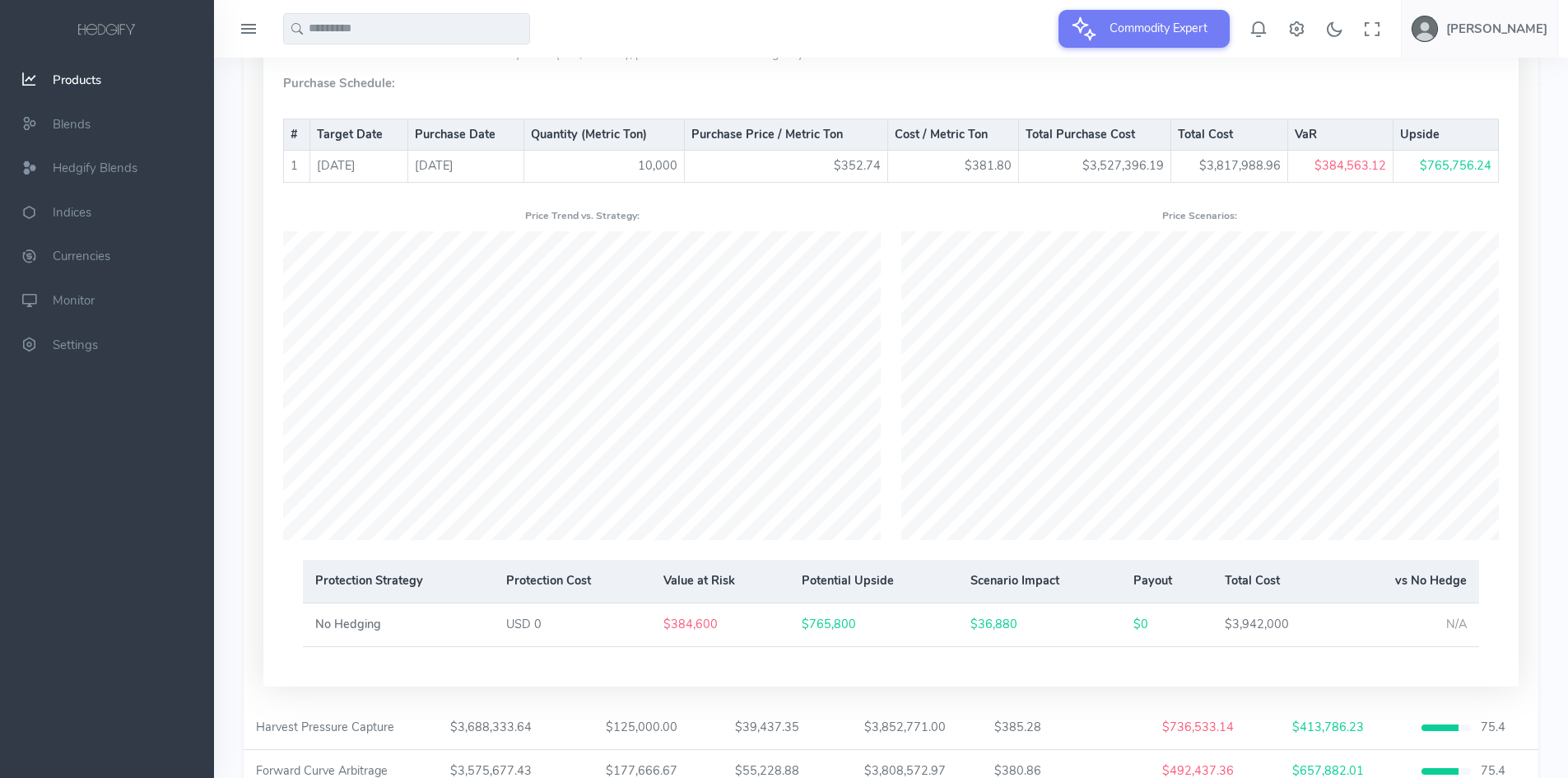
click at [1085, 176] on td "$3,527,396.19" at bounding box center [1094, 167] width 152 height 32
drag, startPoint x: 1102, startPoint y: 163, endPoint x: 1146, endPoint y: 164, distance: 44.0
click at [1146, 164] on td "$3,527,396.19" at bounding box center [1094, 167] width 152 height 32
click at [1335, 203] on div "Price Scenarios:" at bounding box center [1201, 371] width 618 height 338
drag, startPoint x: 1215, startPoint y: 166, endPoint x: 1255, endPoint y: 162, distance: 40.2
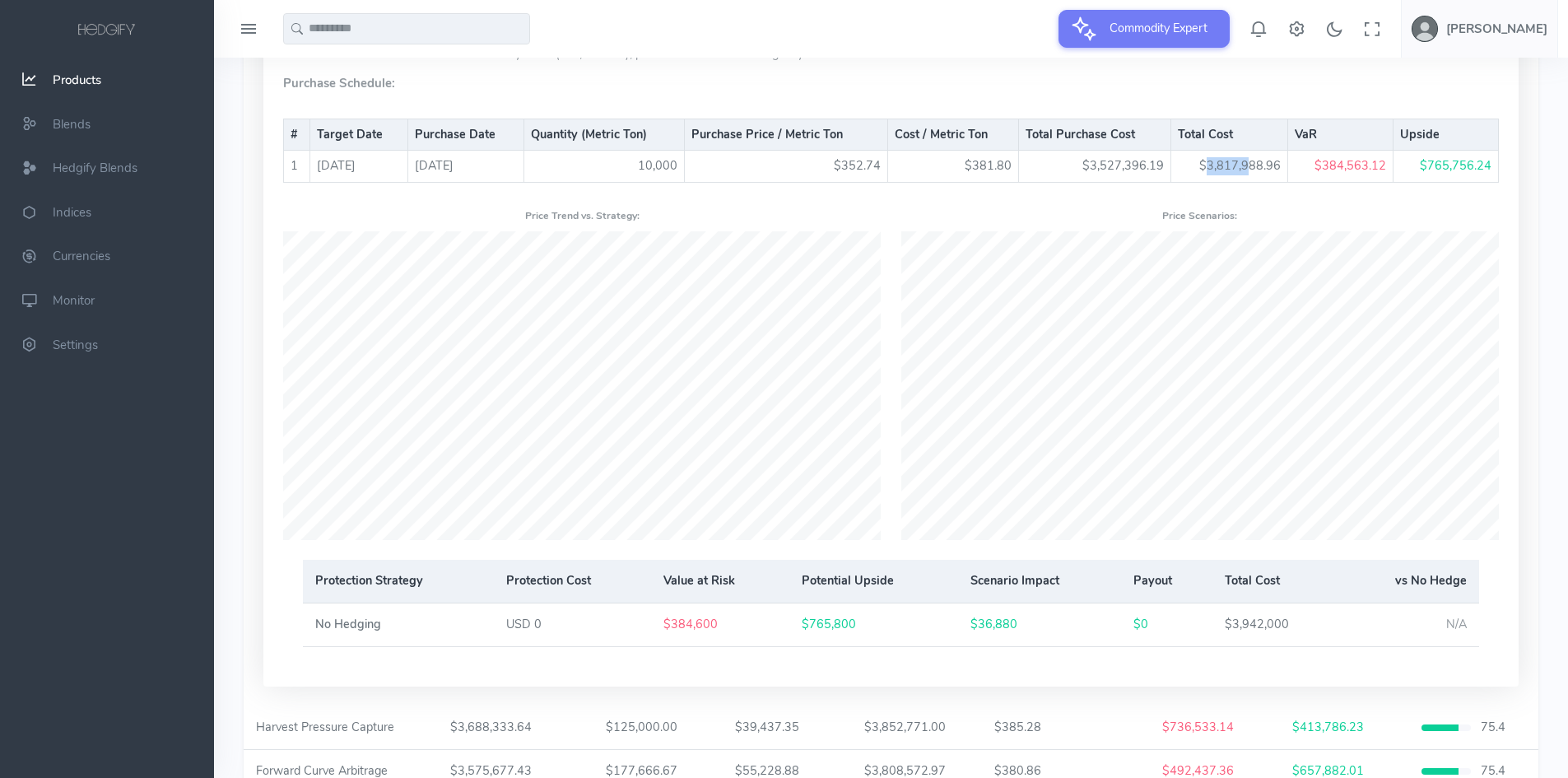
click at [1255, 162] on td "$3,817,988.96" at bounding box center [1229, 167] width 118 height 32
click at [1273, 192] on div "# Target Date Purchase Date Quantity (Metric Ton) Purchase Price / Metric Ton C…" at bounding box center [891, 150] width 1216 height 104
drag, startPoint x: 1330, startPoint y: 164, endPoint x: 1339, endPoint y: 165, distance: 9.1
click at [1339, 165] on td "$384,563.12" at bounding box center [1341, 167] width 105 height 32
click at [1332, 193] on div "# Target Date Purchase Date Quantity (Metric Ton) Purchase Price / Metric Ton C…" at bounding box center [891, 150] width 1216 height 104
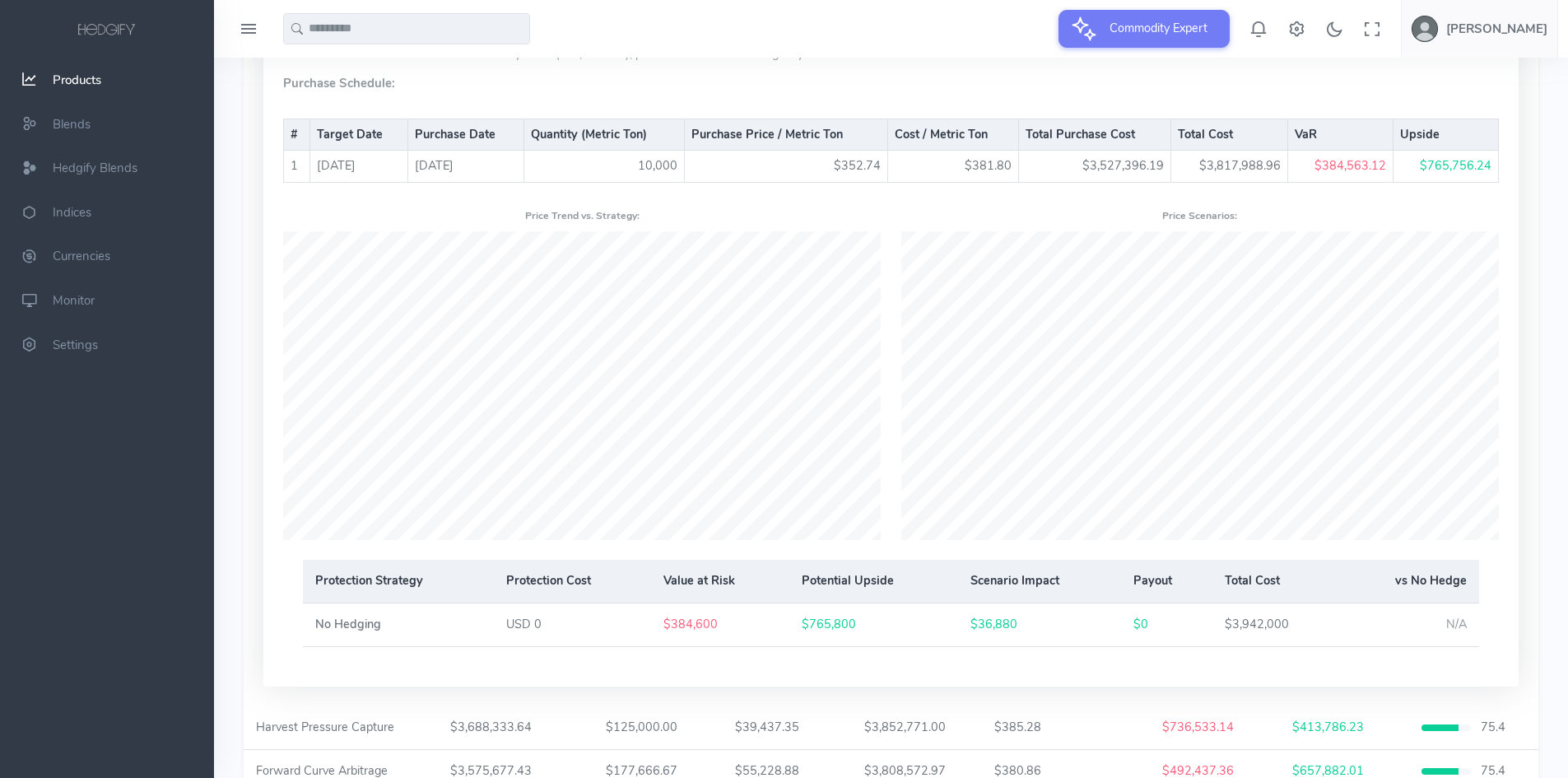
click at [1334, 174] on td "$384,563.12" at bounding box center [1341, 167] width 105 height 32
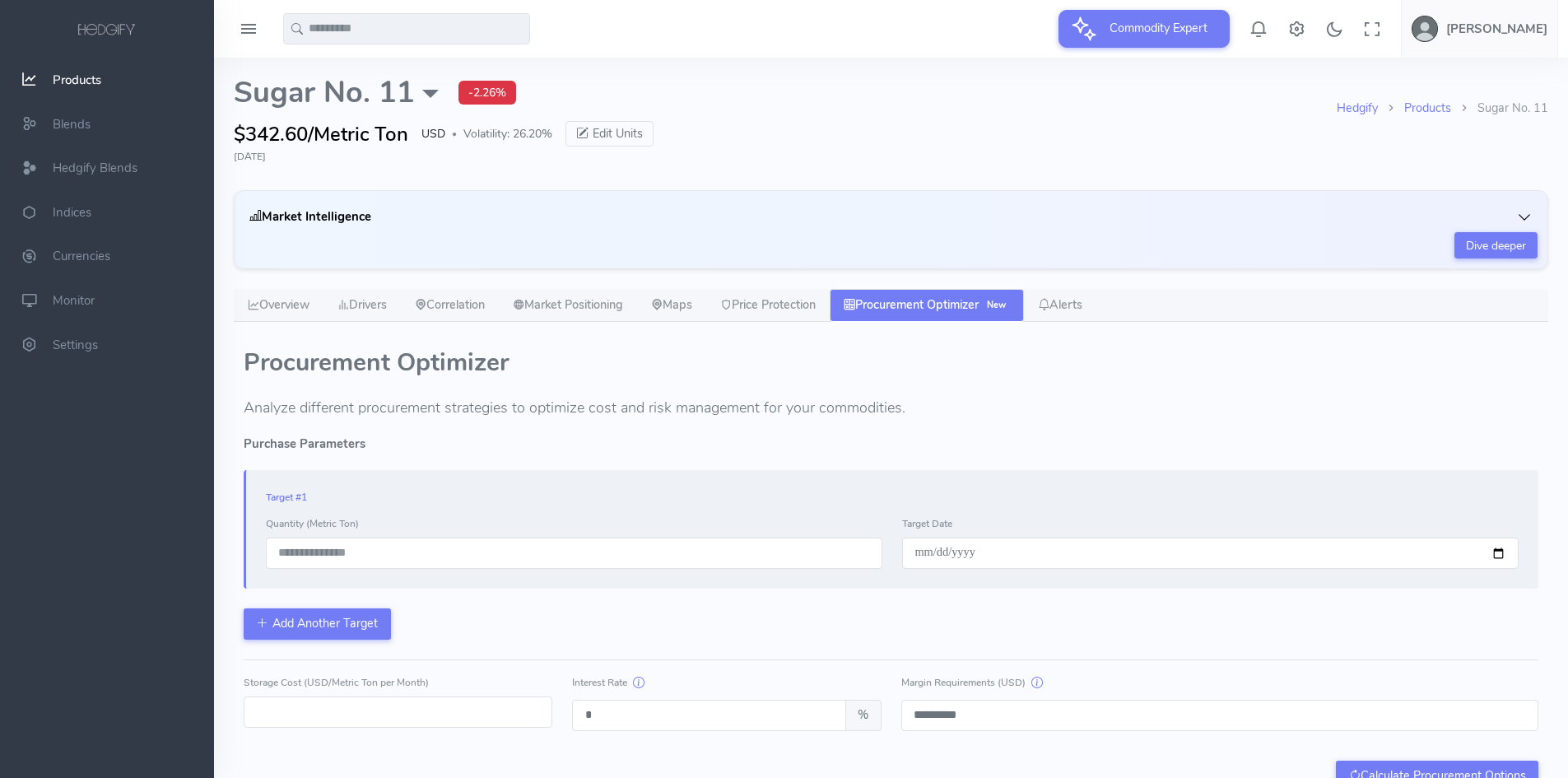
scroll to position [0, 0]
drag, startPoint x: 787, startPoint y: 314, endPoint x: 1221, endPoint y: 193, distance: 450.6
click at [787, 314] on link "Price Protection" at bounding box center [767, 307] width 123 height 33
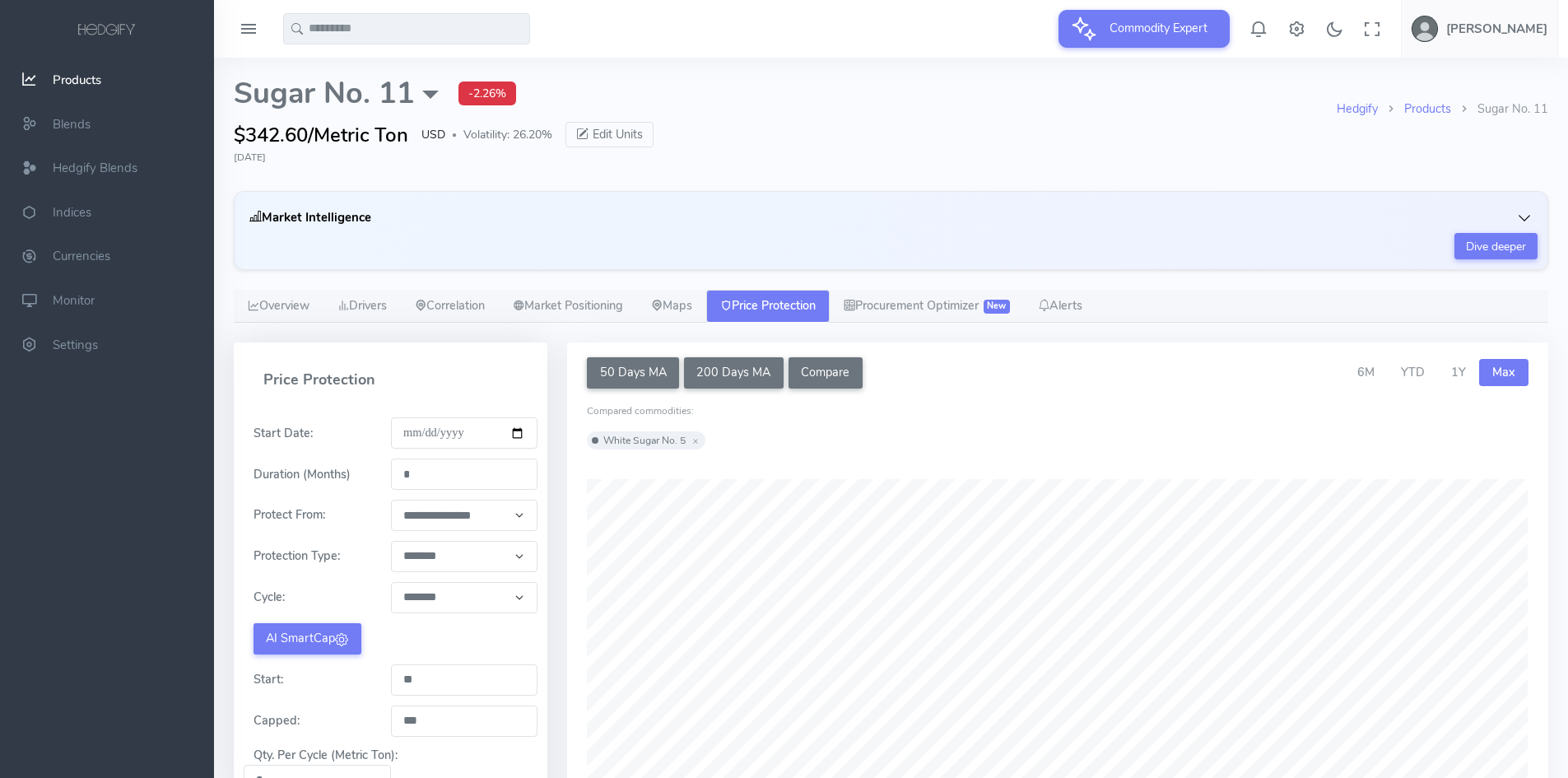
click at [60, 74] on span "Products" at bounding box center [76, 80] width 49 height 17
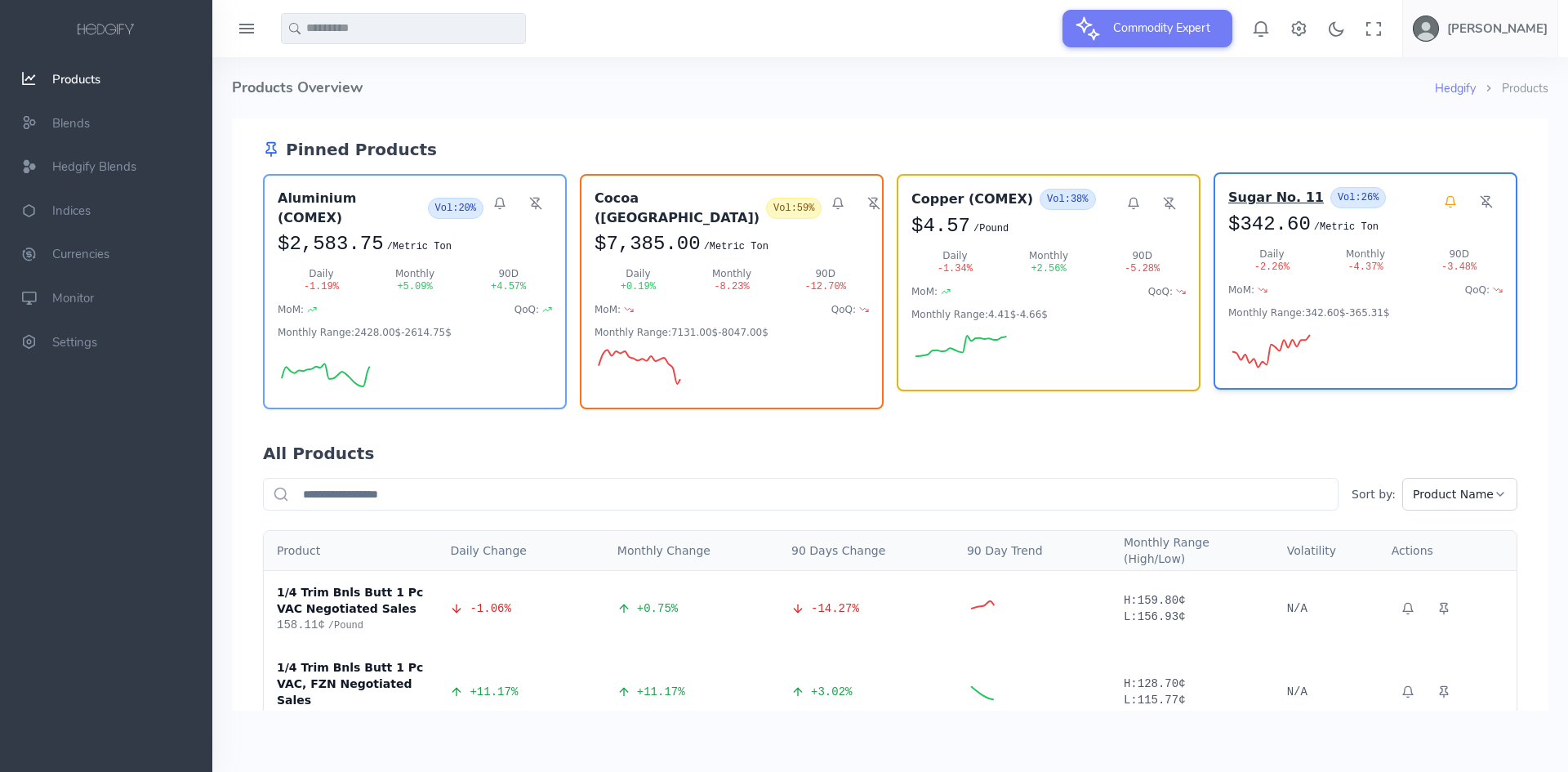
click at [1248, 196] on h3 "Sugar No. 11" at bounding box center [1276, 197] width 96 height 19
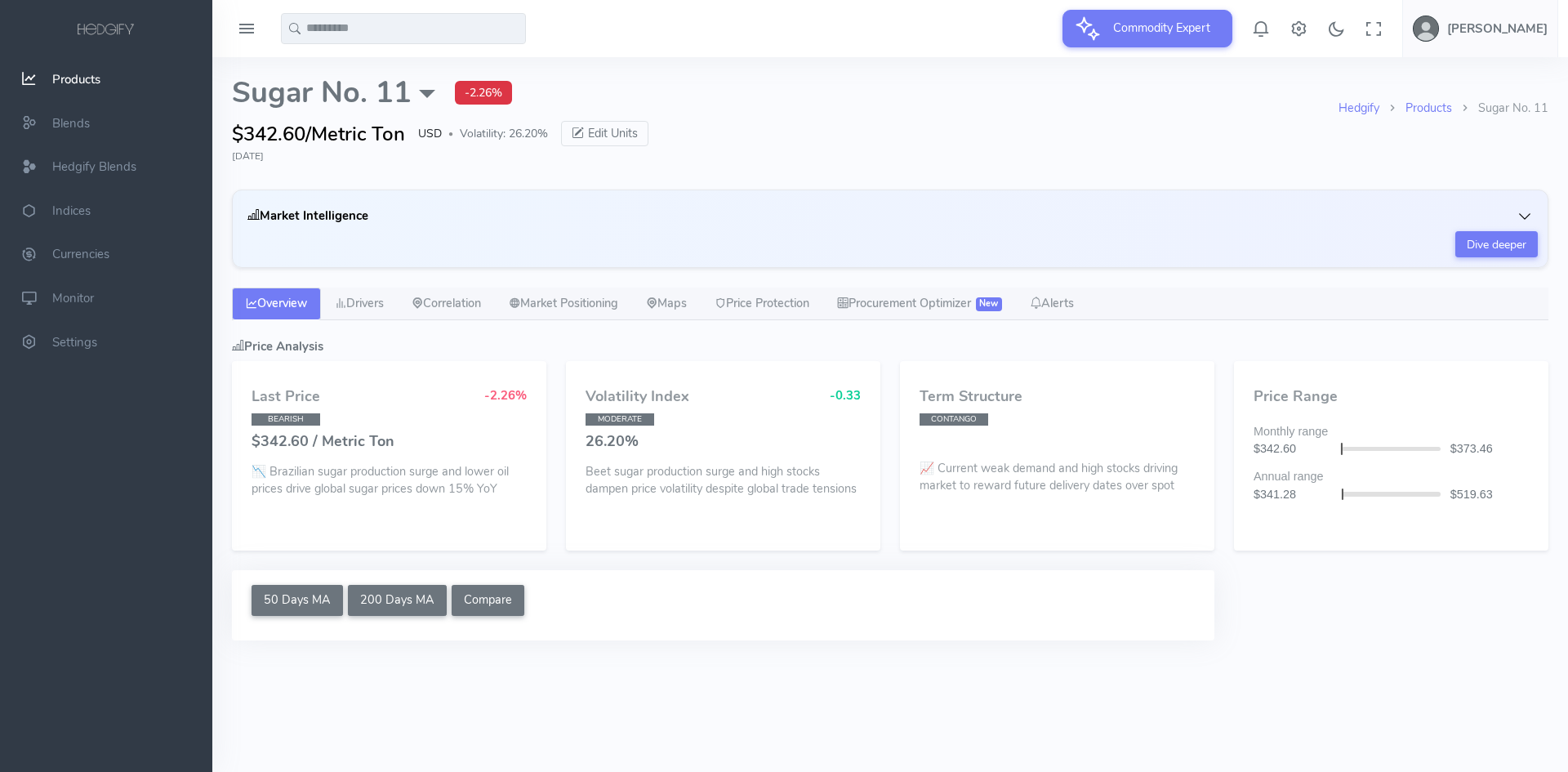
select select "****"
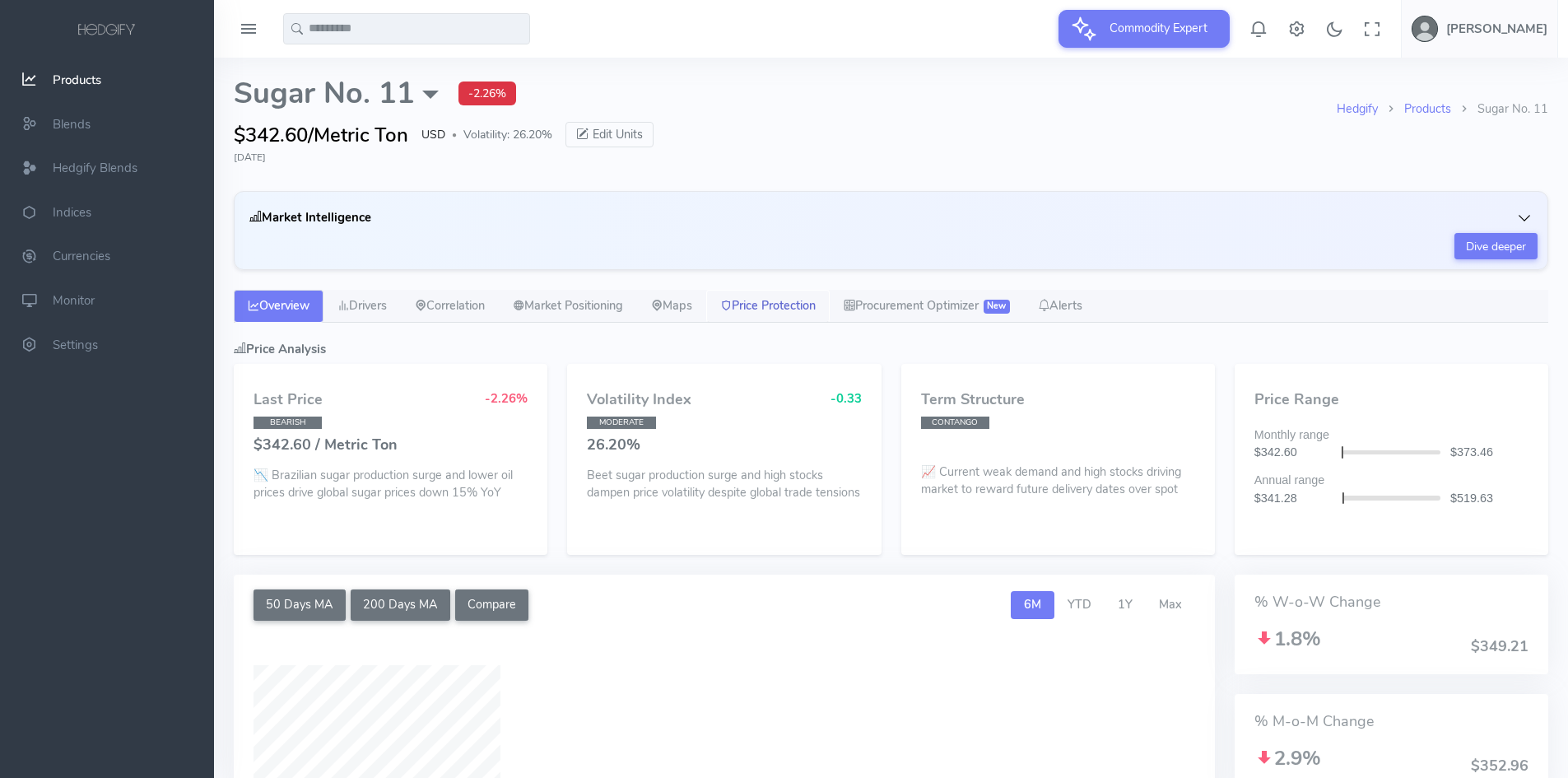
type input "**********"
click at [784, 302] on link "Price Protection" at bounding box center [767, 307] width 123 height 33
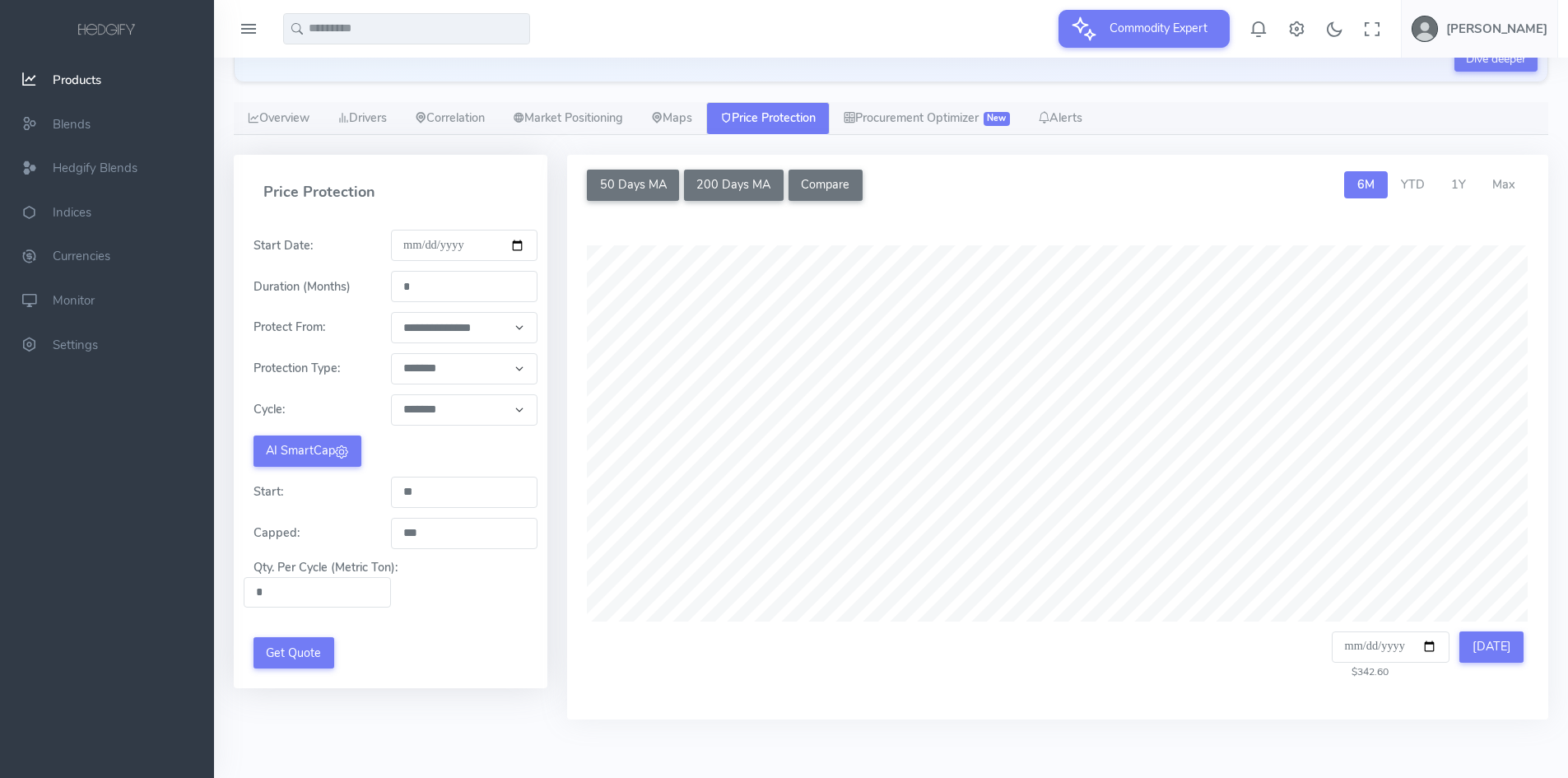
scroll to position [199, 0]
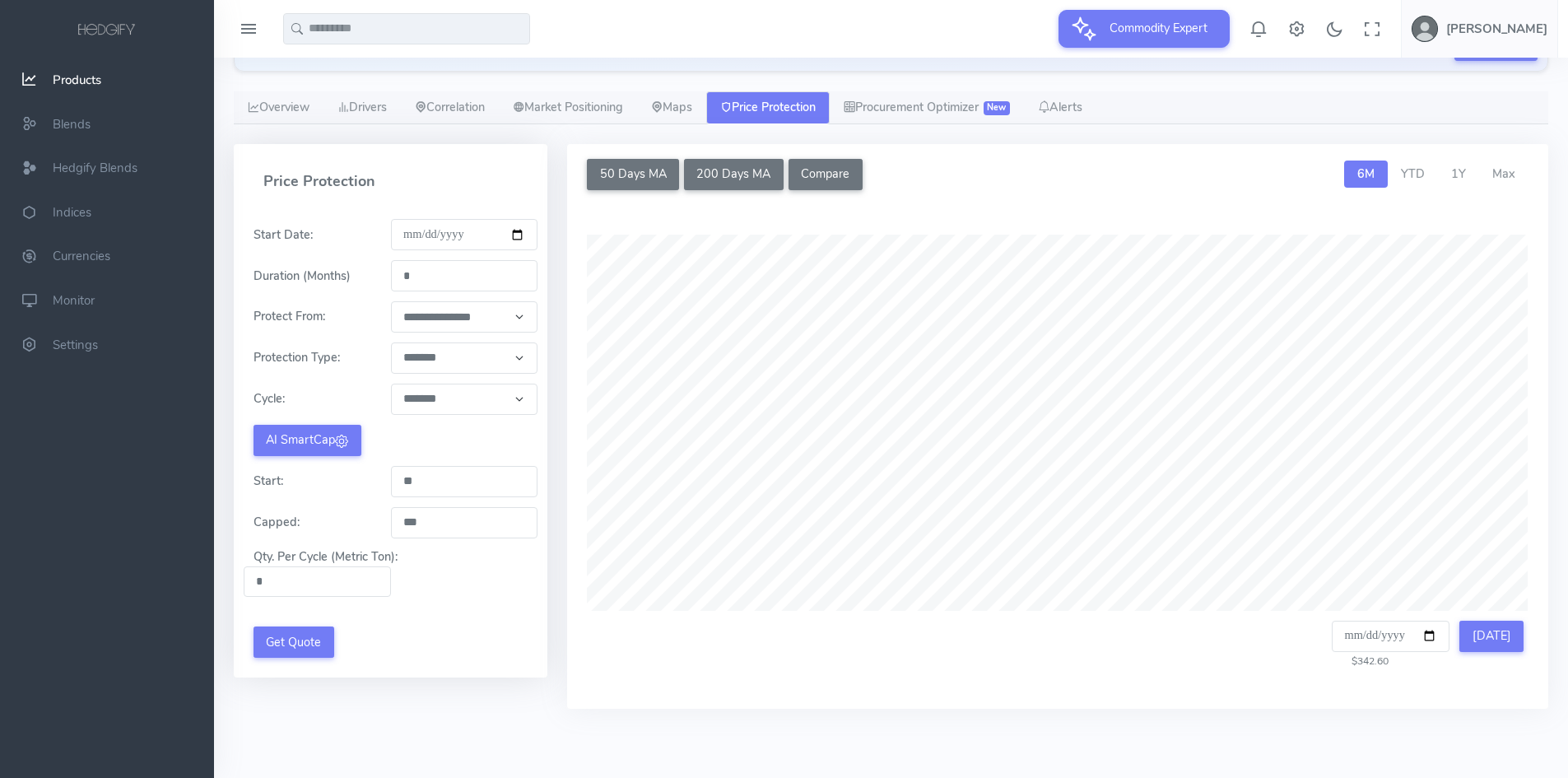
click at [327, 35] on input "text" at bounding box center [407, 29] width 247 height 31
click at [337, 63] on span "Rough" at bounding box center [321, 63] width 35 height 18
type input "**********"
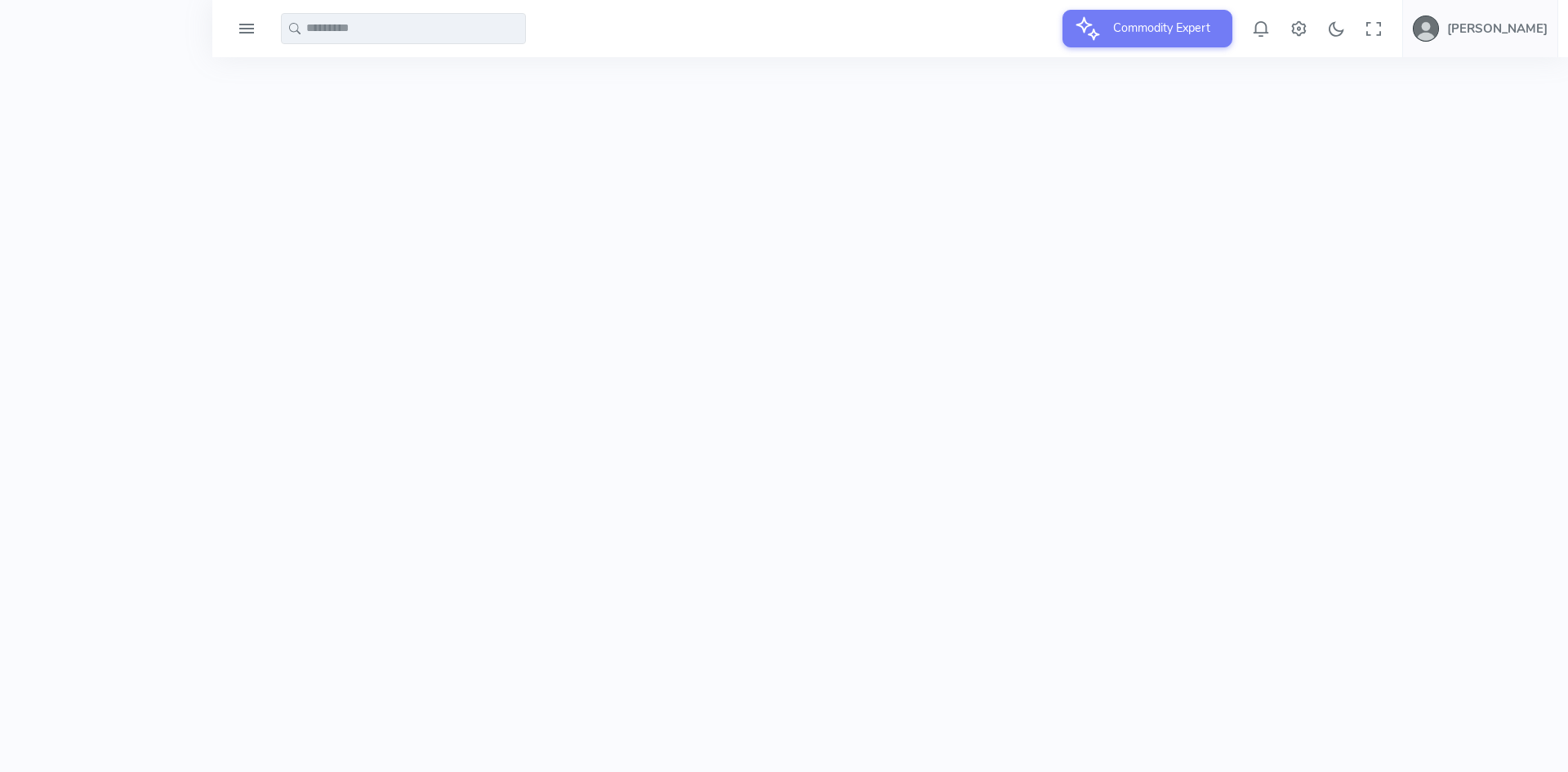
select select "****"
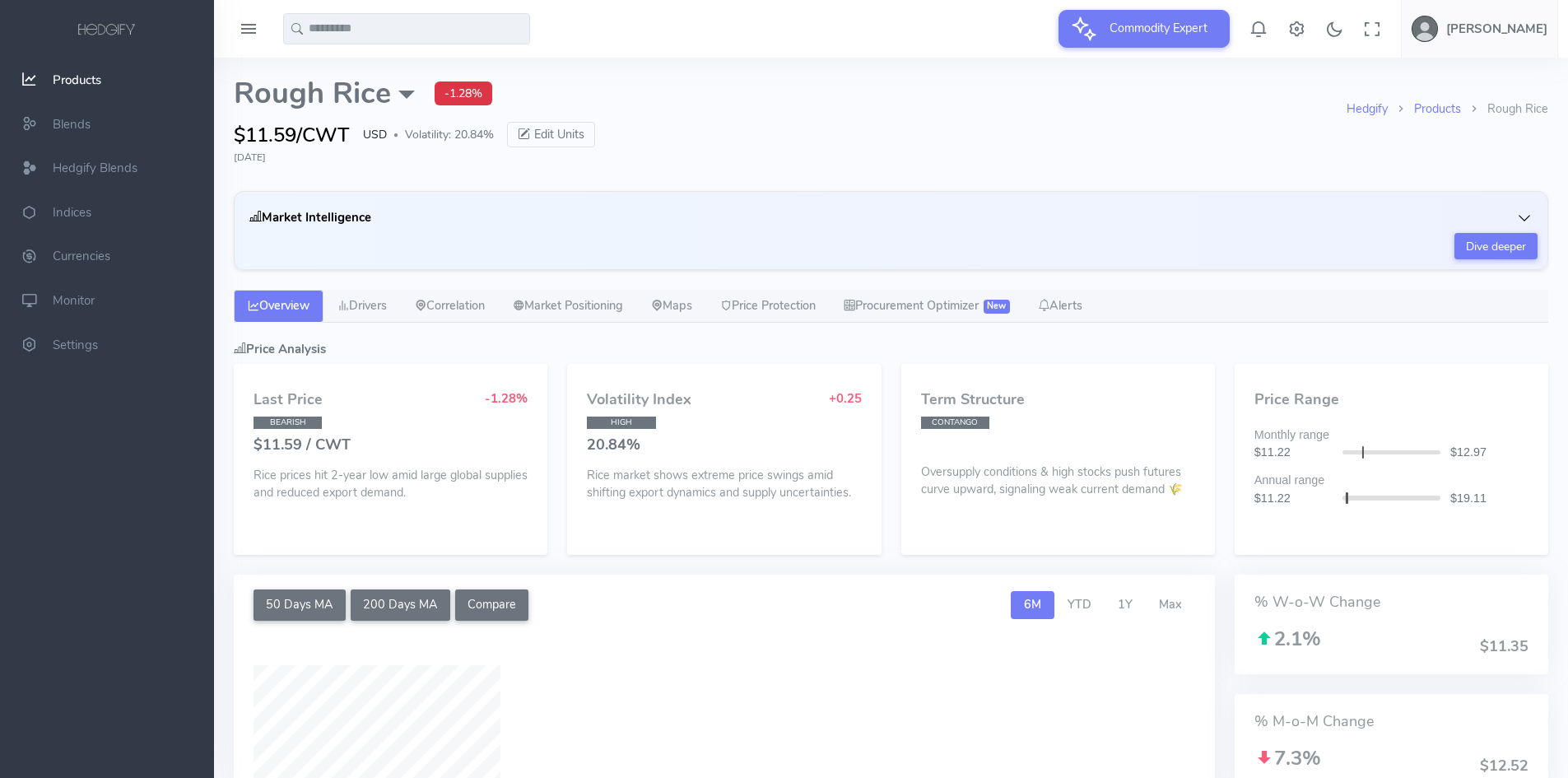
type input "**********"
click at [334, 35] on input "text" at bounding box center [407, 29] width 247 height 31
type input "*"
click at [846, 187] on div "Hedgify Products Rough Rice Rough Rice External Sources CME: Futures Barchart: …" at bounding box center [891, 124] width 1334 height 134
click at [366, 26] on input "text" at bounding box center [407, 29] width 247 height 31
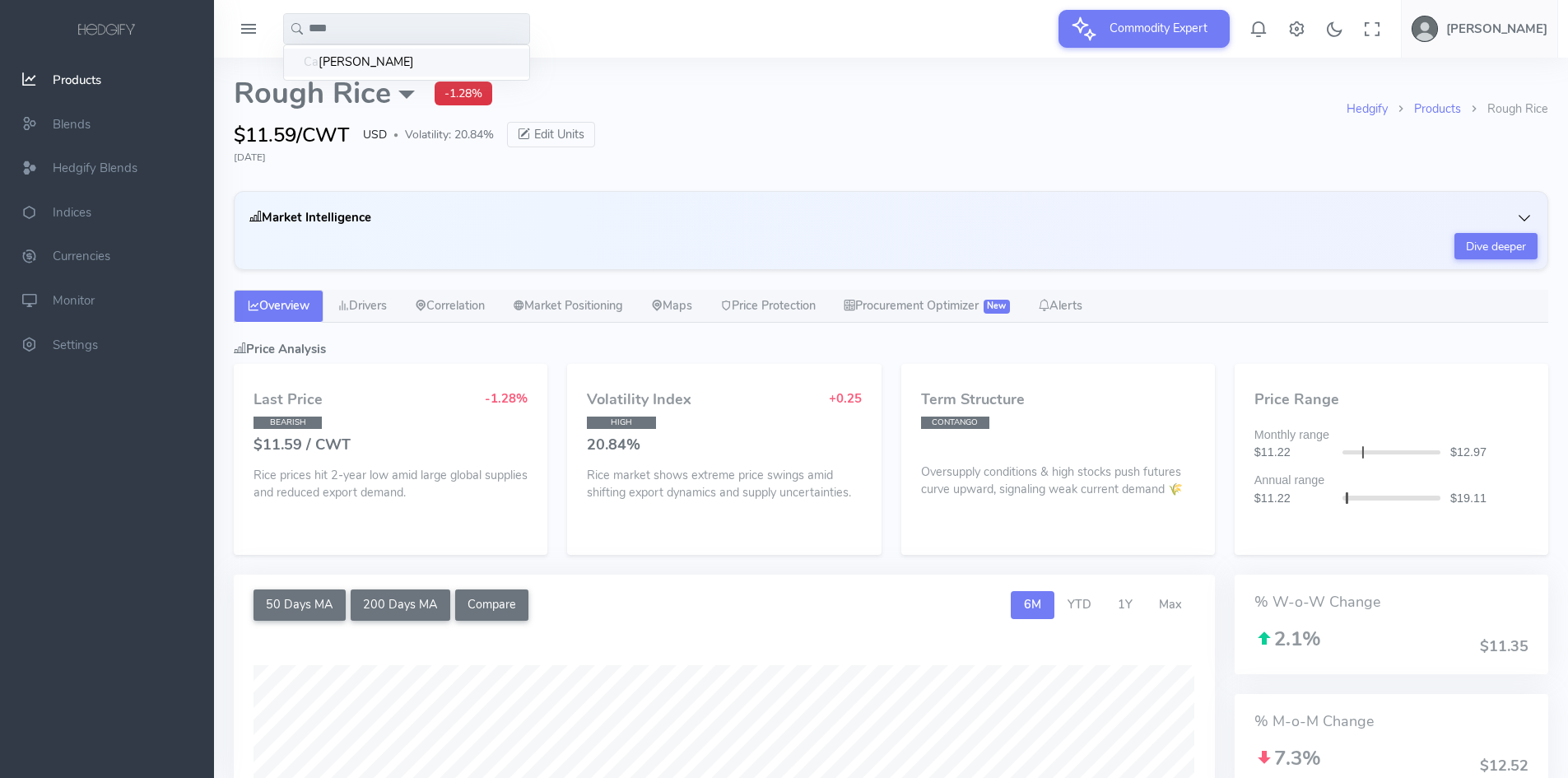
click at [328, 64] on span "nola" at bounding box center [366, 63] width 96 height 18
type input "******"
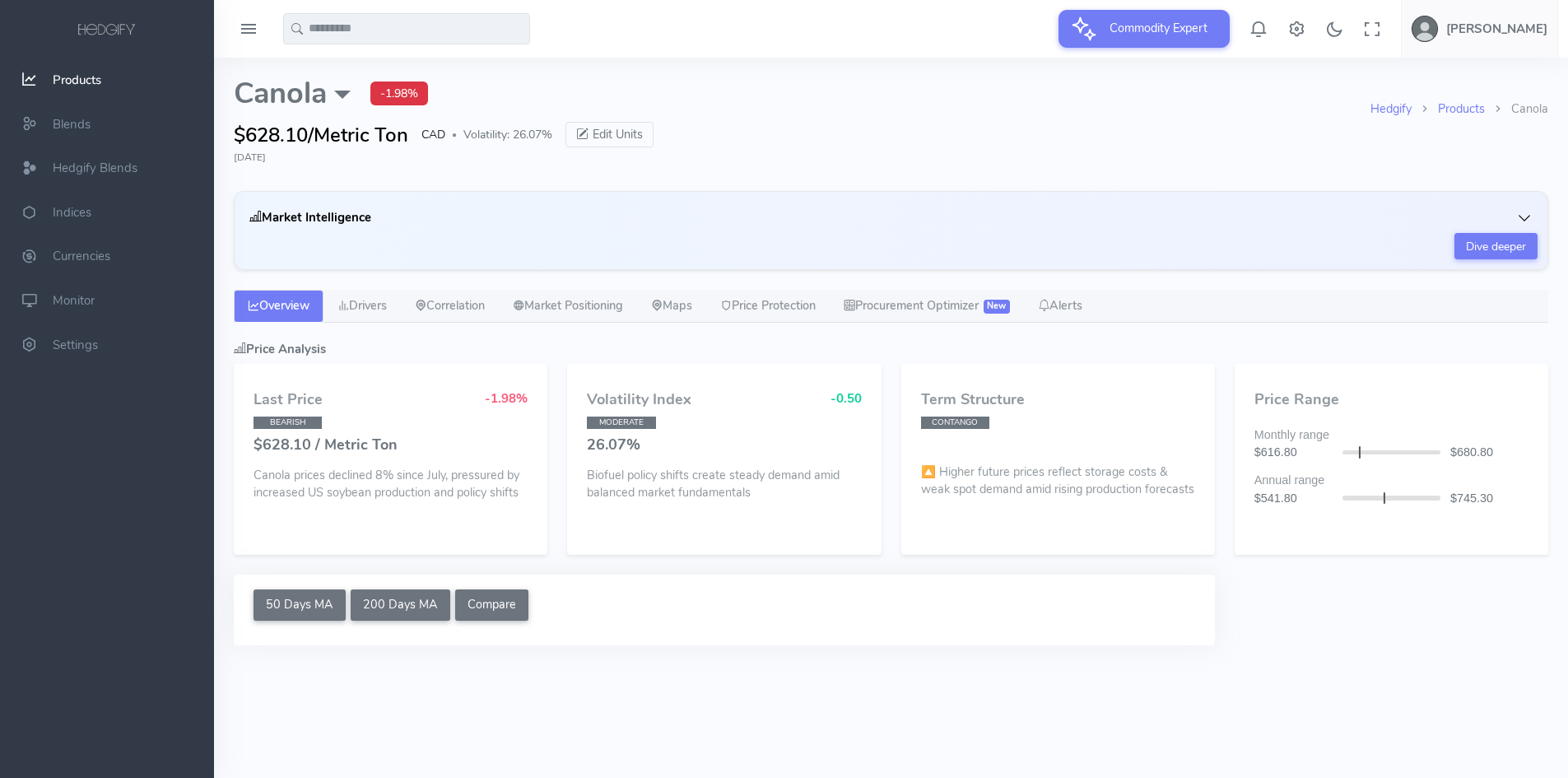
select select "****"
type input "**********"
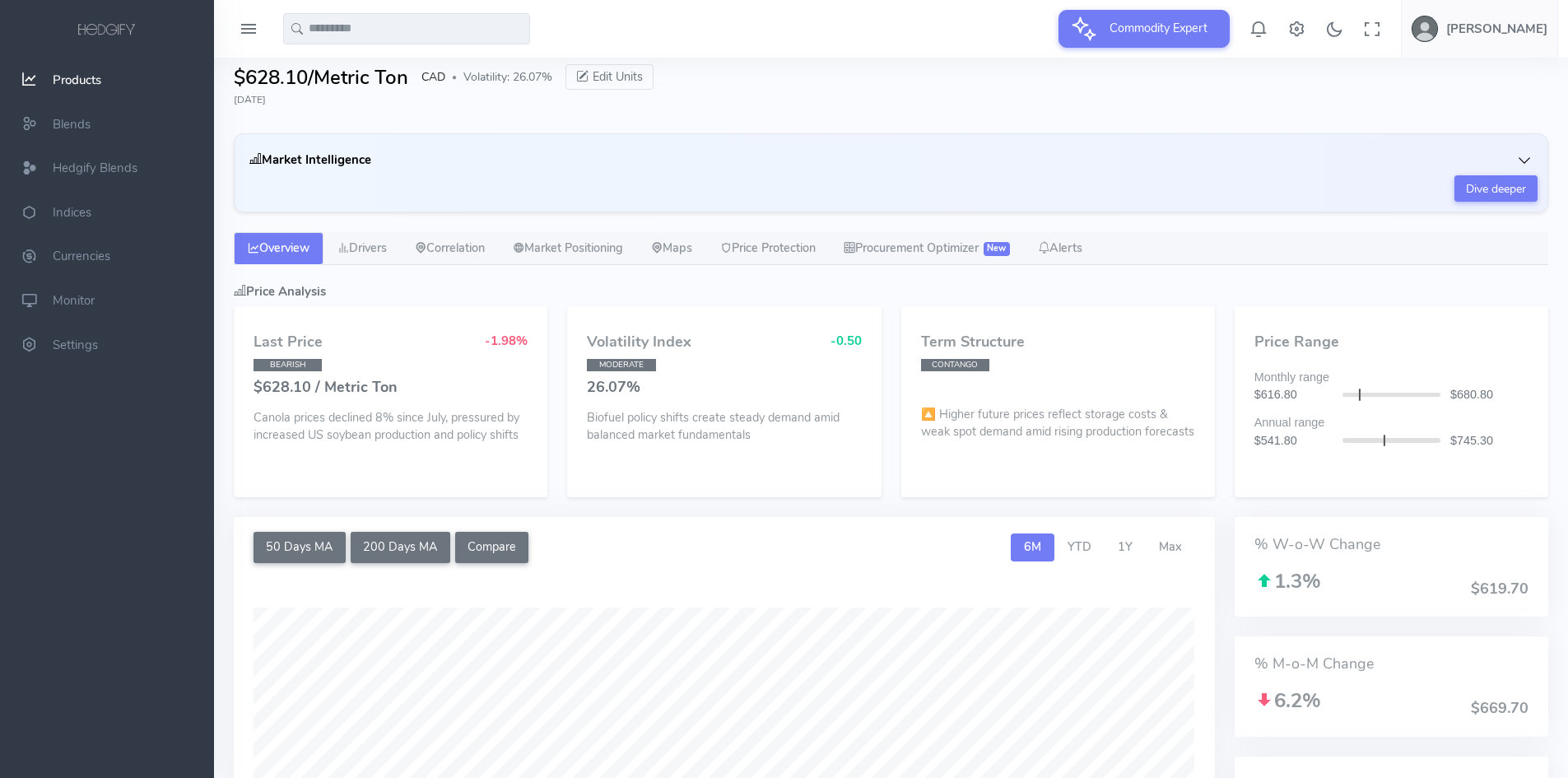
scroll to position [165, 0]
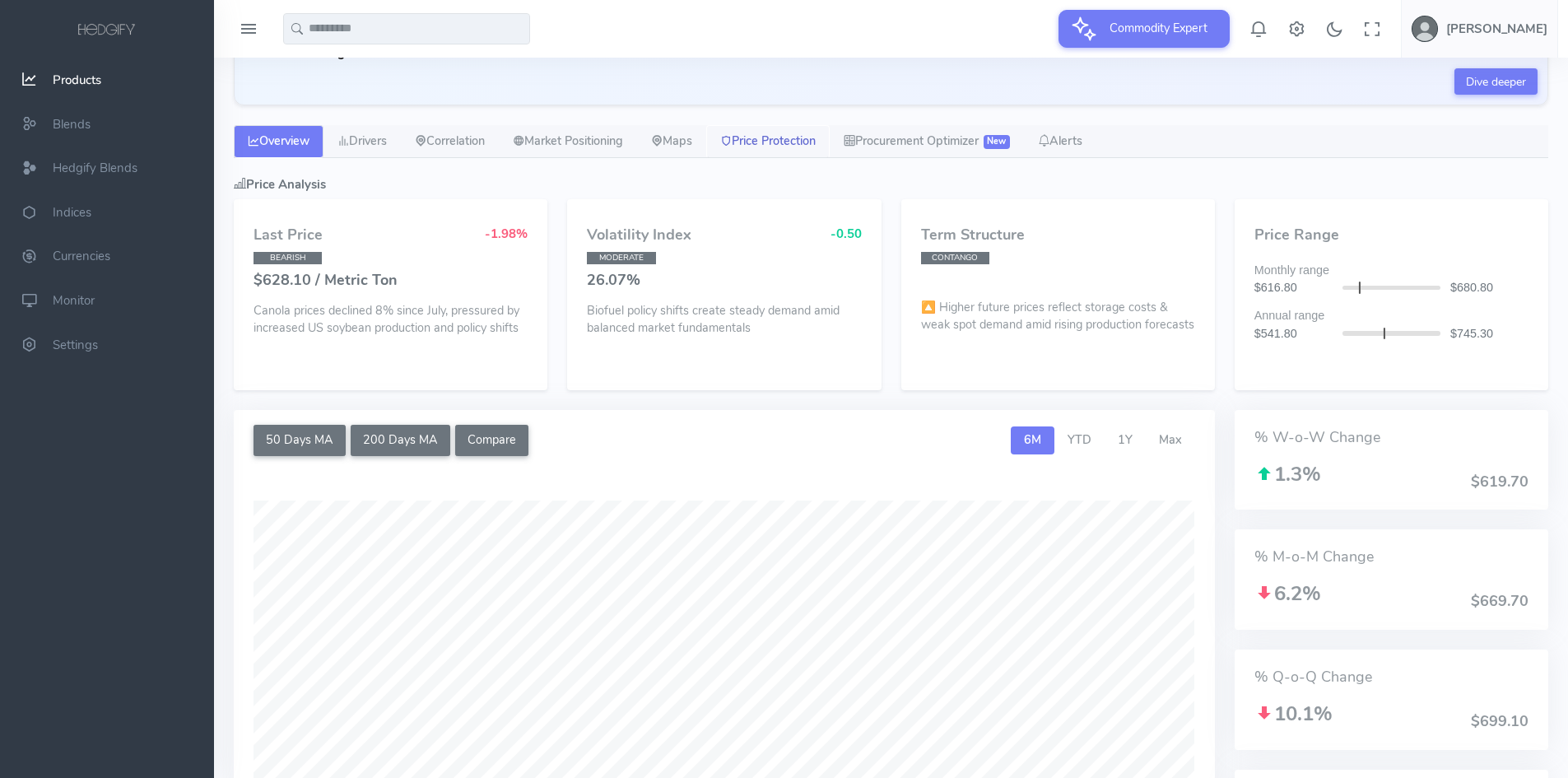
drag, startPoint x: 790, startPoint y: 146, endPoint x: 1041, endPoint y: 192, distance: 255.2
click at [790, 146] on link "Price Protection" at bounding box center [767, 142] width 123 height 33
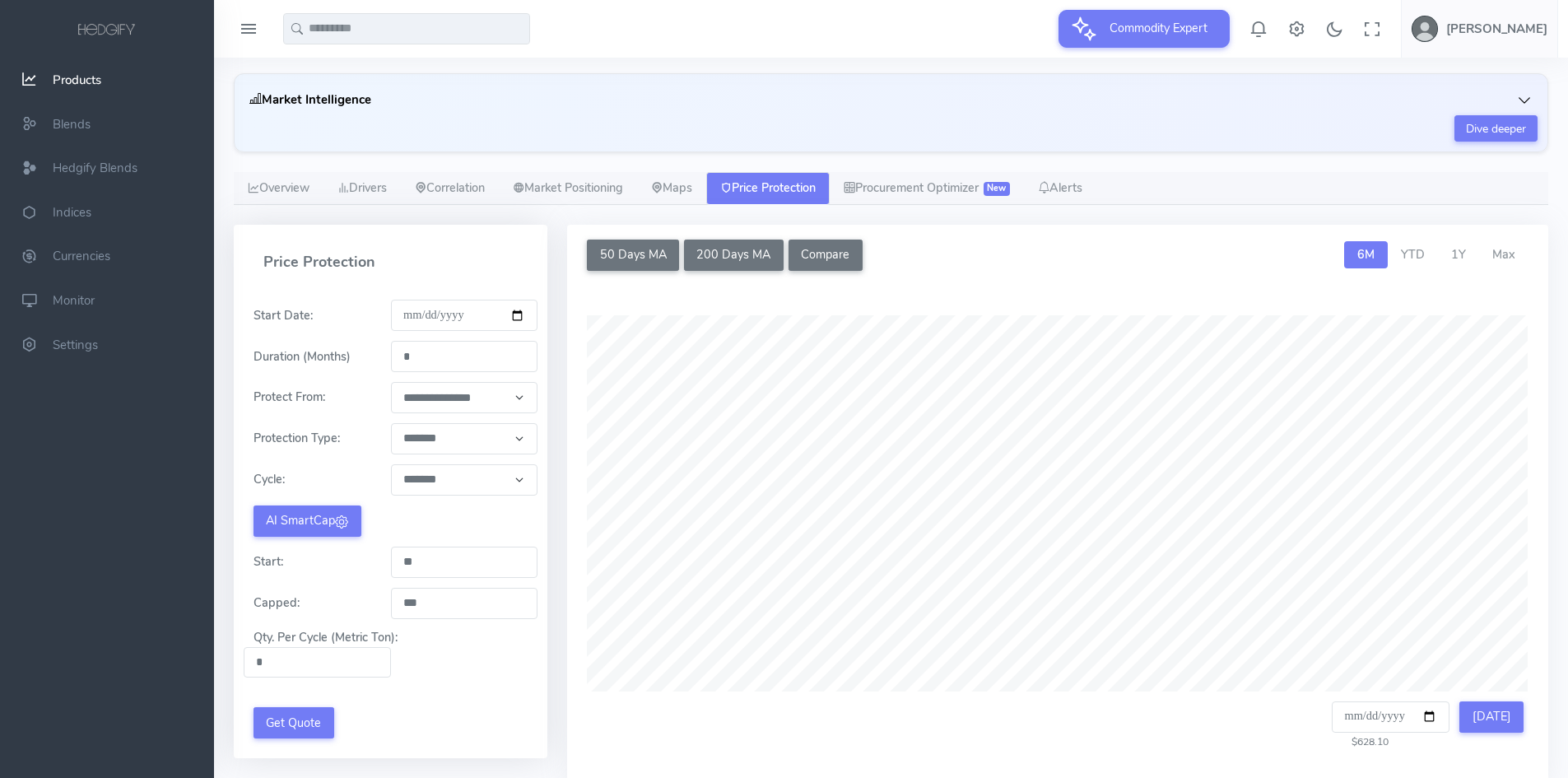
scroll to position [199, 0]
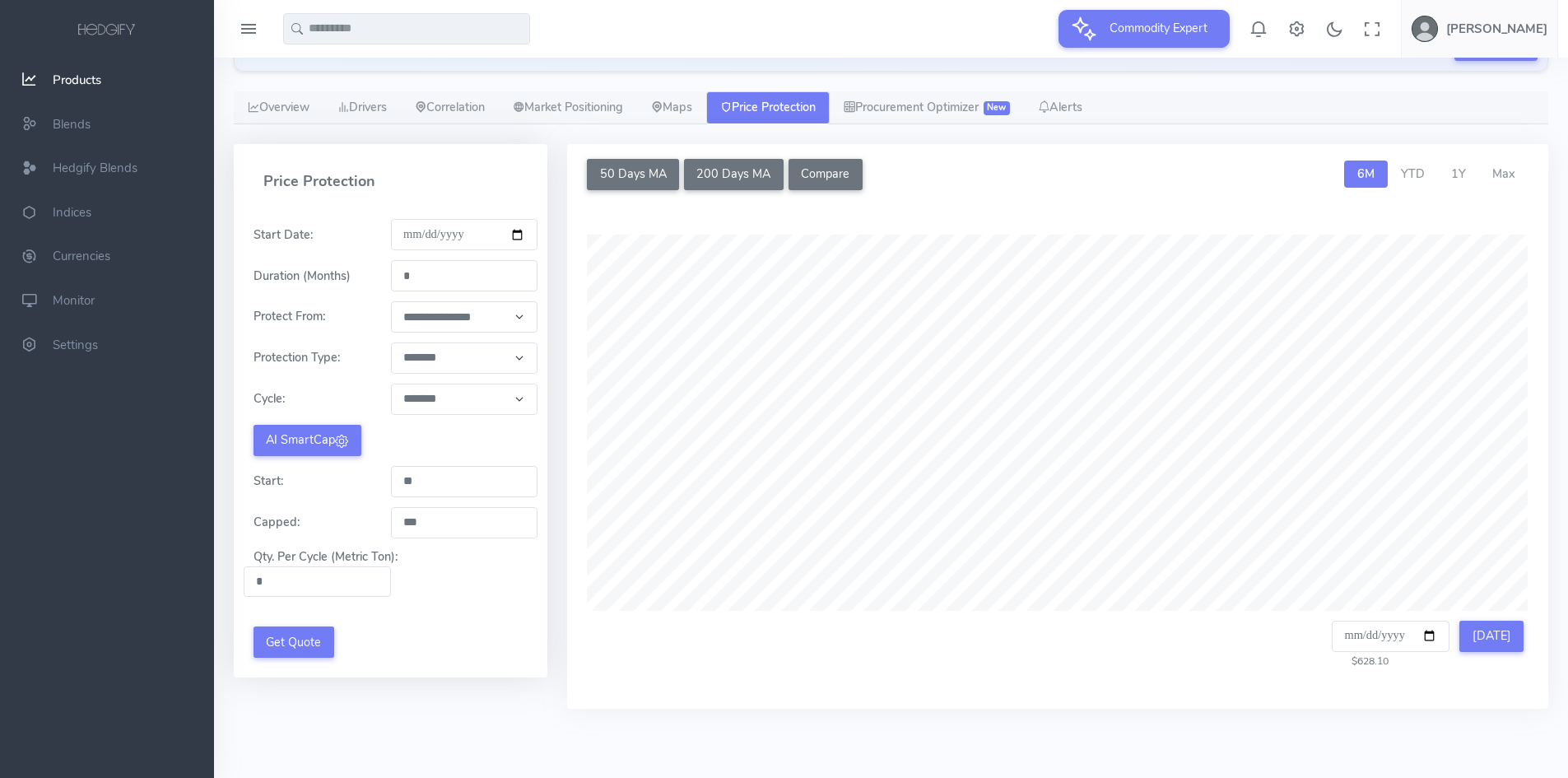
click at [455, 356] on select "**********" at bounding box center [465, 358] width 147 height 31
click at [391, 343] on select "**********" at bounding box center [465, 358] width 147 height 31
click at [456, 321] on select "**********" at bounding box center [465, 317] width 147 height 31
click at [391, 301] on select "**********" at bounding box center [465, 317] width 147 height 31
click at [468, 367] on select "**********" at bounding box center [465, 358] width 147 height 31
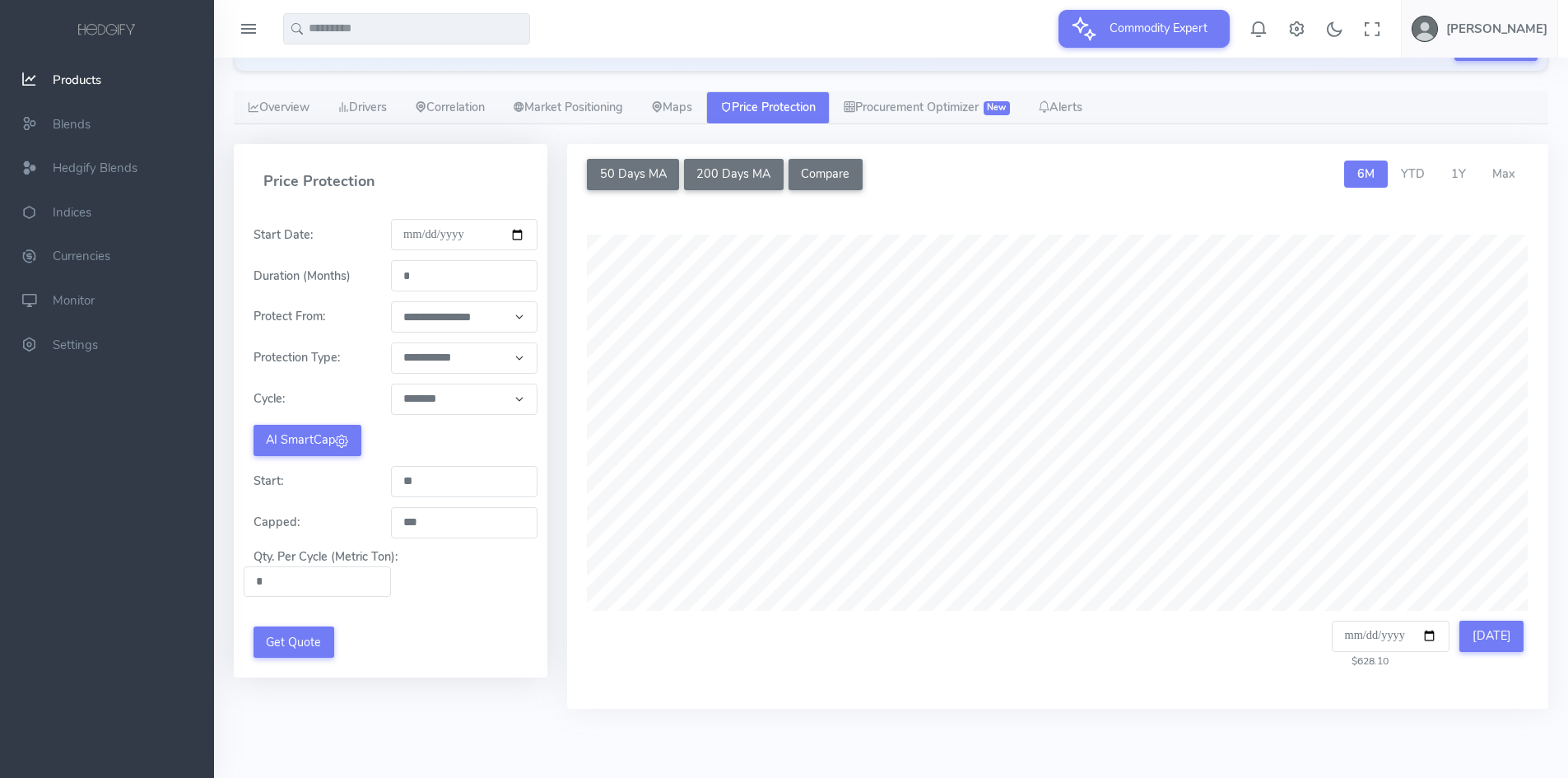
select select "**********"
click at [391, 343] on select "**********" at bounding box center [465, 358] width 147 height 31
click at [553, 360] on div "**********" at bounding box center [390, 437] width 333 height 586
click at [302, 435] on button "AI SmartCap" at bounding box center [306, 441] width 108 height 31
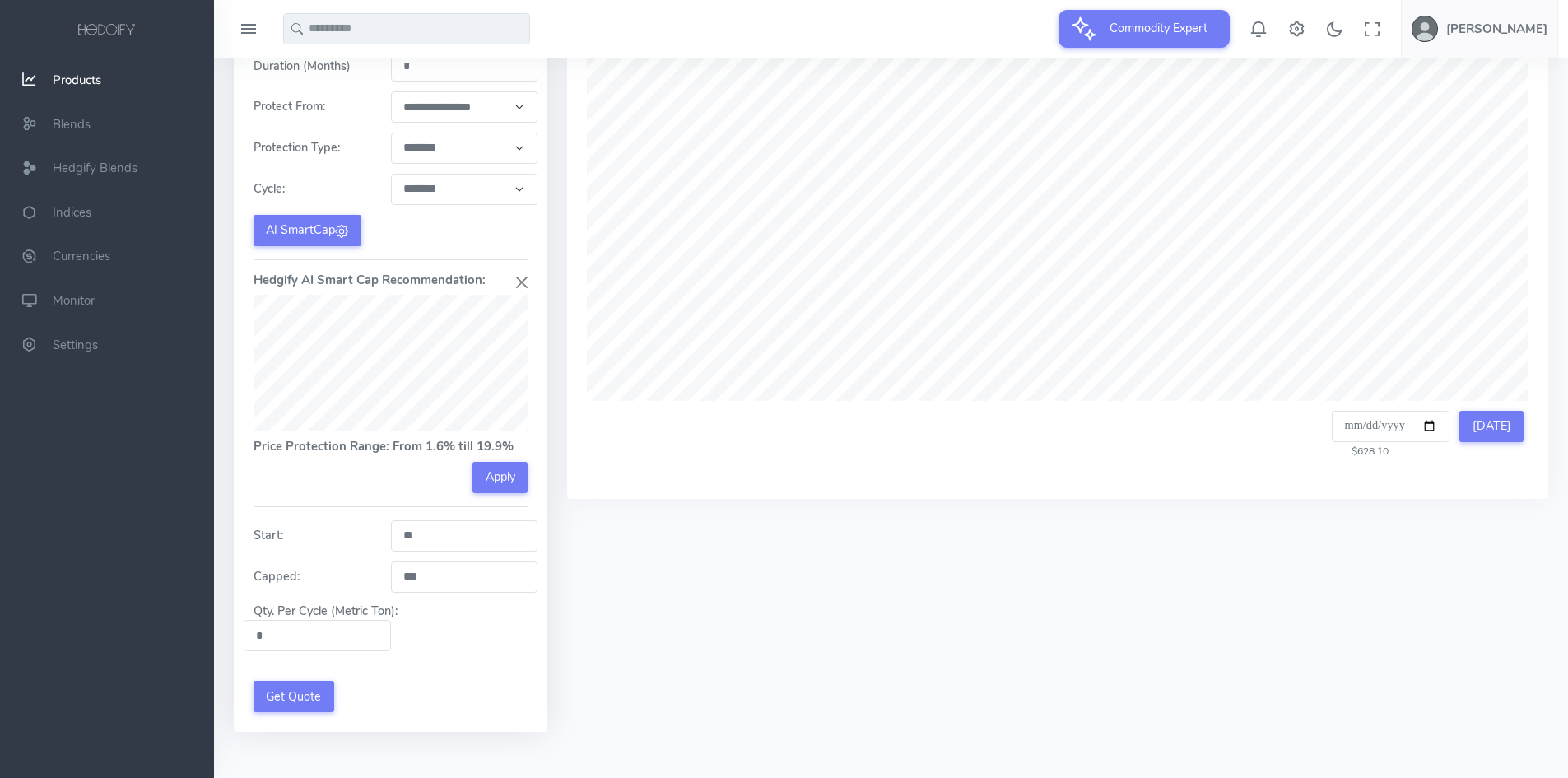
scroll to position [433, 0]
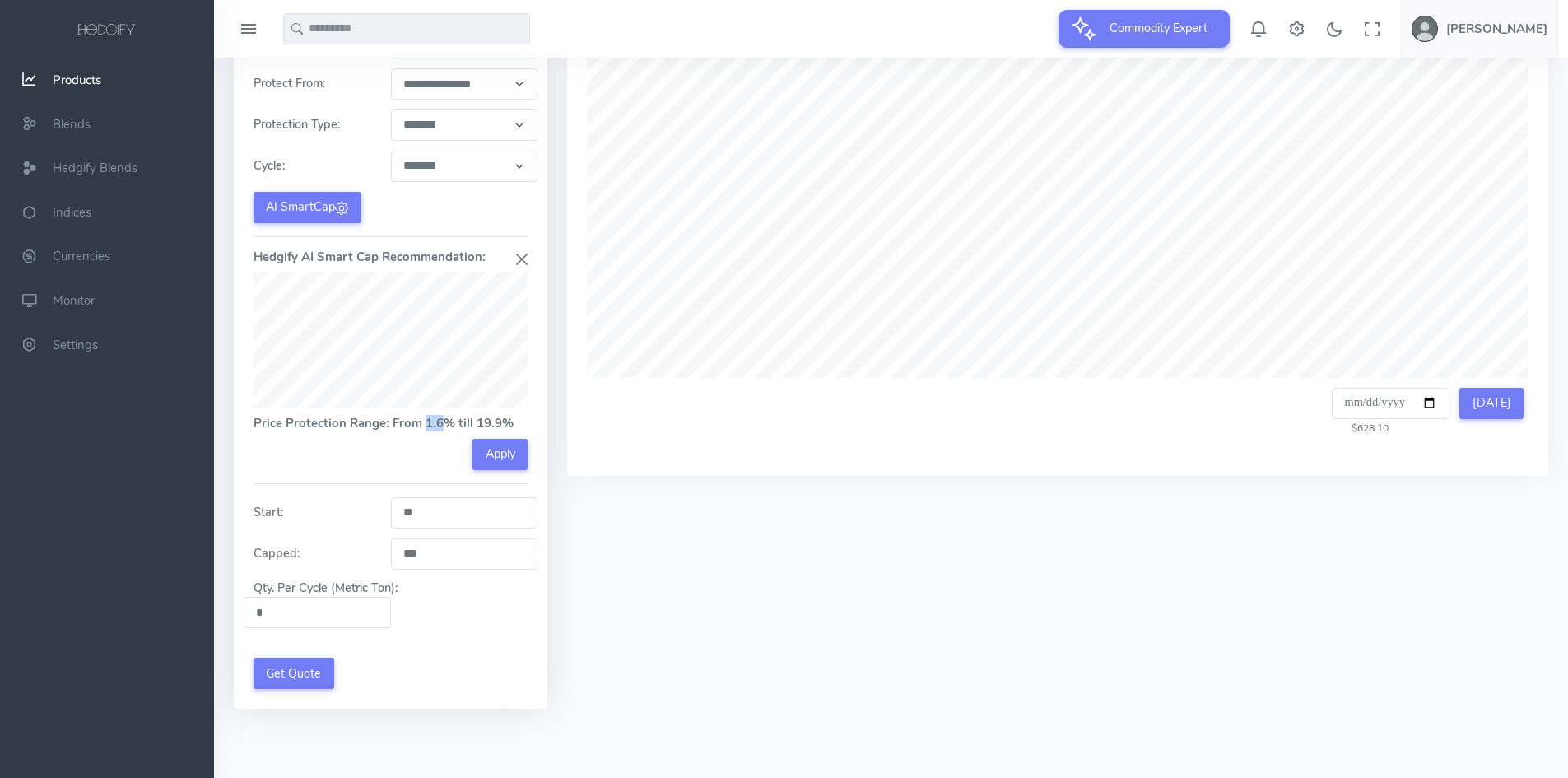
drag, startPoint x: 425, startPoint y: 425, endPoint x: 437, endPoint y: 425, distance: 12.0
click at [437, 425] on h5 "Price Protection Range: From 1.6% till 19.9%" at bounding box center [390, 424] width 274 height 13
click at [536, 382] on div "**********" at bounding box center [390, 347] width 314 height 723
click at [513, 447] on button "Apply" at bounding box center [500, 455] width 55 height 31
type input "****"
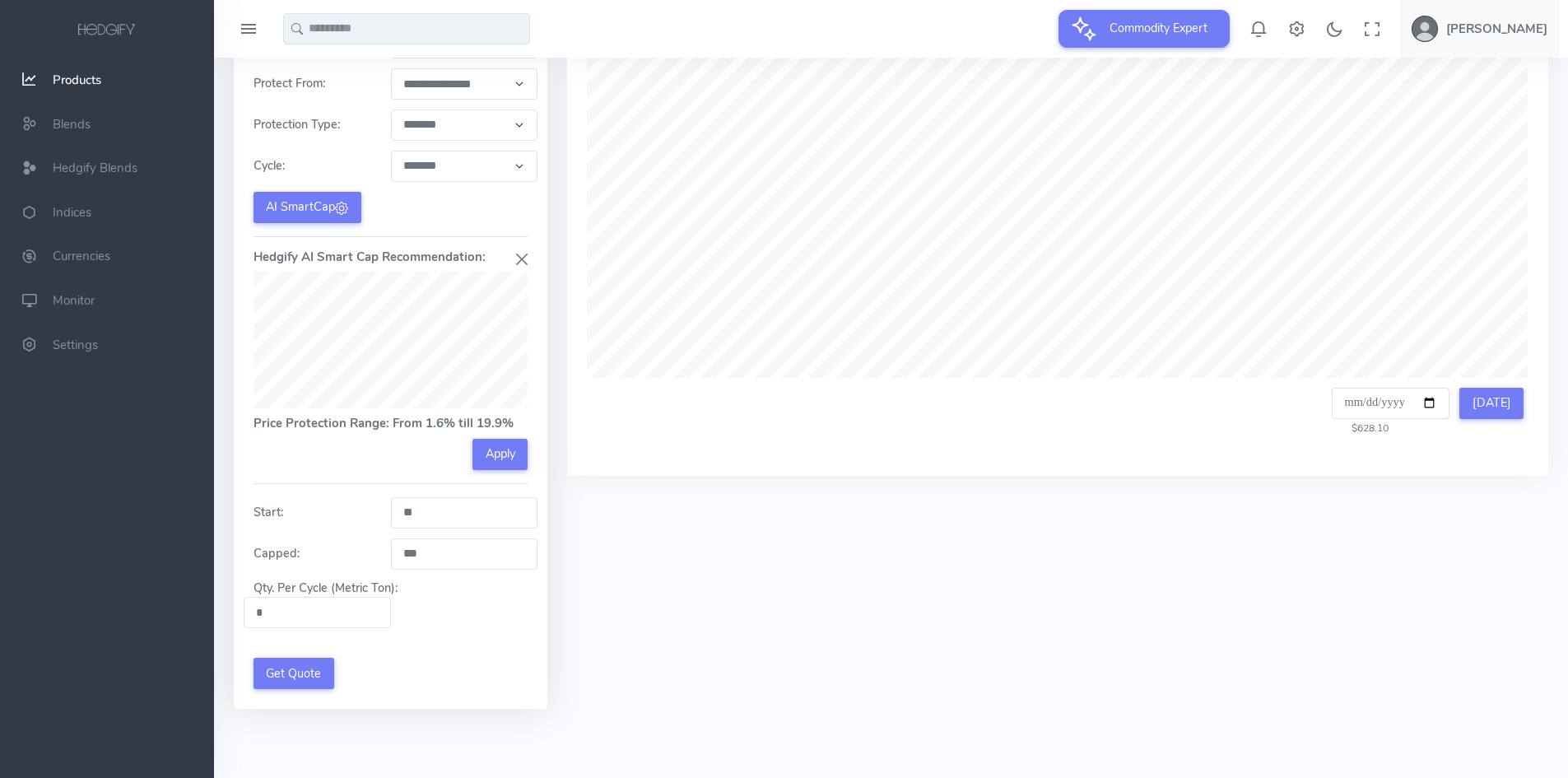
type input "*****"
drag, startPoint x: 285, startPoint y: 609, endPoint x: 230, endPoint y: 609, distance: 55.0
click at [231, 612] on div "**********" at bounding box center [390, 319] width 333 height 819
type input "****"
click at [603, 578] on div "50 Days MA 200 Days MA Compare Compare Commodities Select up to 4 additional co…" at bounding box center [1058, 319] width 1001 height 819
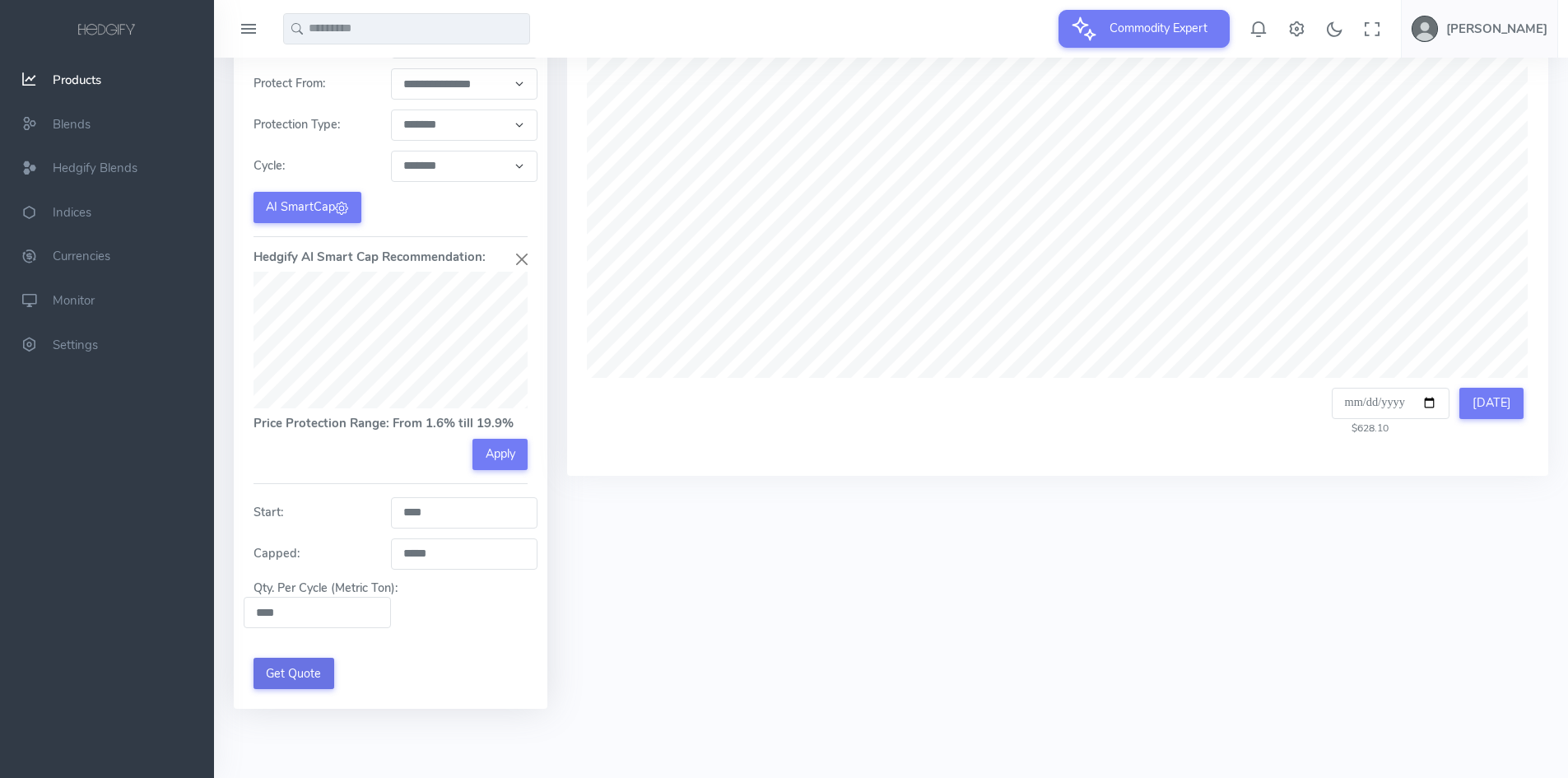
click at [316, 681] on button "Get Quote" at bounding box center [294, 674] width 81 height 31
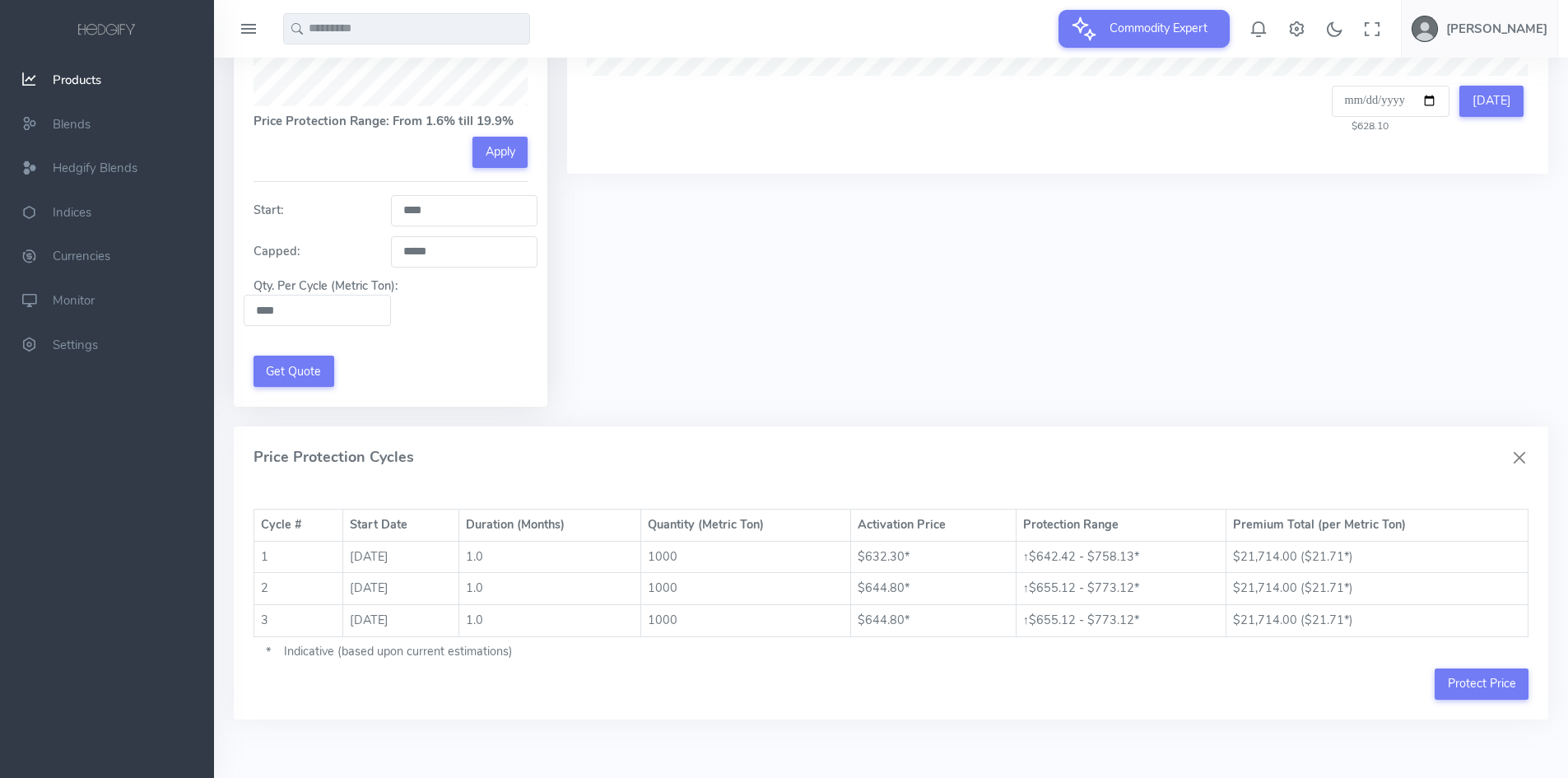
scroll to position [745, 0]
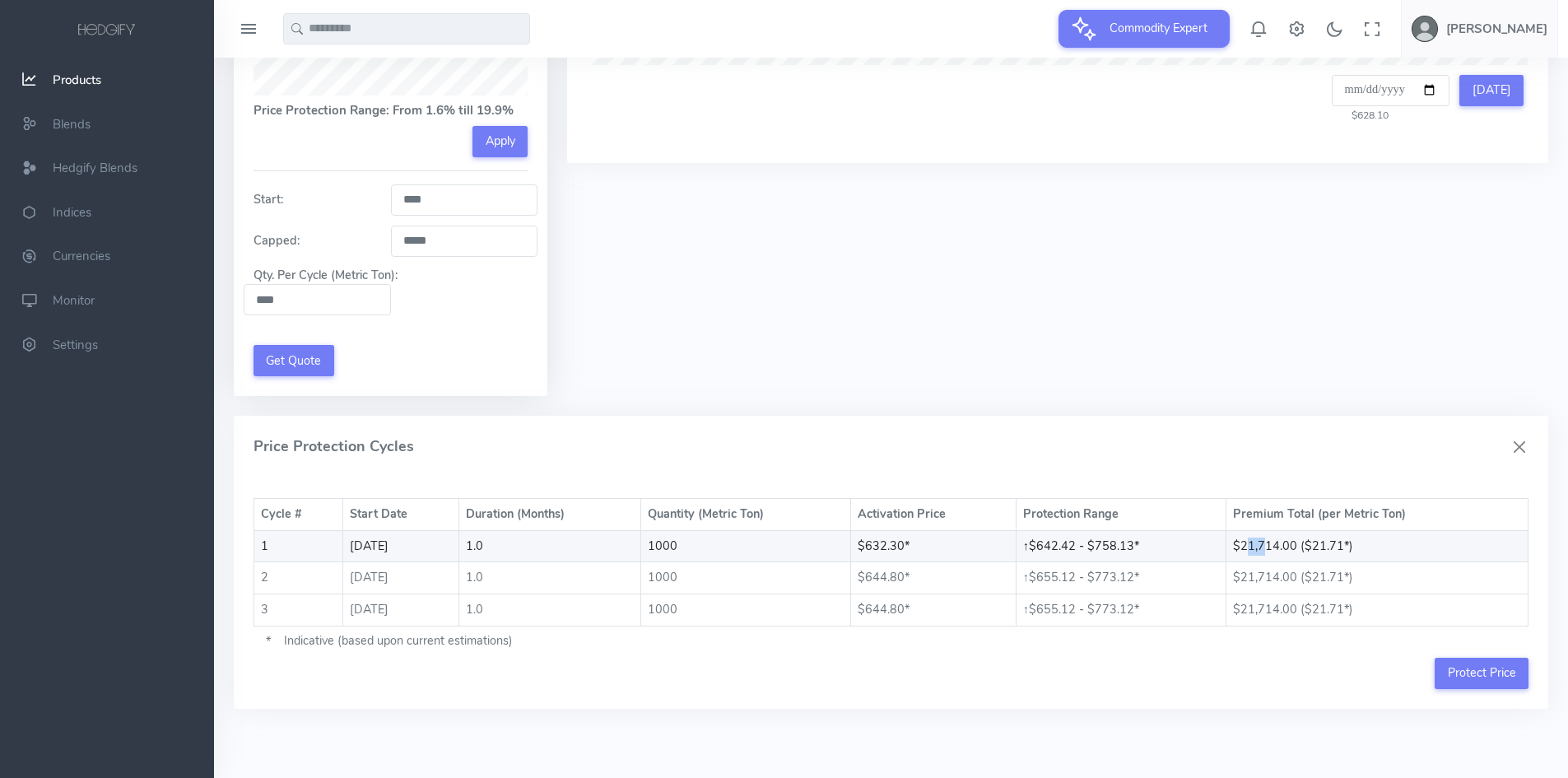
drag, startPoint x: 1253, startPoint y: 545, endPoint x: 1273, endPoint y: 545, distance: 20.0
click at [1273, 545] on td "$21,714.00 ($21.71*)" at bounding box center [1378, 546] width 302 height 32
drag, startPoint x: 1317, startPoint y: 545, endPoint x: 1343, endPoint y: 545, distance: 26.0
click at [1343, 545] on td "$21,714.00 ($21.71*)" at bounding box center [1378, 546] width 302 height 32
drag, startPoint x: 1057, startPoint y: 546, endPoint x: 1070, endPoint y: 547, distance: 13.0
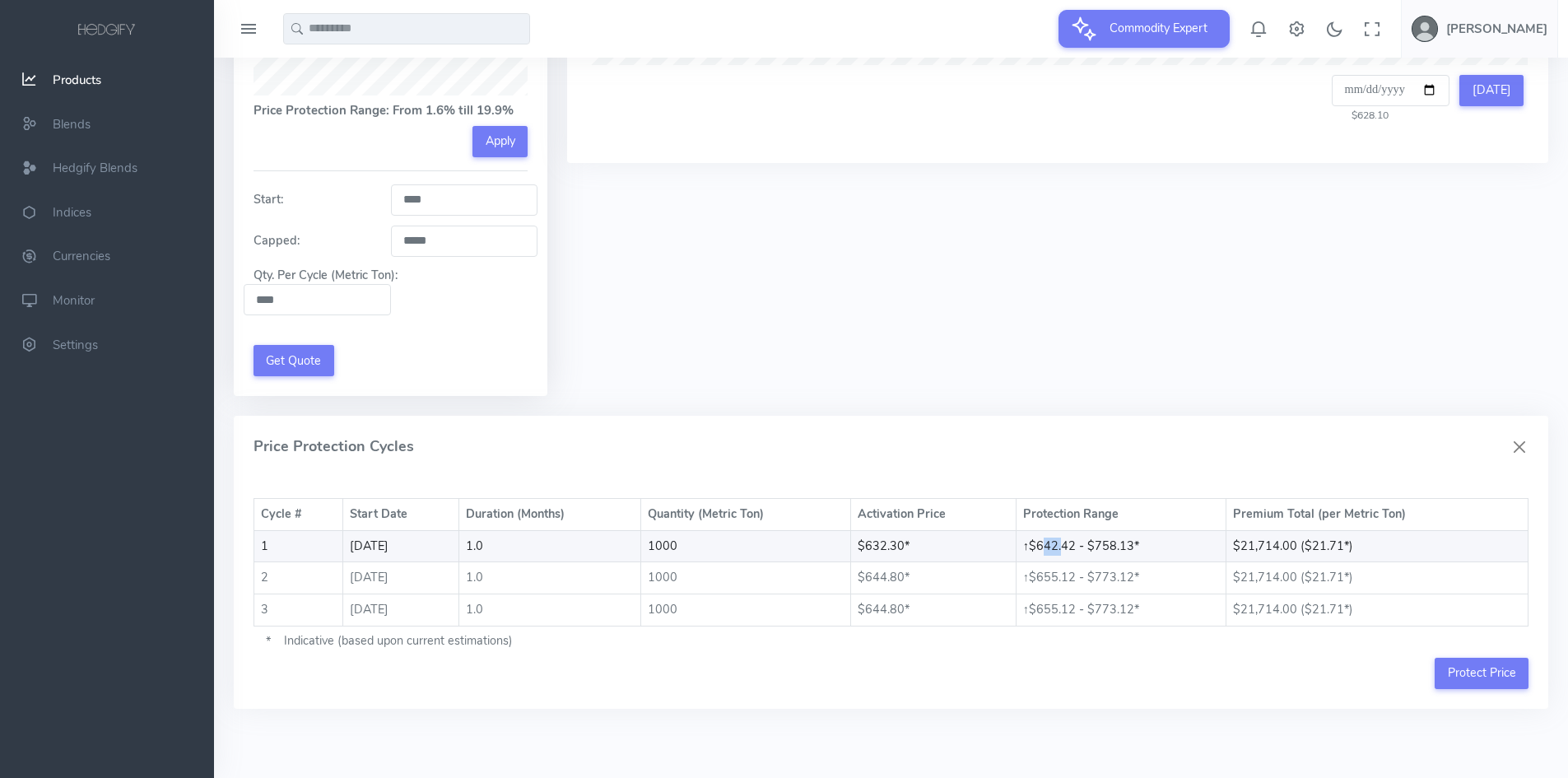
click at [1070, 547] on td "↑ $642.42 - $758.13*" at bounding box center [1121, 546] width 211 height 32
drag, startPoint x: 1113, startPoint y: 546, endPoint x: 1133, endPoint y: 543, distance: 20.2
click at [1133, 543] on td "↑ $642.42 - $758.13*" at bounding box center [1121, 546] width 211 height 32
